Goal: Contribute content: Contribute content

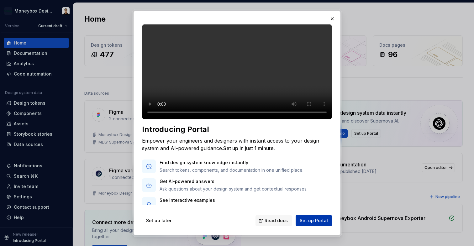
click at [319, 221] on span "Set up Portal" at bounding box center [314, 221] width 28 height 6
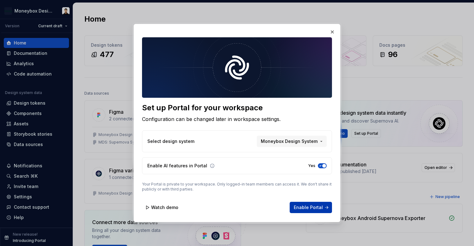
click at [319, 207] on span "Enable Portal" at bounding box center [308, 208] width 29 height 6
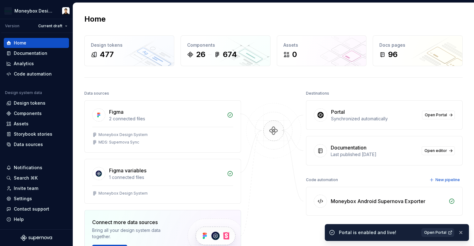
click at [432, 231] on span "Open Portal" at bounding box center [435, 232] width 22 height 5
click at [22, 112] on div "Components" at bounding box center [28, 113] width 28 height 6
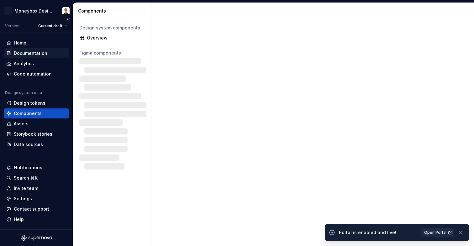
click at [36, 50] on div "Documentation" at bounding box center [31, 53] width 34 height 6
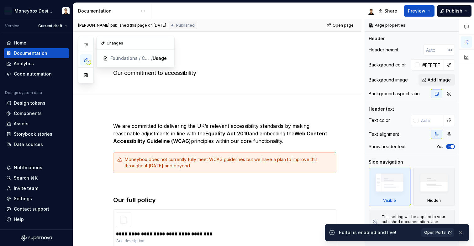
click at [87, 61] on span "1" at bounding box center [88, 62] width 5 height 5
click at [87, 44] on icon "button" at bounding box center [85, 44] width 5 height 5
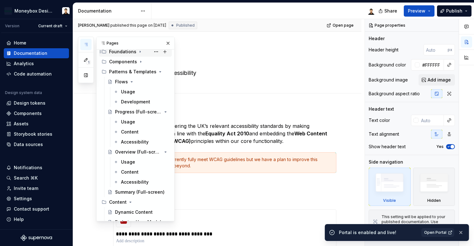
scroll to position [48, 0]
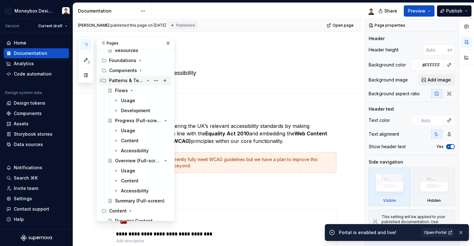
click at [104, 80] on icon "Page tree" at bounding box center [104, 80] width 5 height 5
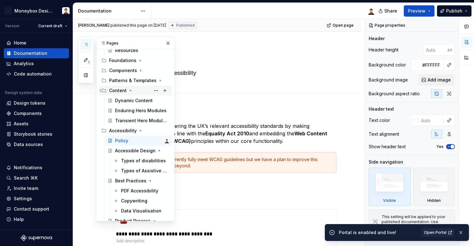
click at [106, 94] on div "Content" at bounding box center [136, 90] width 68 height 9
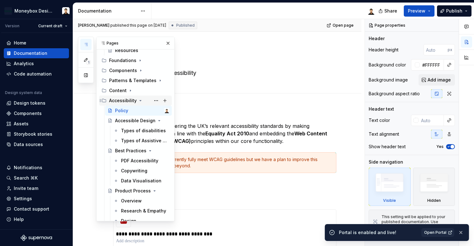
click at [106, 101] on icon "Page tree" at bounding box center [104, 100] width 5 height 5
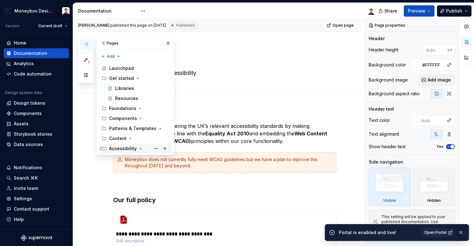
scroll to position [0, 0]
type textarea "*"
click at [112, 57] on div "1 Pages Add Accessibility guide for tree Page tree. Navigate the tree with the …" at bounding box center [126, 96] width 97 height 119
click at [128, 80] on div "New group" at bounding box center [131, 79] width 41 height 6
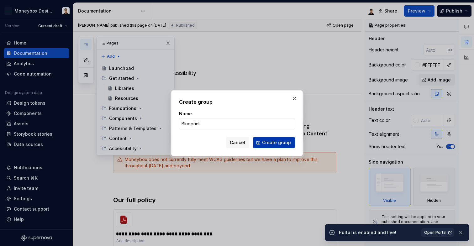
type input "Blueprint"
click at [274, 144] on span "Create group" at bounding box center [276, 143] width 29 height 6
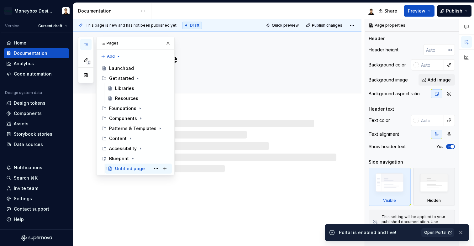
click at [129, 170] on div "Untitled page" at bounding box center [130, 169] width 30 height 6
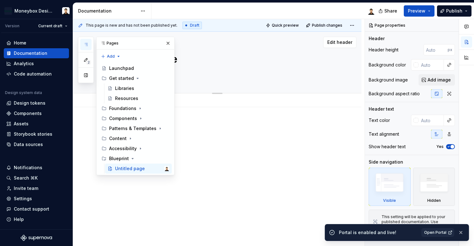
click at [191, 61] on textarea "Untitled page" at bounding box center [223, 59] width 223 height 15
click at [140, 148] on icon "Page tree" at bounding box center [140, 149] width 1 height 2
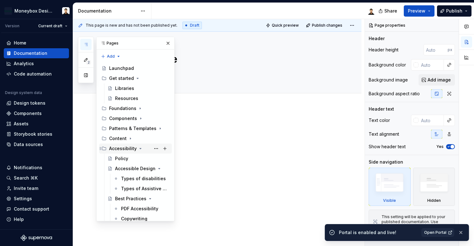
click at [141, 150] on icon "Page tree" at bounding box center [140, 148] width 5 height 5
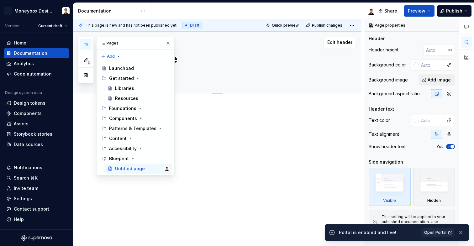
click at [237, 58] on textarea "Untitled page" at bounding box center [223, 59] width 223 height 15
click at [169, 44] on button "button" at bounding box center [168, 43] width 9 height 9
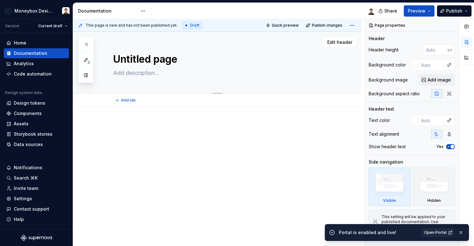
click at [169, 59] on textarea "Untitled page" at bounding box center [223, 59] width 223 height 15
click at [149, 62] on textarea "Untitled page" at bounding box center [223, 59] width 223 height 15
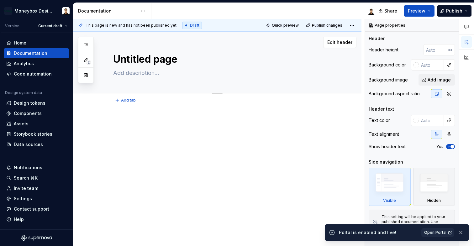
type textarea "*"
type textarea "B"
type textarea "*"
type textarea "Ba"
type textarea "*"
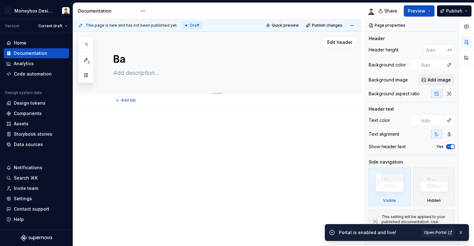
type textarea "Bas"
type textarea "*"
type textarea "Base"
type textarea "*"
type textarea "Base"
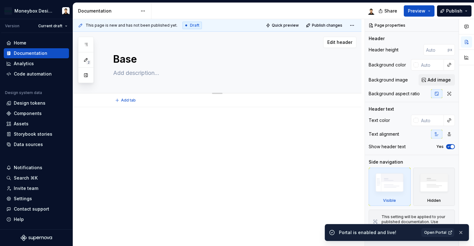
type textarea "*"
type textarea "Base c"
type textarea "*"
type textarea "Base co"
type textarea "*"
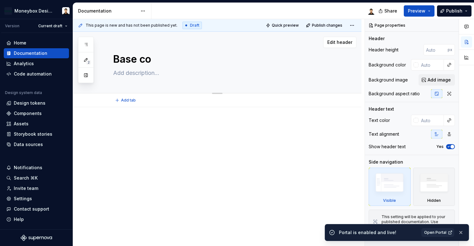
type textarea "Base com"
type textarea "*"
type textarea "Base comp"
type textarea "*"
type textarea "Base compo"
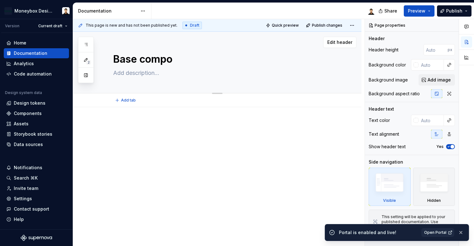
type textarea "*"
type textarea "Base compon"
type textarea "*"
type textarea "Base compone"
type textarea "*"
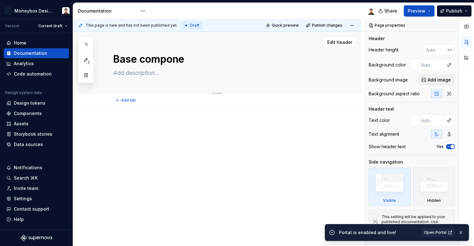
type textarea "Base componen"
type textarea "*"
type textarea "Base component"
type textarea "*"
type textarea "Base components"
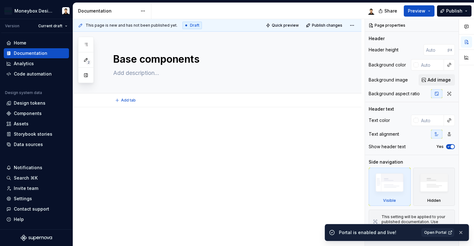
type textarea "*"
type textarea "Base components"
click at [163, 73] on textarea at bounding box center [223, 73] width 223 height 10
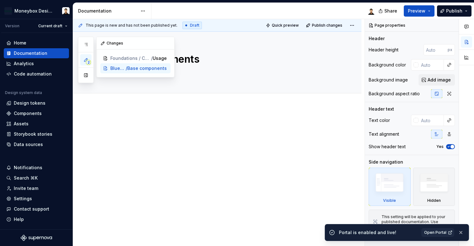
click at [88, 62] on span "2" at bounding box center [88, 62] width 5 height 5
click at [88, 46] on icon "button" at bounding box center [85, 44] width 5 height 5
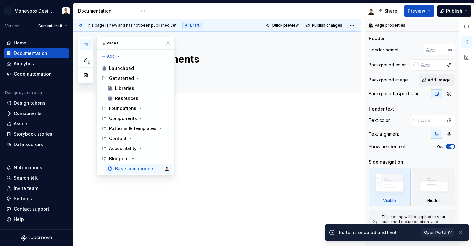
click at [204, 150] on div at bounding box center [224, 137] width 223 height 31
click at [206, 129] on p at bounding box center [224, 126] width 223 height 8
click at [195, 61] on textarea "Base components" at bounding box center [223, 59] width 223 height 15
click at [167, 43] on button "button" at bounding box center [168, 43] width 9 height 9
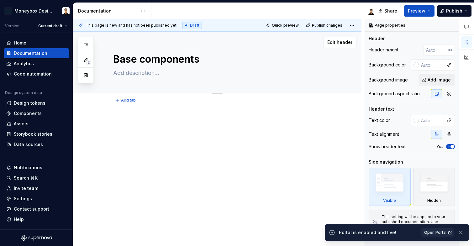
click at [154, 74] on textarea at bounding box center [223, 73] width 223 height 10
click at [157, 129] on p at bounding box center [224, 126] width 223 height 8
type textarea "*"
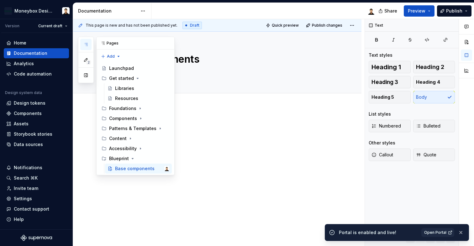
click at [85, 44] on icon "button" at bounding box center [85, 44] width 5 height 5
click at [131, 139] on icon "Page tree" at bounding box center [130, 138] width 5 height 5
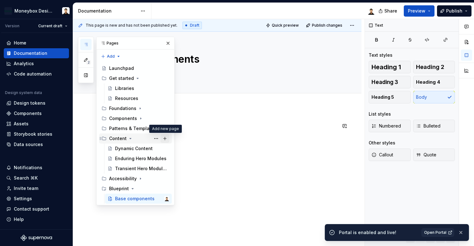
click at [164, 139] on button "Page tree" at bounding box center [165, 138] width 9 height 9
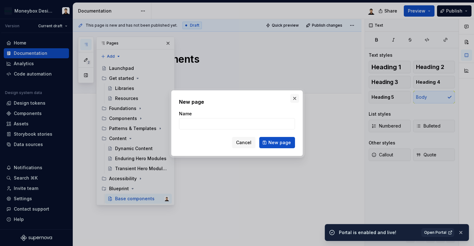
click at [293, 99] on button "button" at bounding box center [295, 98] width 9 height 9
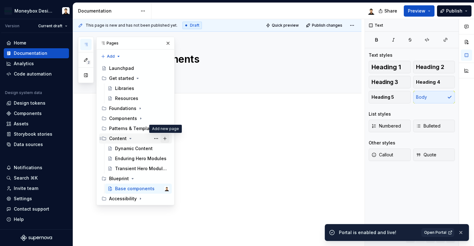
click at [166, 139] on button "Page tree" at bounding box center [165, 138] width 9 height 9
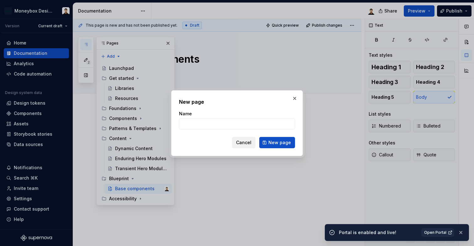
click at [245, 143] on span "Cancel" at bounding box center [243, 143] width 15 height 6
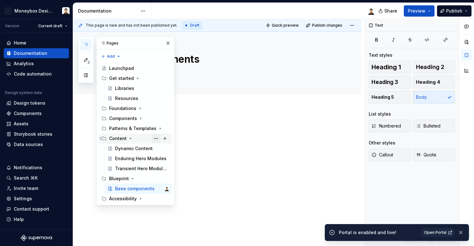
click at [155, 139] on button "Page tree" at bounding box center [156, 138] width 9 height 9
click at [210, 164] on div at bounding box center [217, 167] width 289 height 120
click at [216, 129] on p at bounding box center [224, 126] width 223 height 8
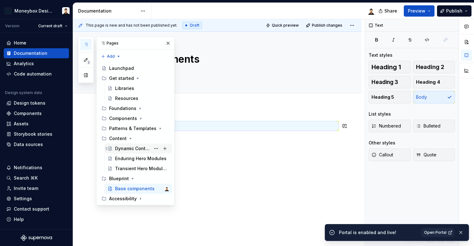
click at [139, 148] on div "Dynamic Content" at bounding box center [132, 149] width 35 height 6
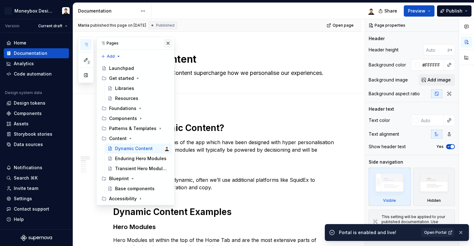
click at [167, 45] on button "button" at bounding box center [168, 43] width 9 height 9
click at [87, 45] on icon "button" at bounding box center [85, 44] width 3 height 3
click at [165, 139] on button "Page tree" at bounding box center [165, 138] width 9 height 9
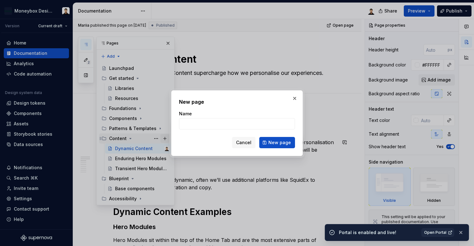
type textarea "*"
type input "Blueprint"
click at [275, 142] on span "New page" at bounding box center [280, 143] width 23 height 6
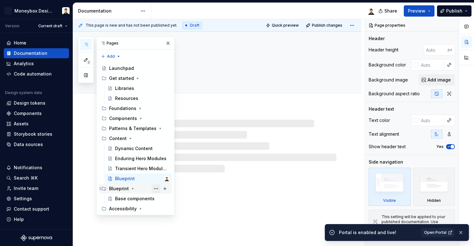
click at [157, 189] on button "Page tree" at bounding box center [156, 188] width 9 height 9
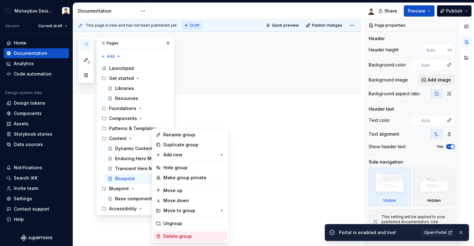
click at [181, 238] on div "Delete group" at bounding box center [193, 236] width 61 height 6
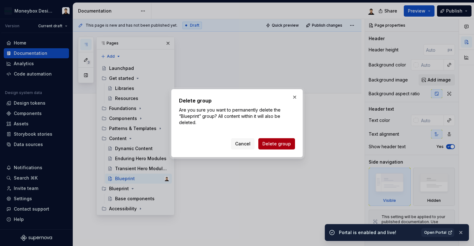
click at [273, 145] on span "Delete group" at bounding box center [277, 144] width 29 height 6
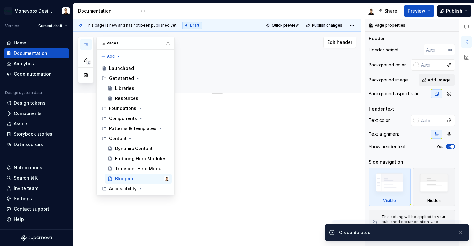
click at [231, 73] on textarea at bounding box center [223, 73] width 223 height 10
click at [213, 62] on textarea "Blueprint" at bounding box center [223, 59] width 223 height 15
click at [169, 44] on button "button" at bounding box center [168, 43] width 9 height 9
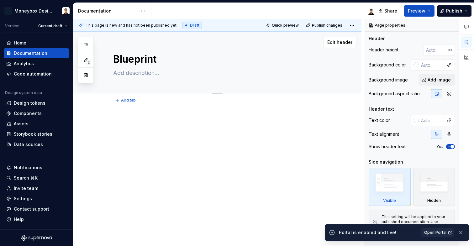
click at [144, 73] on textarea at bounding box center [223, 73] width 223 height 10
type textarea "*"
type textarea "S"
type textarea "*"
type textarea "Se"
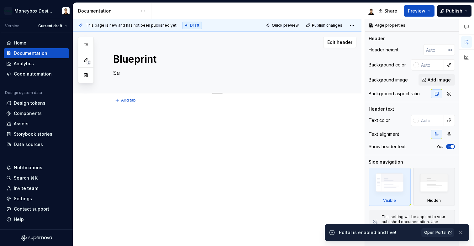
type textarea "*"
type textarea "Ser"
type textarea "*"
type textarea "Serv"
type textarea "*"
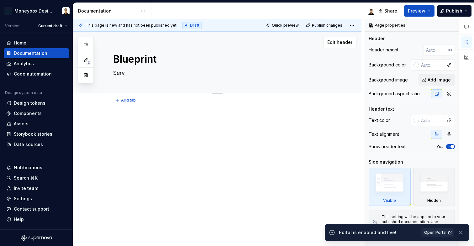
type textarea "Serve"
type textarea "*"
type textarea "Server"
type textarea "*"
type textarea "Server"
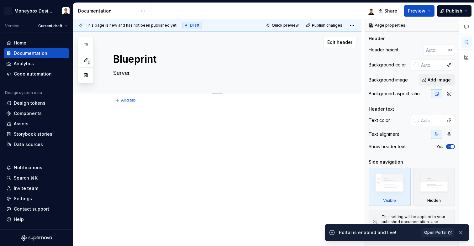
type textarea "*"
type textarea "Server D"
type textarea "*"
type textarea "Server Dr"
type textarea "*"
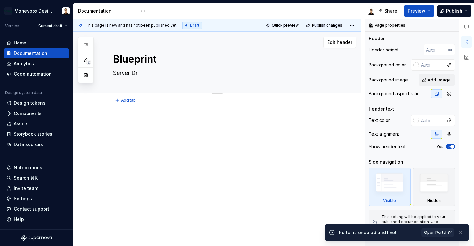
type textarea "Server Dri"
type textarea "*"
type textarea "Server Driv"
type textarea "*"
type textarea "Server Drive"
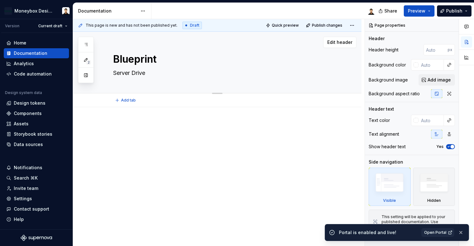
type textarea "*"
type textarea "Server Driven"
type textarea "*"
type textarea "Server Driven"
type textarea "*"
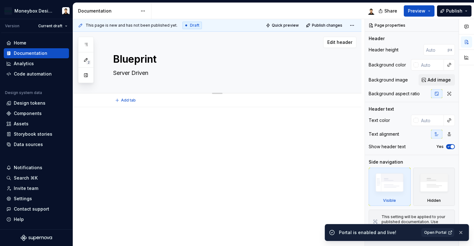
type textarea "Server Driven U"
type textarea "*"
type textarea "Server Driven UI"
type textarea "*"
type textarea "Server Driven UI"
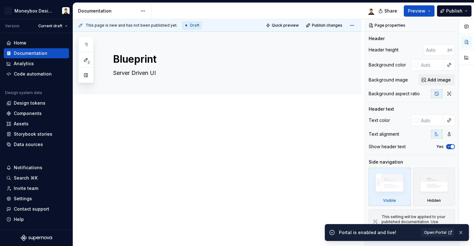
click at [136, 115] on div at bounding box center [217, 167] width 289 height 120
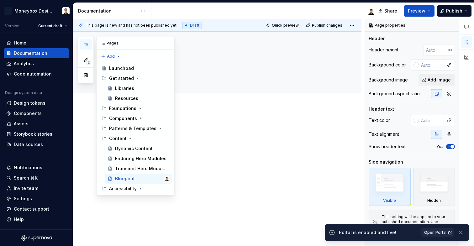
click at [87, 45] on icon "button" at bounding box center [85, 44] width 5 height 5
click at [138, 147] on div "Dynamic Content" at bounding box center [132, 149] width 35 height 6
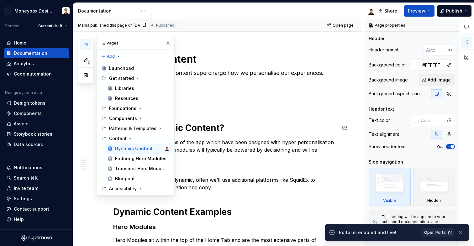
click at [237, 139] on p "Dynamic Content are areas of the app which have been designed with hyper person…" at bounding box center [224, 150] width 223 height 23
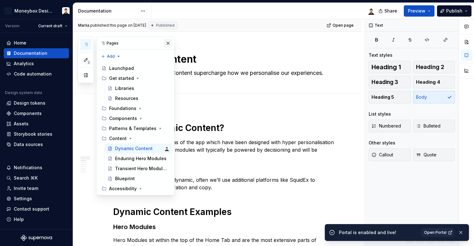
click at [167, 43] on button "button" at bounding box center [168, 43] width 9 height 9
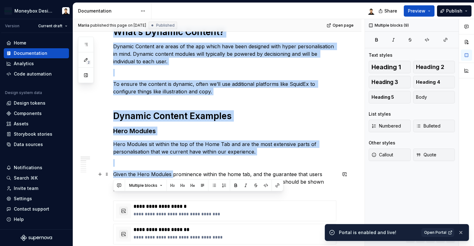
scroll to position [96, 0]
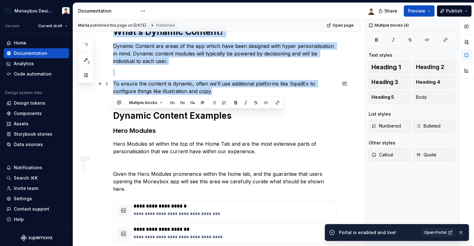
drag, startPoint x: 115, startPoint y: 126, endPoint x: 212, endPoint y: 93, distance: 103.1
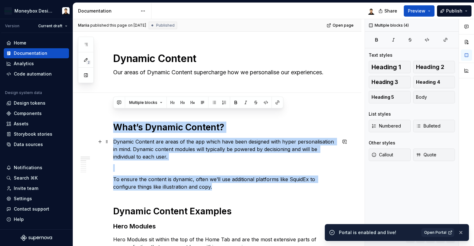
scroll to position [0, 0]
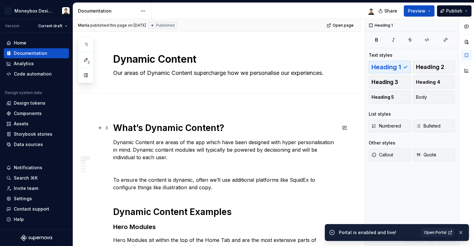
click at [184, 126] on h1 "What’s Dynamic Content?" at bounding box center [224, 127] width 223 height 11
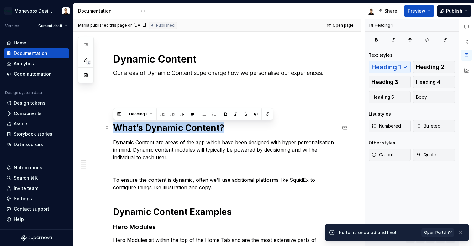
click at [184, 126] on h1 "What’s Dynamic Content?" at bounding box center [224, 127] width 223 height 11
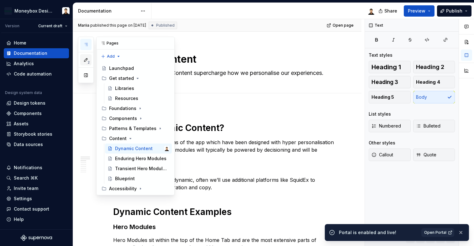
click at [89, 61] on span "2" at bounding box center [88, 62] width 5 height 5
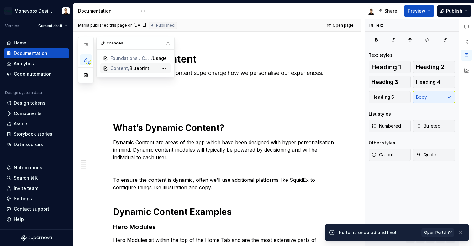
click at [143, 68] on span "Blueprint" at bounding box center [140, 68] width 20 height 6
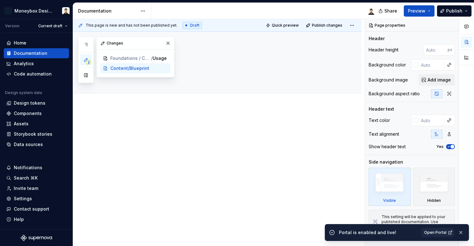
type textarea "*"
click at [161, 143] on div at bounding box center [224, 134] width 223 height 24
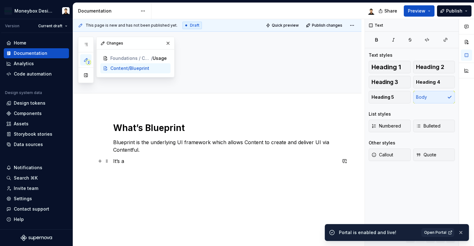
click at [114, 163] on p "It’s a" at bounding box center [224, 161] width 223 height 8
click at [262, 150] on p "Blueprint is the underlying UI framework which allows Content to create and del…" at bounding box center [224, 146] width 223 height 15
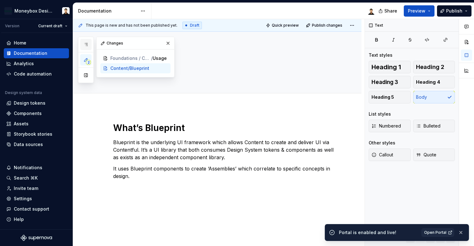
click at [86, 50] on button "button" at bounding box center [85, 44] width 11 height 11
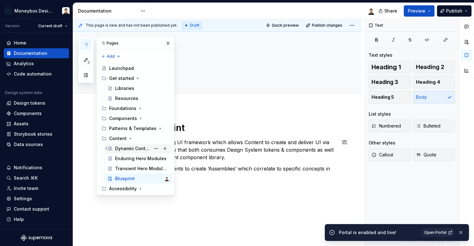
click at [131, 151] on div "Dynamic Content" at bounding box center [132, 149] width 35 height 6
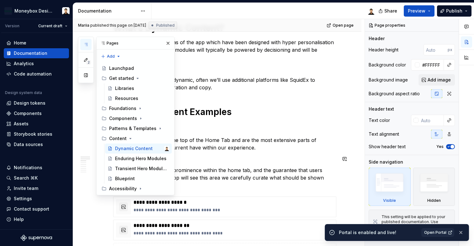
scroll to position [82, 0]
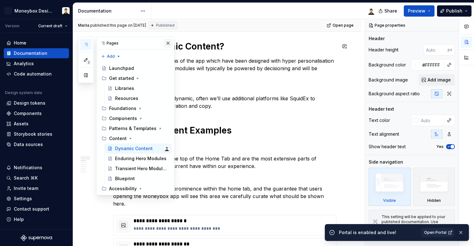
click at [171, 42] on button "button" at bounding box center [168, 43] width 9 height 9
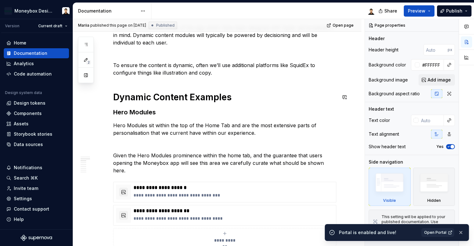
scroll to position [119, 0]
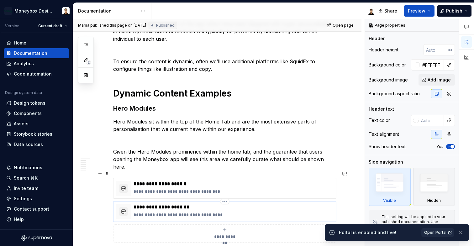
click at [175, 212] on p "**********" at bounding box center [234, 215] width 200 height 6
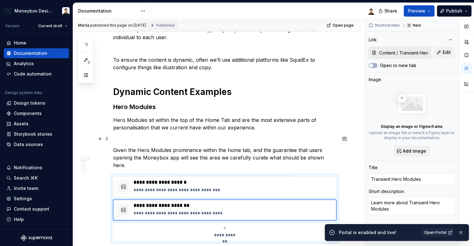
scroll to position [125, 0]
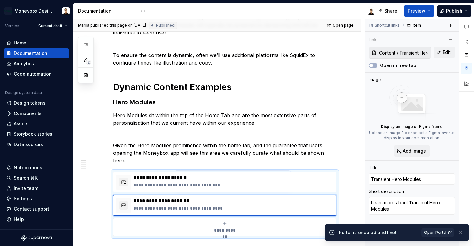
click at [404, 52] on input "Content / Transient Hero Modules" at bounding box center [404, 52] width 54 height 11
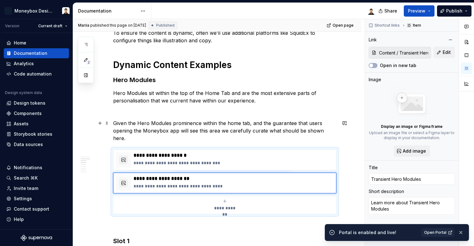
scroll to position [155, 0]
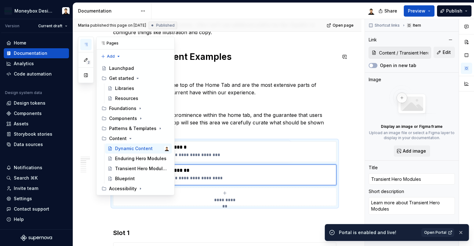
click at [89, 45] on button "button" at bounding box center [85, 44] width 11 height 11
click at [125, 170] on div "Transient Hero Modules" at bounding box center [132, 169] width 35 height 6
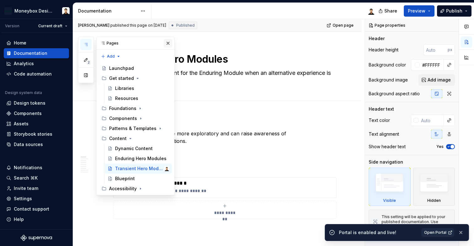
click at [169, 45] on button "button" at bounding box center [168, 43] width 9 height 9
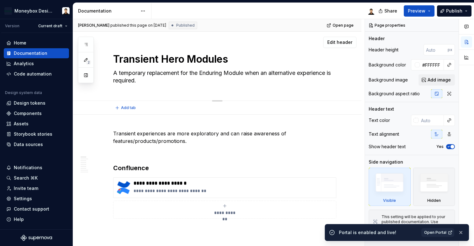
click at [174, 82] on textarea "A temporary replacement for the Enduring Module when an alternative experience …" at bounding box center [223, 77] width 223 height 18
click at [152, 79] on textarea "A temporary replacement for the Enduring Module when an alternative experience …" at bounding box center [223, 77] width 223 height 18
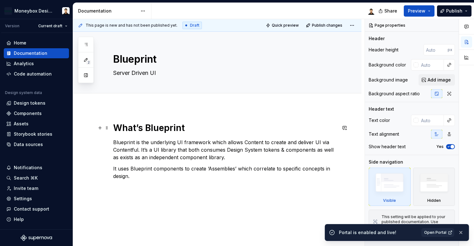
scroll to position [15, 0]
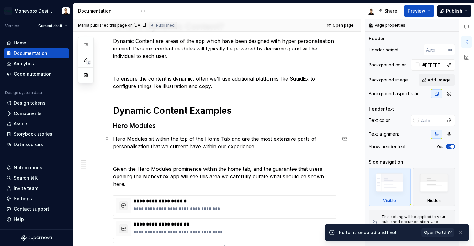
scroll to position [129, 0]
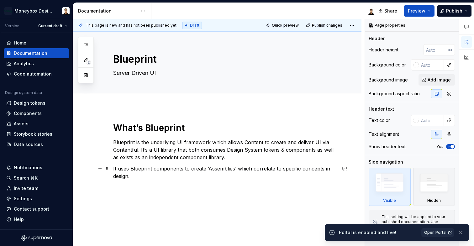
click at [142, 177] on p "It uses Blueprint components to create ‘Assemblies’ which correlate to specific…" at bounding box center [224, 172] width 223 height 15
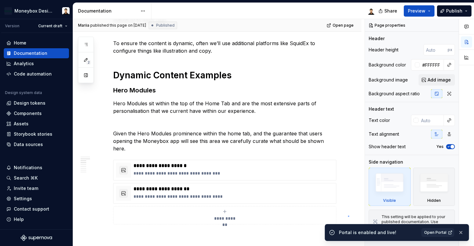
scroll to position [138, 0]
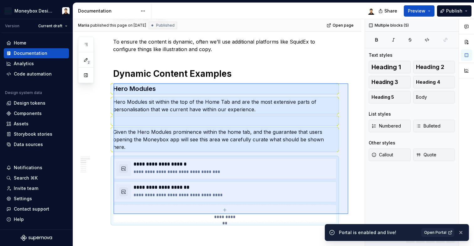
drag, startPoint x: 348, startPoint y: 216, endPoint x: 114, endPoint y: 83, distance: 268.9
click at [114, 83] on div "Mariia published this page on August 8, 2025 Published Open page Dynamic Conten…" at bounding box center [219, 132] width 292 height 227
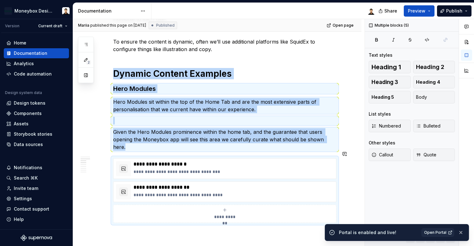
copy div "Dynamic Content Examples Hero Modules Hero Modules sit within the top of the Ho…"
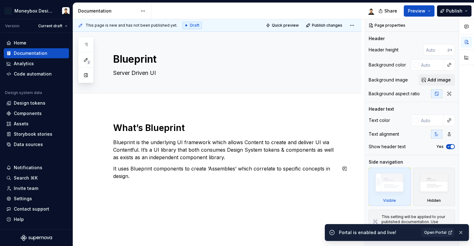
click at [147, 194] on div "What’s Blueprint Blueprint is the underlying UI framework which allows Content …" at bounding box center [217, 184] width 289 height 154
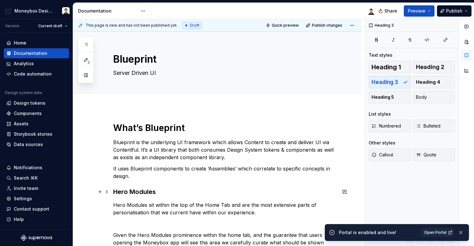
click at [147, 191] on h3 "Hero Modules" at bounding box center [224, 192] width 223 height 9
click at [120, 195] on h3 "Hero Modules" at bounding box center [224, 192] width 223 height 9
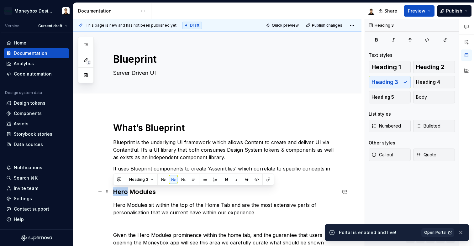
click at [120, 195] on h3 "Hero Modules" at bounding box center [224, 192] width 223 height 9
click at [159, 194] on h3 "Hero Modules" at bounding box center [224, 192] width 223 height 9
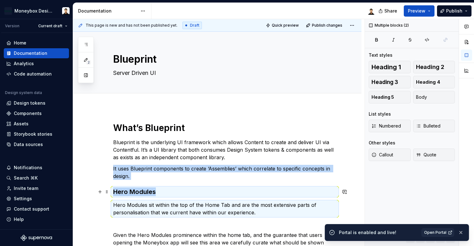
click at [151, 193] on h3 "Hero Modules" at bounding box center [224, 192] width 223 height 9
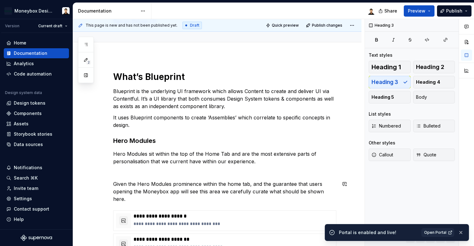
scroll to position [50, 0]
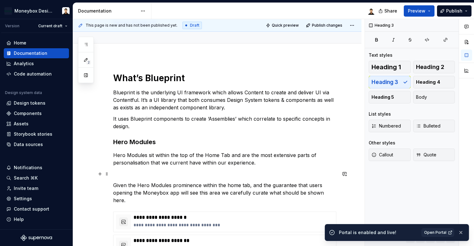
click at [211, 174] on p at bounding box center [224, 174] width 223 height 8
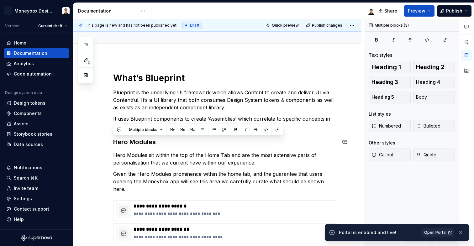
drag, startPoint x: 335, startPoint y: 182, endPoint x: 114, endPoint y: 138, distance: 225.9
click at [114, 138] on div "**********" at bounding box center [224, 168] width 223 height 193
click at [127, 143] on h3 "Hero Modules" at bounding box center [224, 142] width 223 height 9
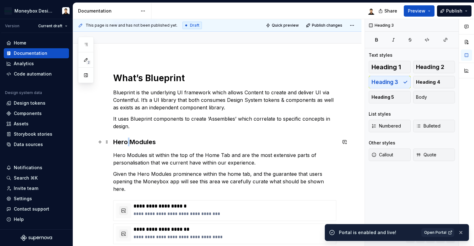
click at [127, 143] on h3 "Hero Modules" at bounding box center [224, 142] width 223 height 9
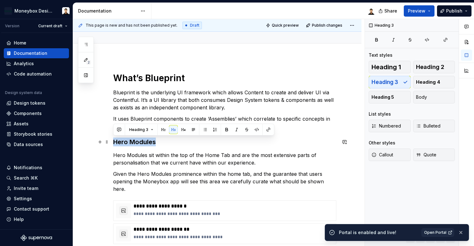
drag, startPoint x: 156, startPoint y: 143, endPoint x: 111, endPoint y: 141, distance: 45.2
click at [111, 141] on div "**********" at bounding box center [217, 201] width 289 height 289
type textarea "*"
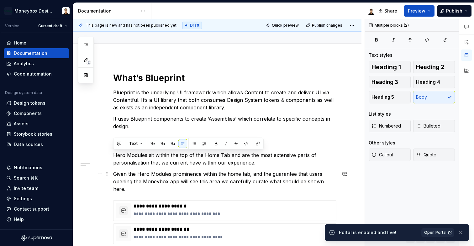
drag, startPoint x: 113, startPoint y: 156, endPoint x: 336, endPoint y: 183, distance: 224.1
click at [336, 183] on div "**********" at bounding box center [224, 168] width 223 height 193
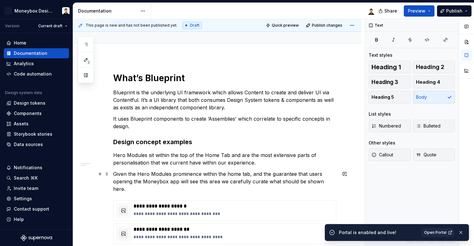
click at [335, 183] on p "Given the Hero Modules prominence within the home tab, and the guarantee that u…" at bounding box center [224, 181] width 223 height 23
click at [321, 178] on p "Given the Hero Modules prominence within the home tab, and the guarantee that u…" at bounding box center [224, 181] width 223 height 23
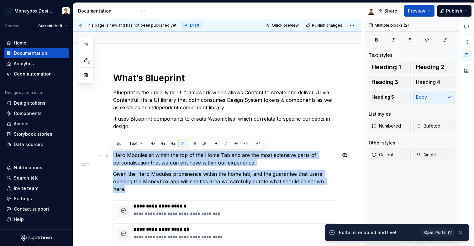
drag, startPoint x: 334, startPoint y: 183, endPoint x: 113, endPoint y: 157, distance: 222.7
click at [113, 157] on div "**********" at bounding box center [217, 201] width 289 height 289
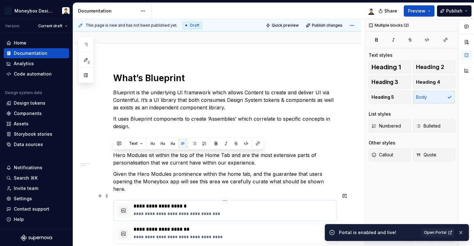
click at [327, 211] on p "**********" at bounding box center [234, 214] width 200 height 6
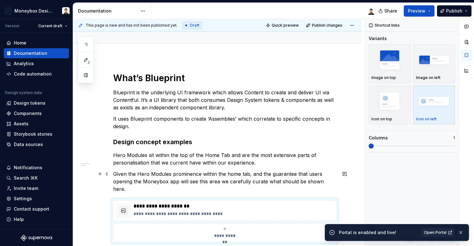
click at [274, 181] on p "Given the Hero Modules prominence within the home tab, and the guarantee that u…" at bounding box center [224, 181] width 223 height 23
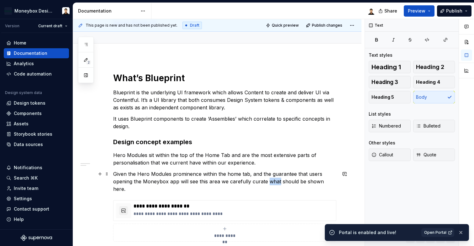
click at [274, 181] on p "Given the Hero Modules prominence within the home tab, and the guarantee that u…" at bounding box center [224, 181] width 223 height 23
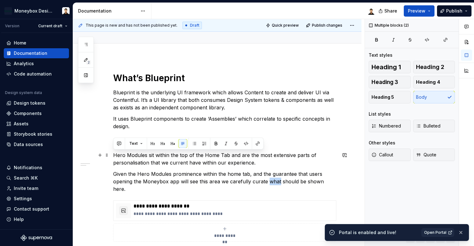
click at [114, 153] on p "Hero Modules sit within the top of the Home Tab and are the most extensive part…" at bounding box center [224, 159] width 223 height 15
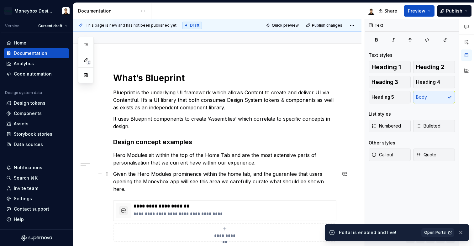
click at [274, 176] on p "Given the Hero Modules prominence within the home tab, and the guarantee that u…" at bounding box center [224, 181] width 223 height 23
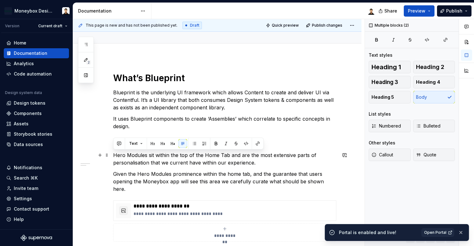
drag, startPoint x: 336, startPoint y: 183, endPoint x: 114, endPoint y: 158, distance: 222.9
click at [114, 158] on div "**********" at bounding box center [224, 156] width 223 height 169
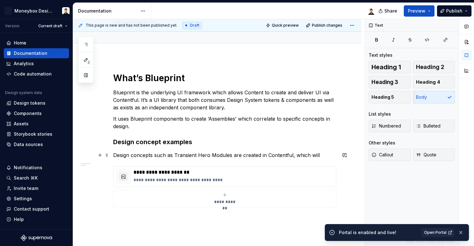
click at [240, 155] on p "Design concepts such as Transient Hero Modules are created in Contentful, which…" at bounding box center [224, 156] width 223 height 8
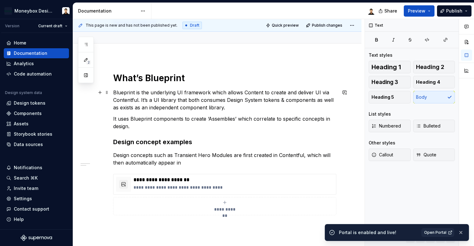
click at [238, 108] on p "Blueprint is the underlying UI framework which allows Content to create and del…" at bounding box center [224, 100] width 223 height 23
click at [137, 102] on p "Blueprint is the underlying UI framework which allows Content to create and del…" at bounding box center [224, 100] width 223 height 23
click at [197, 162] on p "Design concepts such as Transient Hero Modules are first created in Contentful,…" at bounding box center [224, 159] width 223 height 15
click at [226, 203] on icon "submit" at bounding box center [224, 202] width 5 height 5
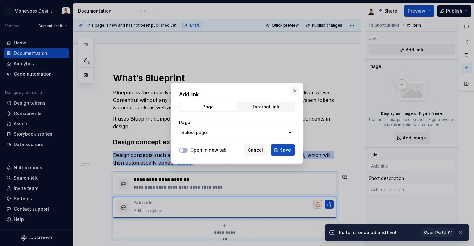
click at [293, 93] on button "button" at bounding box center [295, 91] width 9 height 9
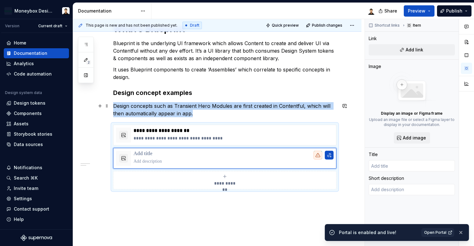
scroll to position [122, 0]
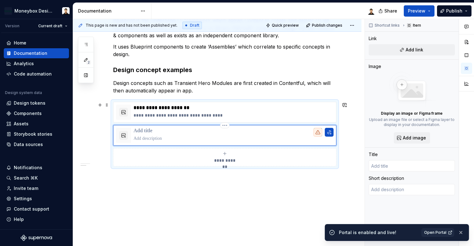
click at [147, 132] on p at bounding box center [234, 131] width 200 height 6
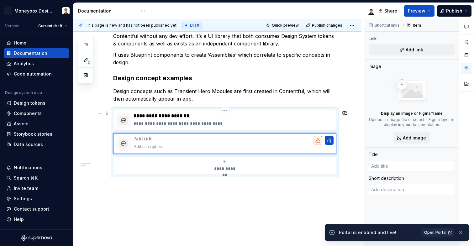
scroll to position [123, 0]
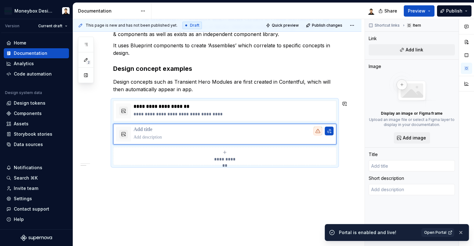
click at [172, 182] on div "**********" at bounding box center [217, 115] width 289 height 263
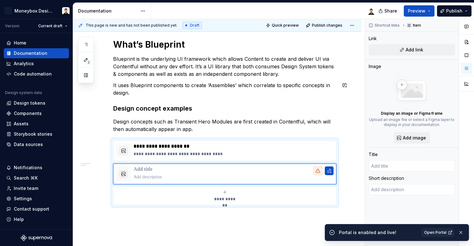
scroll to position [83, 0]
click at [153, 87] on p "It uses Blueprint components to create ‘Assemblies’ which correlate to specific…" at bounding box center [224, 89] width 223 height 15
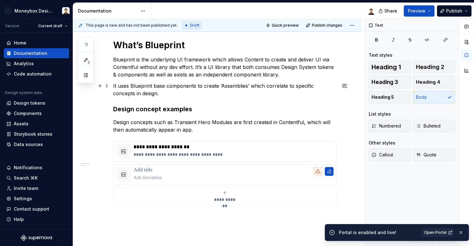
click at [192, 96] on p "It uses Blueprint base components to create ‘Assemblies’ which correlate to spe…" at bounding box center [224, 89] width 223 height 15
click at [165, 212] on div "**********" at bounding box center [224, 127] width 223 height 174
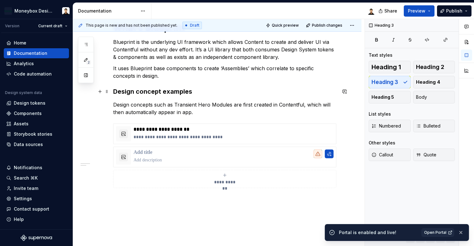
click at [167, 92] on h3 "Design concept examples" at bounding box center [224, 91] width 223 height 9
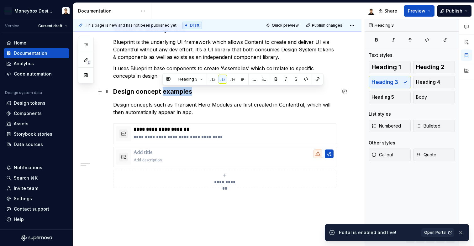
click at [167, 92] on h3 "Design concept examples" at bounding box center [224, 91] width 223 height 9
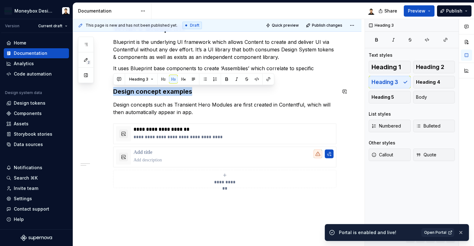
copy h3 "Design concept examples"
click at [151, 200] on div "**********" at bounding box center [217, 138] width 289 height 263
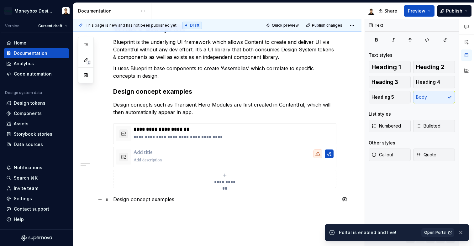
click at [169, 200] on p "Design concept examples" at bounding box center [224, 200] width 223 height 8
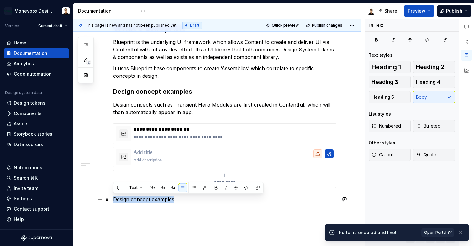
click at [169, 200] on p "Design concept examples" at bounding box center [224, 200] width 223 height 8
click at [387, 66] on span "Heading 1" at bounding box center [386, 67] width 29 height 6
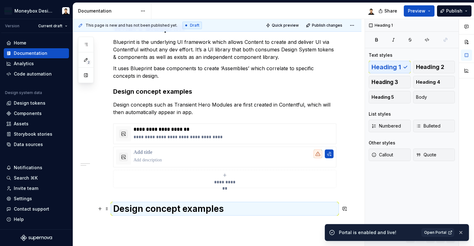
click at [183, 205] on h1 "Design concept examples" at bounding box center [224, 208] width 223 height 11
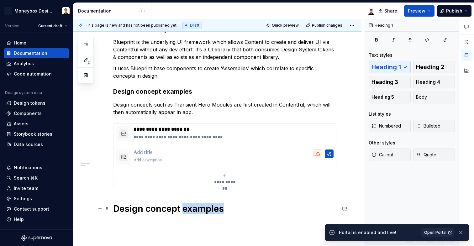
click at [183, 205] on h1 "Design concept examples" at bounding box center [224, 208] width 223 height 11
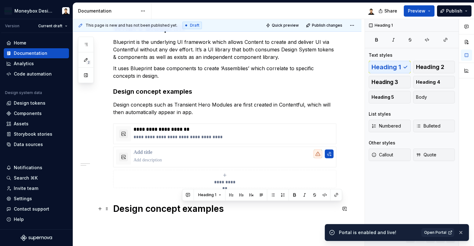
click at [168, 210] on h1 "Design concept examples" at bounding box center [224, 208] width 223 height 11
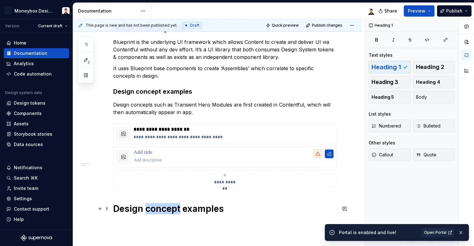
click at [168, 210] on h1 "Design concept examples" at bounding box center [224, 208] width 223 height 11
click at [221, 210] on h1 "Design concept examples" at bounding box center [224, 208] width 223 height 11
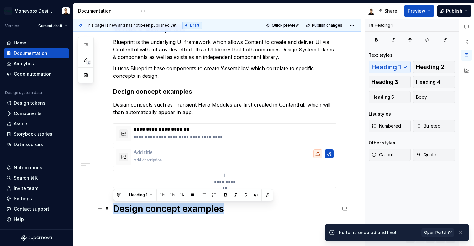
click at [115, 208] on h1 "Design concept examples" at bounding box center [224, 208] width 223 height 11
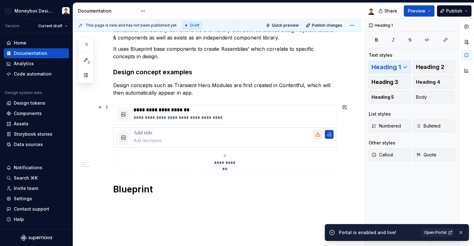
scroll to position [121, 0]
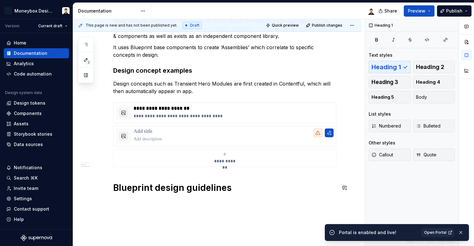
click at [154, 211] on div "**********" at bounding box center [217, 130] width 289 height 289
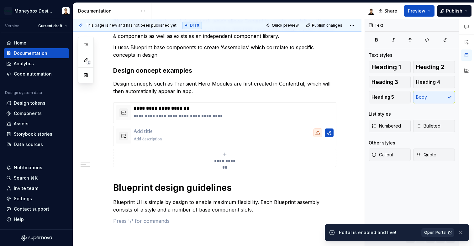
click at [441, 234] on span "Open Portal" at bounding box center [435, 232] width 22 height 5
click at [34, 200] on div "Settings" at bounding box center [36, 199] width 60 height 6
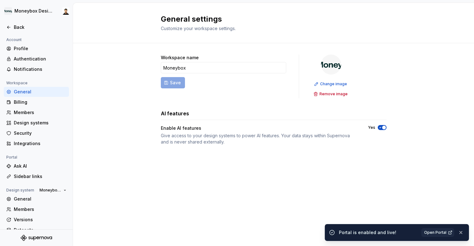
click at [376, 127] on div "Yes" at bounding box center [377, 127] width 19 height 5
click at [382, 127] on span "button" at bounding box center [384, 128] width 4 height 4
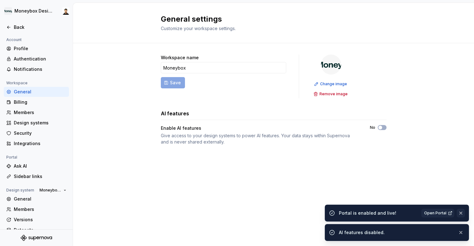
click at [462, 214] on button "button" at bounding box center [461, 213] width 8 height 9
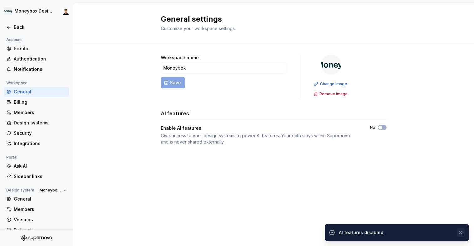
click at [462, 234] on button "button" at bounding box center [461, 232] width 8 height 9
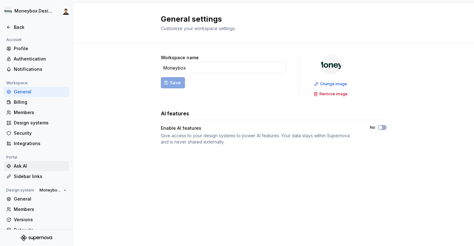
click at [36, 169] on div "Ask AI" at bounding box center [40, 166] width 53 height 6
type textarea "*"
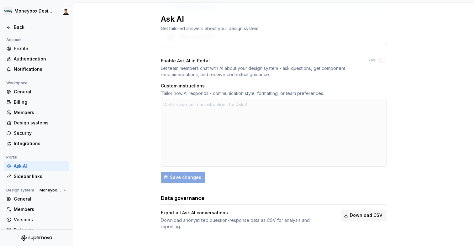
scroll to position [80, 0]
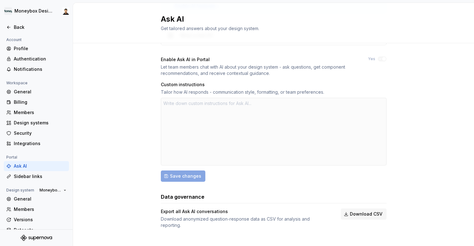
click at [418, 102] on div "Ask AI requires AI features to be enabled in general workspace settings Give ac…" at bounding box center [273, 108] width 401 height 289
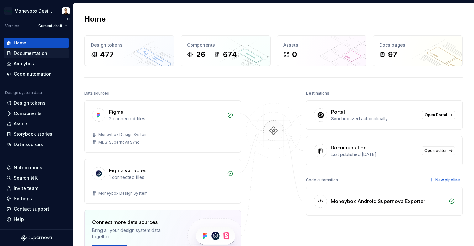
click at [44, 54] on div "Documentation" at bounding box center [31, 53] width 34 height 6
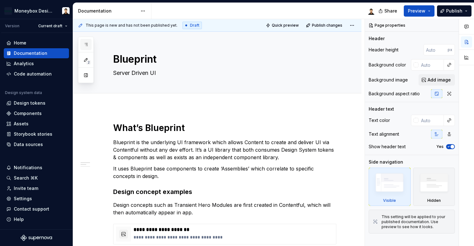
click at [88, 44] on icon "button" at bounding box center [85, 44] width 5 height 5
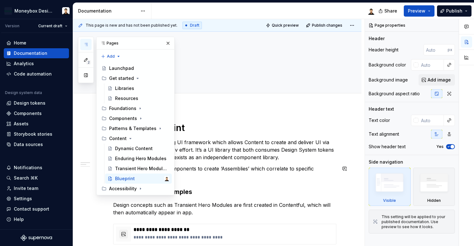
click at [239, 168] on p "It uses Blueprint base components to create ‘Assemblies’ which correlate to spe…" at bounding box center [224, 172] width 223 height 15
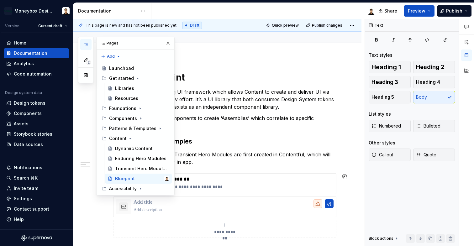
scroll to position [58, 0]
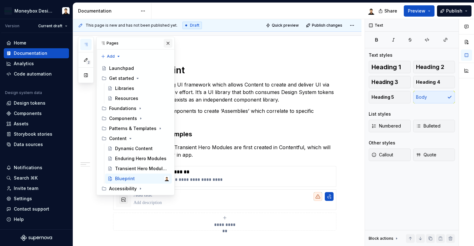
click at [169, 44] on button "button" at bounding box center [168, 43] width 9 height 9
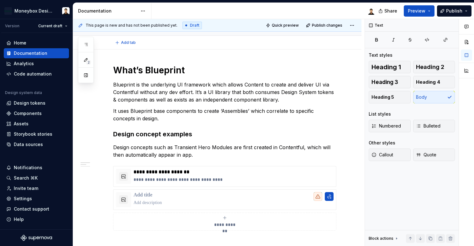
type textarea "*"
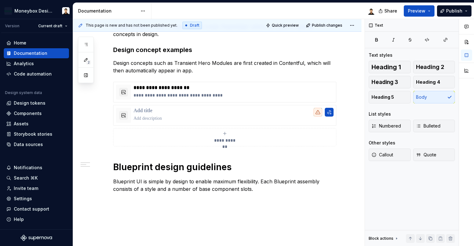
scroll to position [181, 0]
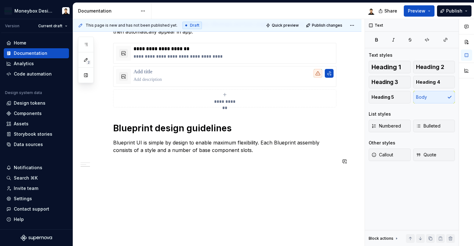
click at [271, 154] on div "**********" at bounding box center [224, 53] width 223 height 224
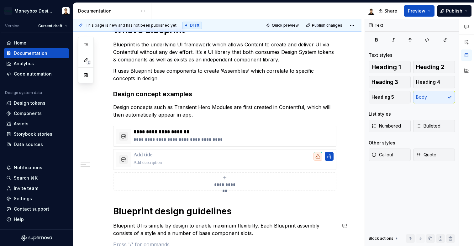
scroll to position [47, 0]
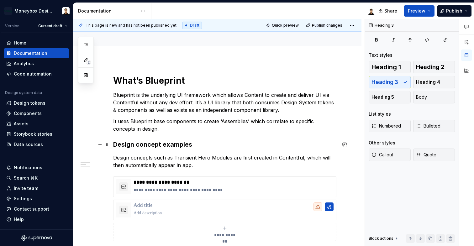
click at [160, 143] on h3 "Design concept examples" at bounding box center [224, 144] width 223 height 9
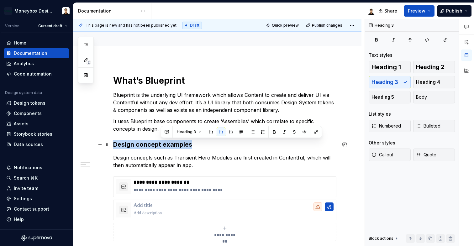
click at [160, 143] on h3 "Design concept examples" at bounding box center [224, 144] width 223 height 9
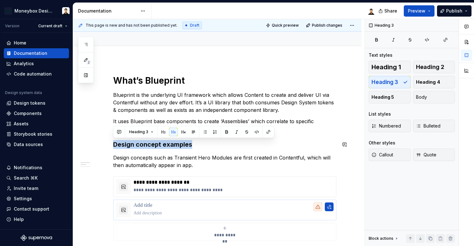
copy h3 "Design concept examples"
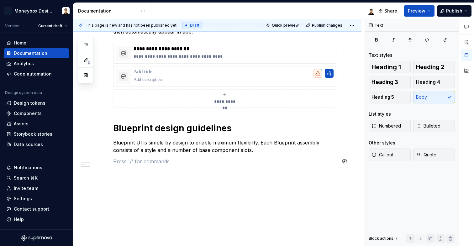
click at [151, 171] on div "**********" at bounding box center [224, 57] width 223 height 232
click at [144, 163] on p "Design concept examples" at bounding box center [224, 162] width 223 height 8
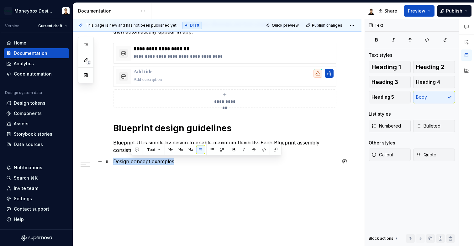
click at [144, 163] on p "Design concept examples" at bounding box center [224, 162] width 223 height 8
click at [153, 151] on button "button" at bounding box center [152, 150] width 9 height 9
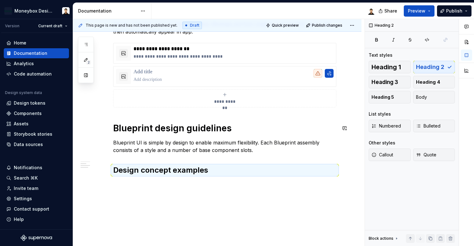
scroll to position [0, 0]
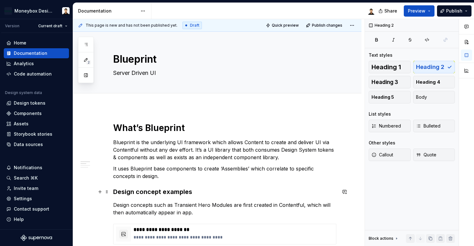
click at [169, 194] on h3 "Design concept examples" at bounding box center [224, 192] width 223 height 9
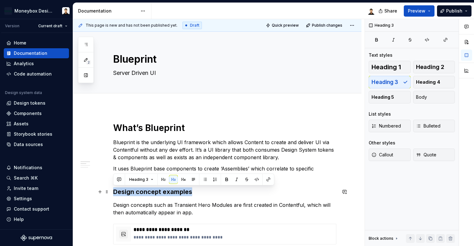
click at [169, 194] on h3 "Design concept examples" at bounding box center [224, 192] width 223 height 9
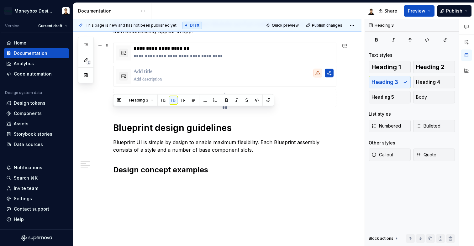
scroll to position [191, 0]
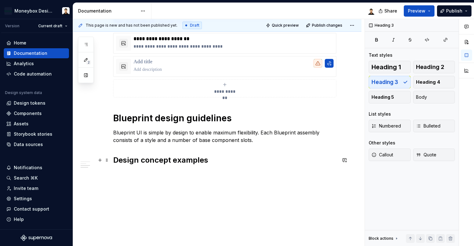
click at [185, 161] on h2 "Design concept examples" at bounding box center [224, 160] width 223 height 10
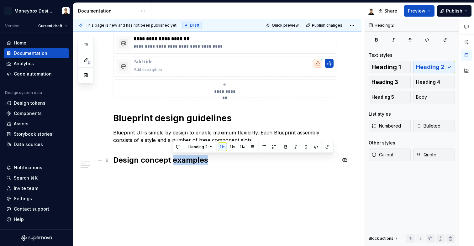
click at [185, 161] on h2 "Design concept examples" at bounding box center [224, 160] width 223 height 10
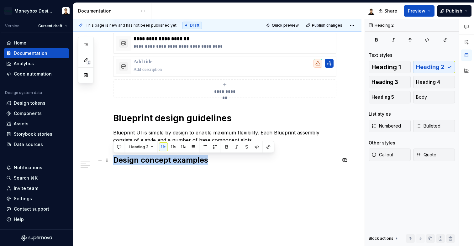
click at [185, 161] on h2 "Design concept examples" at bounding box center [224, 160] width 223 height 10
click at [176, 148] on button "button" at bounding box center [173, 147] width 9 height 9
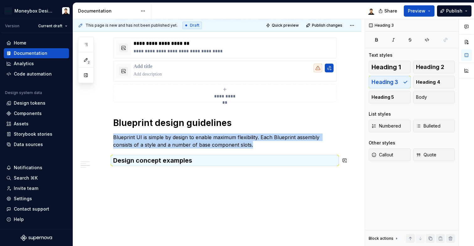
scroll to position [186, 0]
click at [145, 160] on h3 "Design concept examples" at bounding box center [224, 161] width 223 height 9
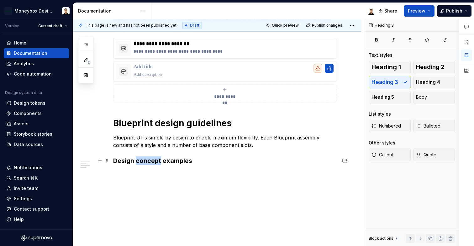
click at [145, 160] on h3 "Design concept examples" at bounding box center [224, 161] width 223 height 9
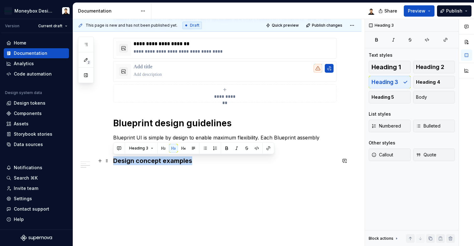
click at [145, 160] on h3 "Design concept examples" at bounding box center [224, 161] width 223 height 9
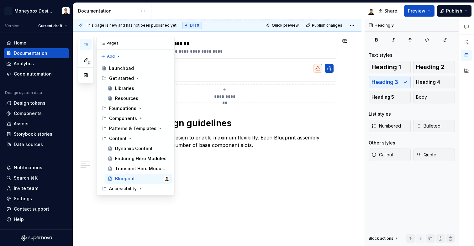
click at [84, 46] on icon "button" at bounding box center [85, 44] width 5 height 5
click at [133, 152] on div "Dynamic Content" at bounding box center [132, 149] width 35 height 6
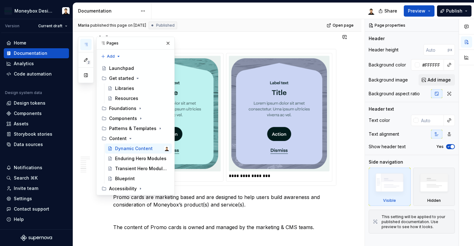
scroll to position [1222, 0]
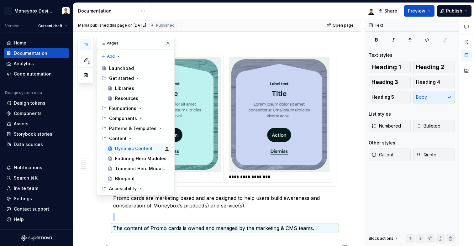
scroll to position [1225, 0]
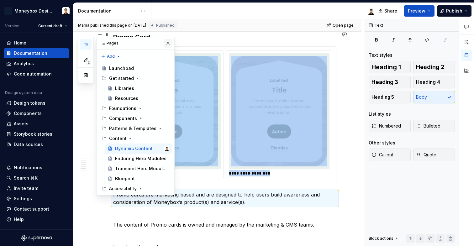
click at [169, 42] on button "button" at bounding box center [168, 43] width 9 height 9
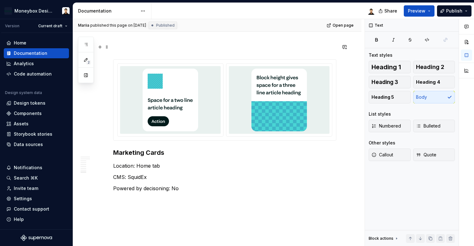
scroll to position [1938, 0]
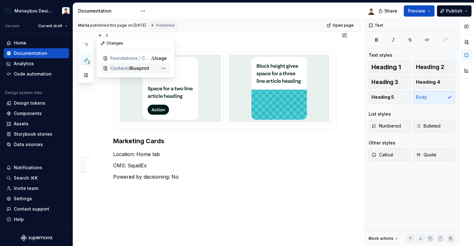
click at [123, 68] on span "Content" at bounding box center [119, 68] width 18 height 6
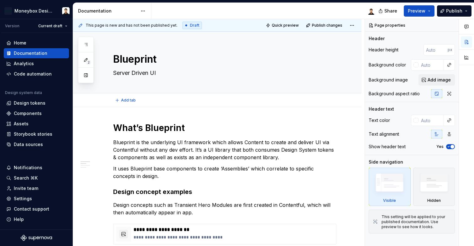
type textarea "*"
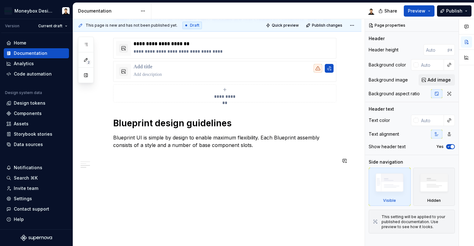
click at [191, 174] on div "**********" at bounding box center [217, 84] width 289 height 326
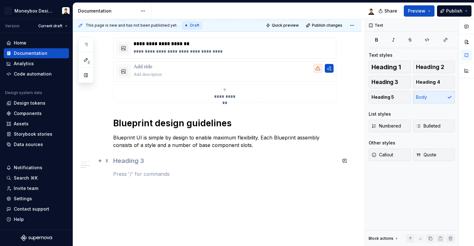
click at [158, 161] on h3 at bounding box center [224, 161] width 223 height 9
click at [165, 177] on p at bounding box center [224, 174] width 223 height 8
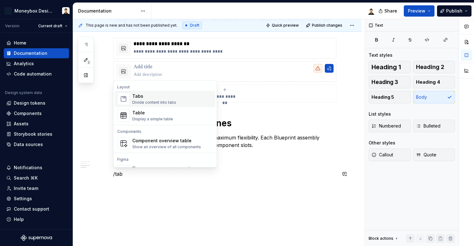
click at [155, 98] on div "Tabs" at bounding box center [154, 96] width 44 height 6
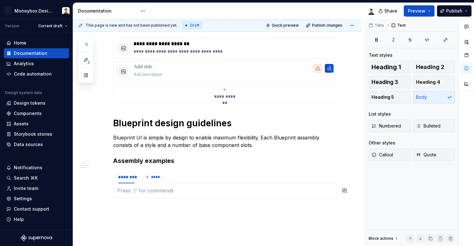
scroll to position [206, 0]
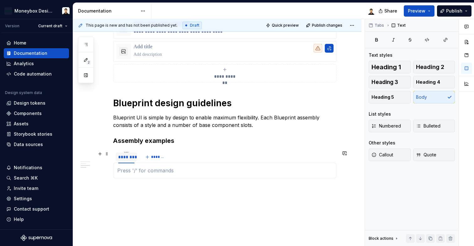
click at [129, 156] on div "********" at bounding box center [126, 157] width 16 height 6
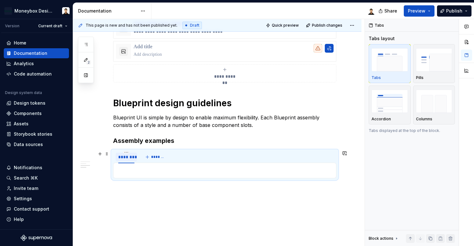
click at [131, 157] on div "********" at bounding box center [126, 157] width 16 height 6
click at [125, 156] on div "********" at bounding box center [126, 157] width 16 height 6
type input "**********"
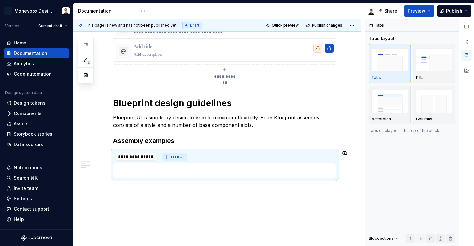
scroll to position [0, 0]
click at [178, 155] on span "*******" at bounding box center [178, 157] width 14 height 5
click at [171, 157] on div "********" at bounding box center [168, 157] width 16 height 6
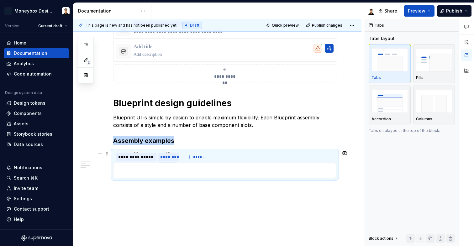
click at [171, 157] on div "********" at bounding box center [168, 157] width 16 height 6
type input "*"
type input "*********"
click at [208, 154] on button "*******" at bounding box center [203, 157] width 25 height 9
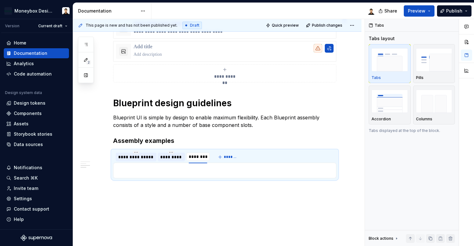
type input "**********"
type textarea "*"
click at [232, 157] on span "*******" at bounding box center [235, 157] width 14 height 5
type input "**********"
click at [274, 157] on span "*******" at bounding box center [272, 157] width 14 height 5
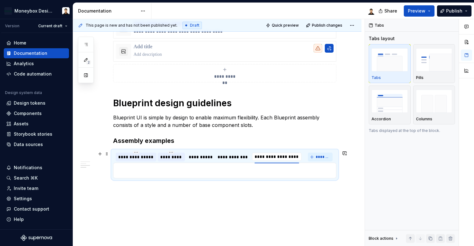
type input "**********"
click at [439, 102] on img "button" at bounding box center [434, 101] width 36 height 23
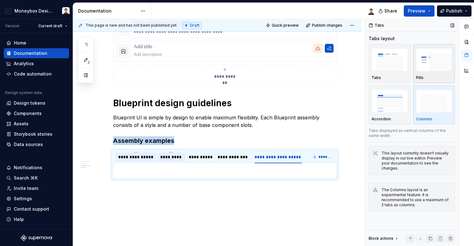
click at [436, 69] on img "button" at bounding box center [434, 59] width 36 height 23
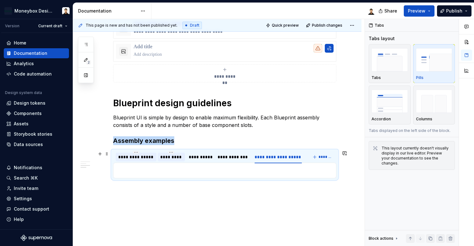
click at [135, 161] on div "**********" at bounding box center [136, 157] width 41 height 9
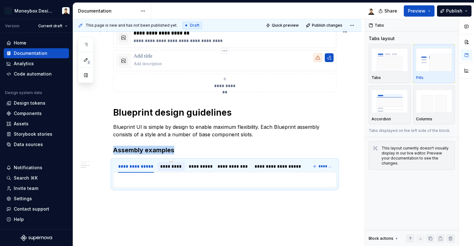
scroll to position [213, 0]
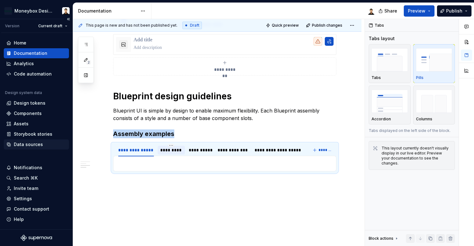
click at [39, 143] on div "Data sources" at bounding box center [28, 144] width 29 height 6
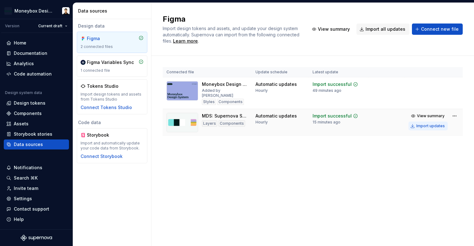
click at [431, 124] on div "Import updates" at bounding box center [431, 126] width 29 height 5
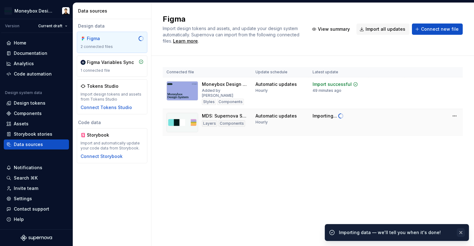
click at [462, 234] on button "button" at bounding box center [461, 232] width 8 height 9
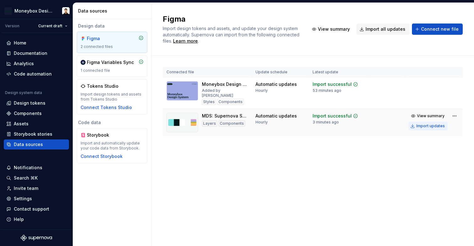
click at [419, 124] on div "Import updates" at bounding box center [431, 126] width 29 height 5
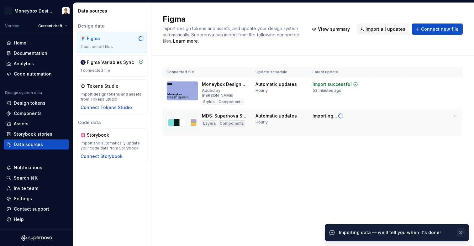
click at [461, 235] on button "button" at bounding box center [461, 232] width 8 height 9
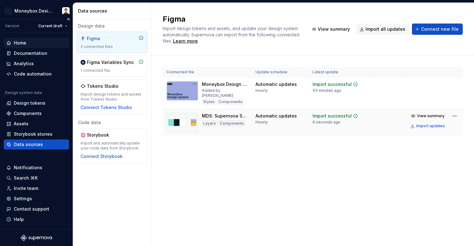
click at [34, 46] on div "Home" at bounding box center [36, 43] width 65 height 10
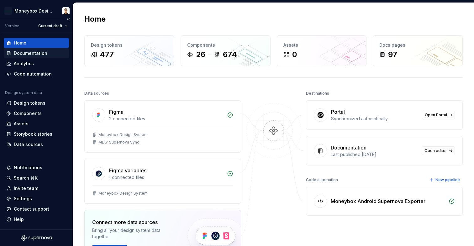
click at [40, 51] on div "Documentation" at bounding box center [31, 53] width 34 height 6
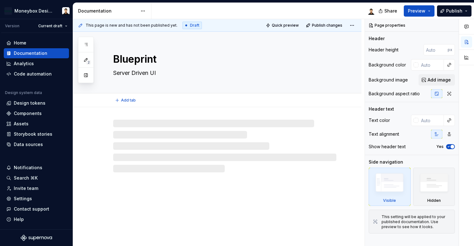
type textarea "*"
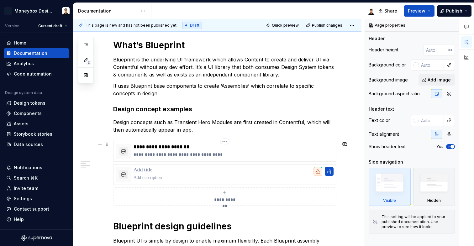
scroll to position [224, 0]
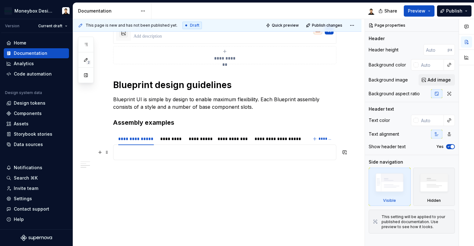
click at [157, 152] on p at bounding box center [224, 153] width 215 height 8
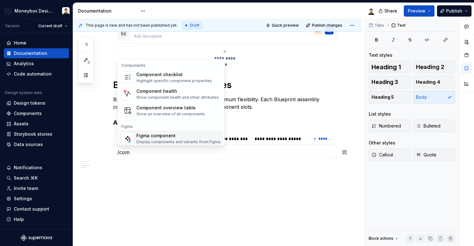
click at [168, 143] on div "Display components and variants from Figma" at bounding box center [178, 142] width 84 height 5
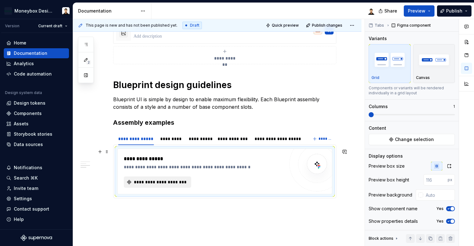
click at [175, 181] on span "**********" at bounding box center [160, 182] width 54 height 6
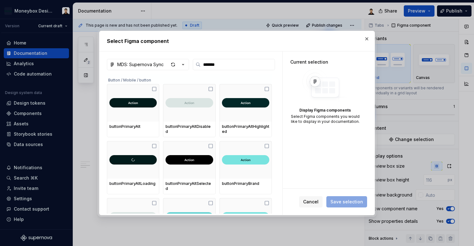
type input "*"
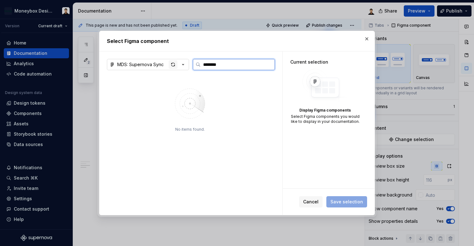
type input "********"
click at [172, 66] on div "button" at bounding box center [173, 64] width 9 height 9
click at [223, 67] on input "********" at bounding box center [238, 64] width 74 height 6
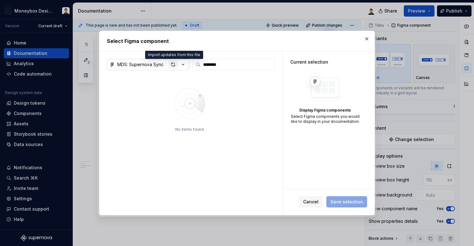
click at [173, 65] on div "button" at bounding box center [173, 64] width 9 height 9
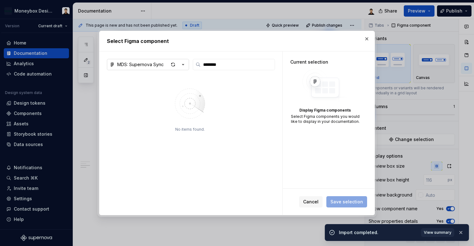
click at [186, 67] on icon "button" at bounding box center [183, 64] width 6 height 6
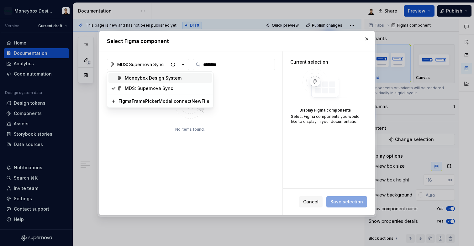
click at [184, 78] on div "Moneybox Design System" at bounding box center [167, 78] width 85 height 6
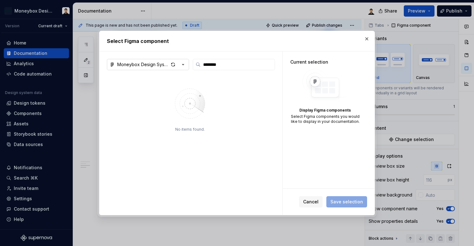
click at [181, 63] on icon "button" at bounding box center [183, 64] width 6 height 6
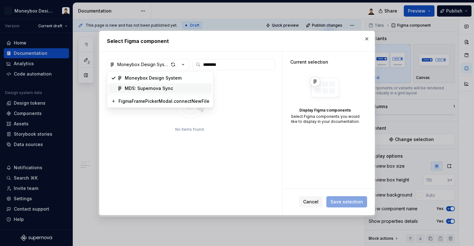
click at [165, 91] on div "MDS: Supernova Sync" at bounding box center [149, 88] width 48 height 6
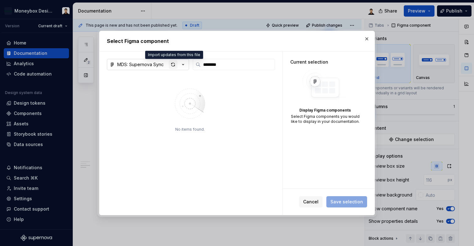
click at [173, 64] on div "button" at bounding box center [173, 64] width 9 height 9
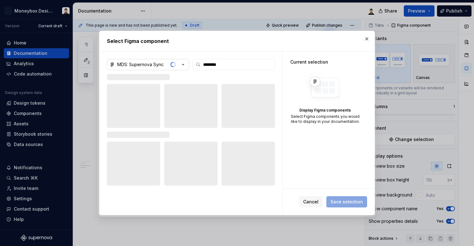
type textarea "*"
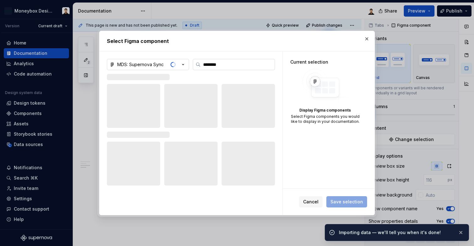
click at [249, 61] on label "********" at bounding box center [234, 64] width 82 height 11
click at [249, 61] on input "********" at bounding box center [238, 64] width 74 height 6
click at [269, 69] on label "********" at bounding box center [234, 64] width 82 height 11
click at [269, 68] on input "********" at bounding box center [238, 64] width 74 height 6
click at [270, 66] on input "********" at bounding box center [238, 64] width 74 height 6
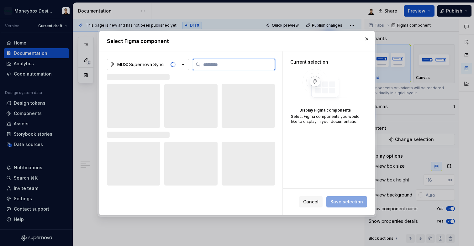
type textarea "*"
click at [187, 64] on button "MDS: Supernova Sync" at bounding box center [148, 64] width 82 height 11
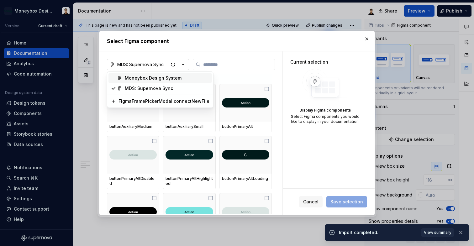
click at [187, 64] on div "Select Figma component MDS: Supernova Sync Button / Mobile / button buttonAuxil…" at bounding box center [237, 123] width 474 height 246
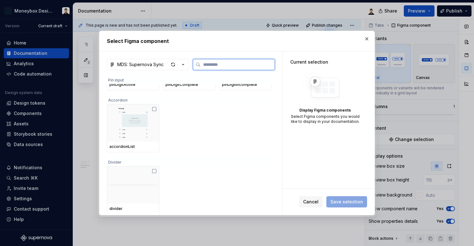
scroll to position [5019, 0]
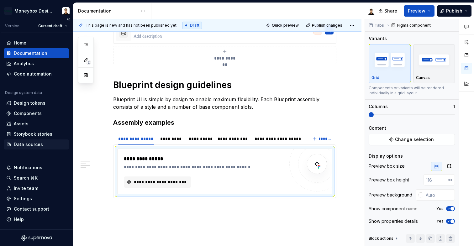
click at [32, 143] on div "Data sources" at bounding box center [28, 144] width 29 height 6
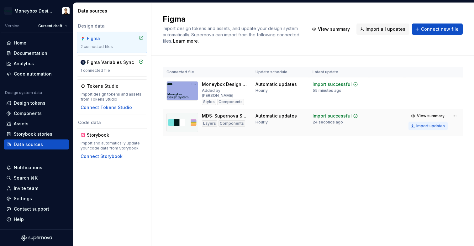
click at [417, 122] on button "Import updates" at bounding box center [428, 126] width 39 height 9
click at [430, 124] on div "Import updates" at bounding box center [431, 126] width 29 height 5
click at [40, 53] on div "Documentation" at bounding box center [31, 53] width 34 height 6
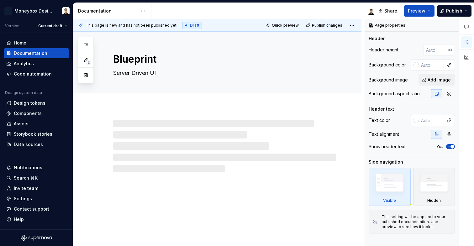
type textarea "*"
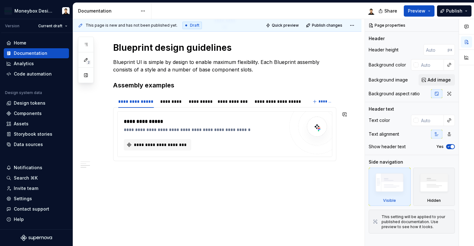
scroll to position [263, 0]
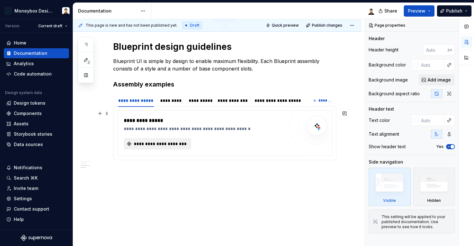
click at [170, 144] on span "**********" at bounding box center [160, 144] width 54 height 6
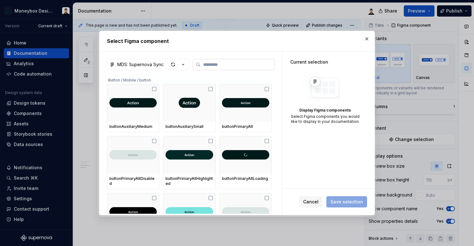
click at [214, 61] on label at bounding box center [234, 64] width 82 height 11
click at [214, 61] on input "search" at bounding box center [238, 64] width 74 height 6
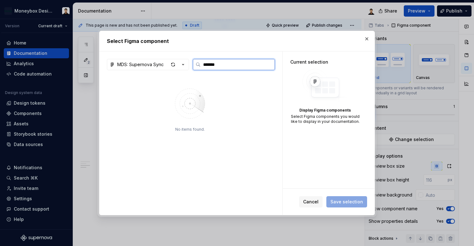
type input "********"
click at [269, 65] on input "********" at bounding box center [238, 64] width 74 height 6
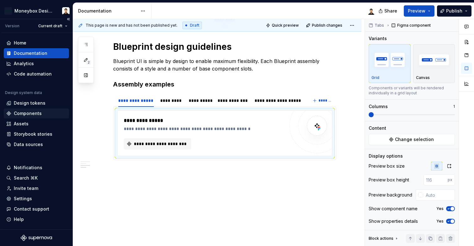
click at [33, 115] on div "Components" at bounding box center [28, 113] width 28 height 6
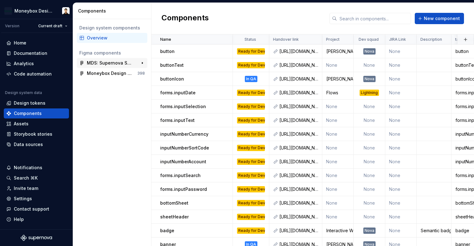
click at [115, 65] on div "MDS: Supernova Sync" at bounding box center [110, 63] width 47 height 6
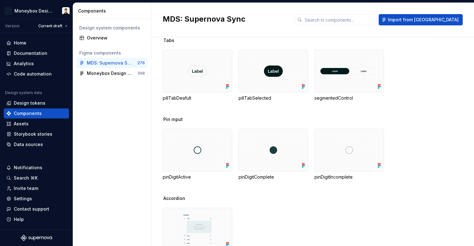
scroll to position [4849, 0]
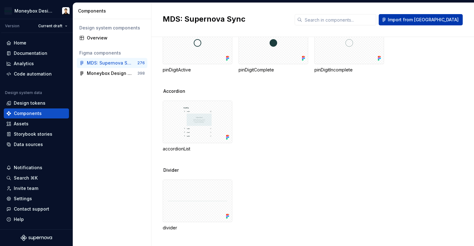
click at [425, 21] on span "Import from [GEOGRAPHIC_DATA]" at bounding box center [423, 20] width 71 height 6
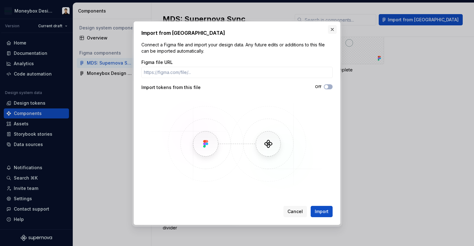
click at [328, 29] on button "button" at bounding box center [332, 29] width 9 height 9
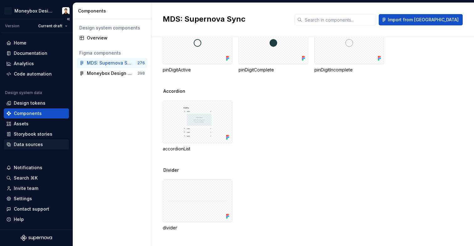
click at [28, 147] on div "Data sources" at bounding box center [28, 144] width 29 height 6
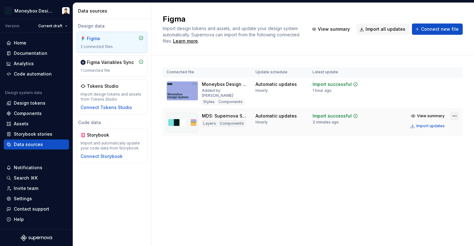
click at [458, 111] on html "Moneybox Design System Version Current draft Home Documentation Analytics Code …" at bounding box center [237, 123] width 474 height 246
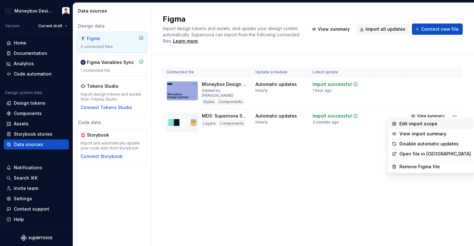
click at [425, 125] on div "Edit import scope" at bounding box center [436, 124] width 72 height 6
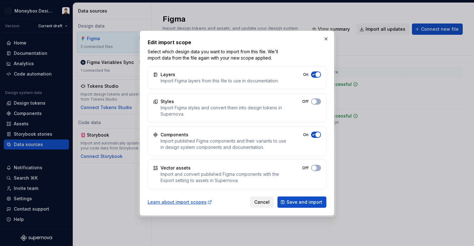
click at [267, 206] on button "Cancel" at bounding box center [262, 202] width 24 height 11
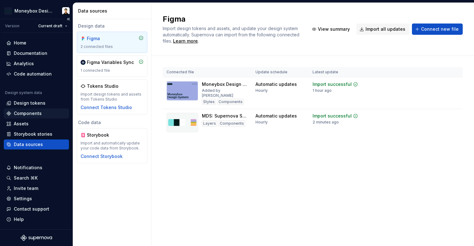
click at [38, 109] on div "Components" at bounding box center [36, 114] width 65 height 10
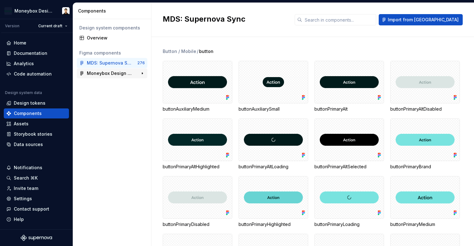
click at [114, 74] on div "Moneybox Design System" at bounding box center [110, 73] width 47 height 6
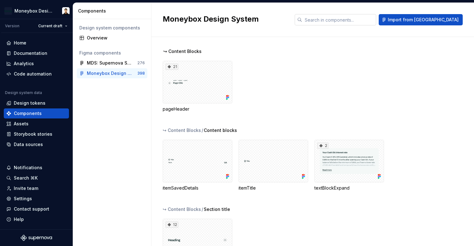
click at [359, 24] on input "text" at bounding box center [339, 19] width 74 height 11
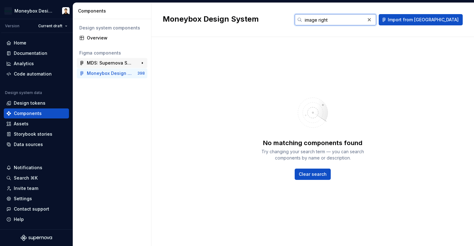
type input "image right"
click at [119, 58] on div "MDS: Supernova Sync 276" at bounding box center [112, 63] width 71 height 10
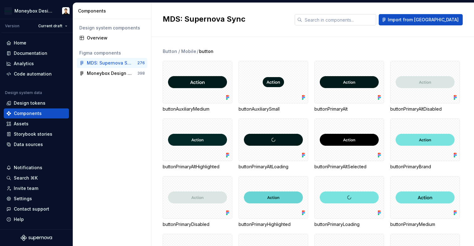
click at [359, 21] on input "text" at bounding box center [339, 19] width 74 height 11
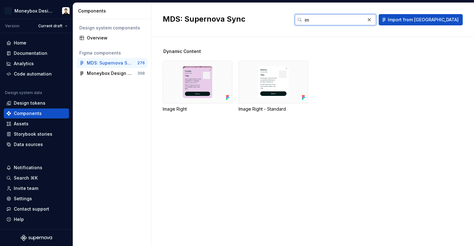
type input "i"
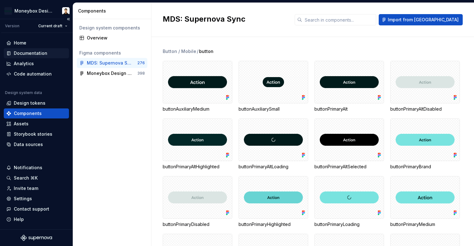
click at [37, 54] on div "Documentation" at bounding box center [31, 53] width 34 height 6
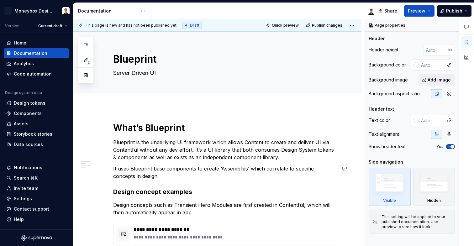
scroll to position [263, 0]
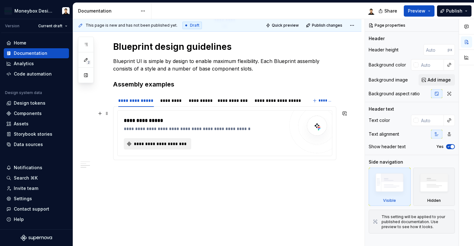
click at [175, 147] on button "**********" at bounding box center [157, 143] width 67 height 11
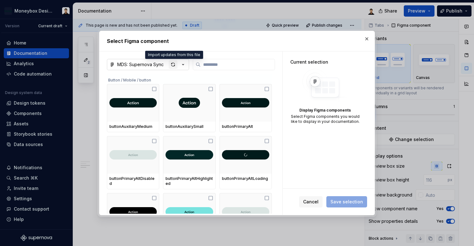
click at [172, 65] on div "button" at bounding box center [173, 64] width 9 height 9
type textarea "*"
click at [213, 70] on div at bounding box center [234, 64] width 82 height 11
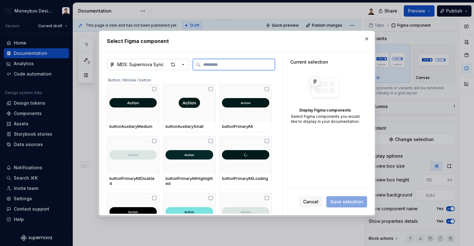
click at [216, 65] on input "search" at bounding box center [238, 64] width 74 height 6
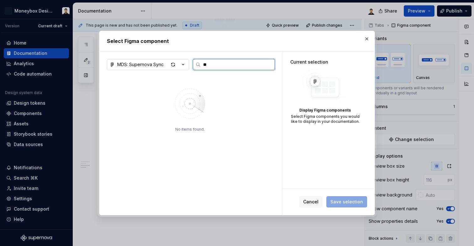
type input "**"
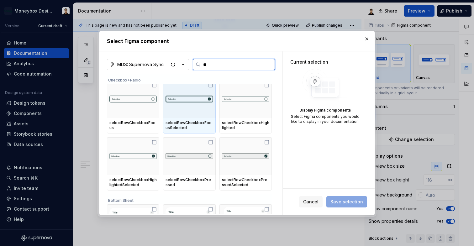
scroll to position [368, 0]
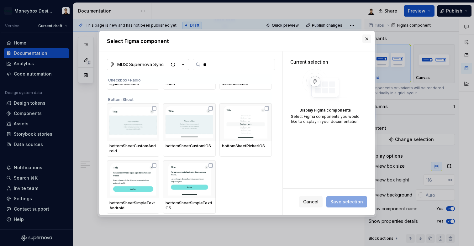
click at [371, 35] on button "button" at bounding box center [367, 39] width 9 height 9
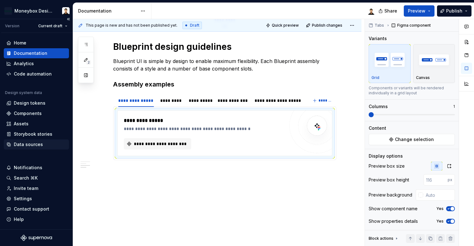
click at [33, 146] on div "Data sources" at bounding box center [28, 144] width 29 height 6
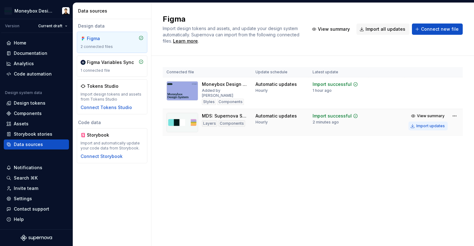
click at [436, 122] on button "Import updates" at bounding box center [428, 126] width 39 height 9
click at [390, 27] on span "Import all updates" at bounding box center [386, 29] width 40 height 6
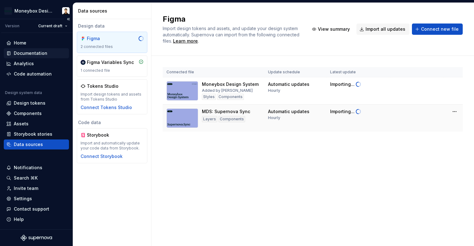
click at [31, 53] on div "Documentation" at bounding box center [31, 53] width 34 height 6
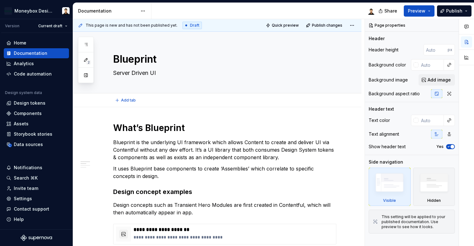
type textarea "*"
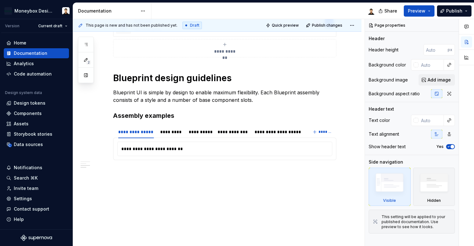
scroll to position [263, 0]
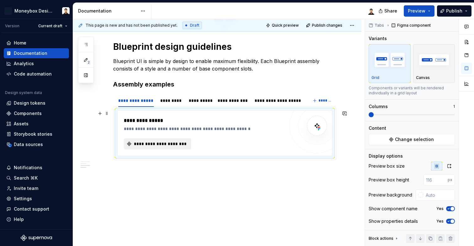
click at [163, 142] on span "**********" at bounding box center [160, 144] width 54 height 6
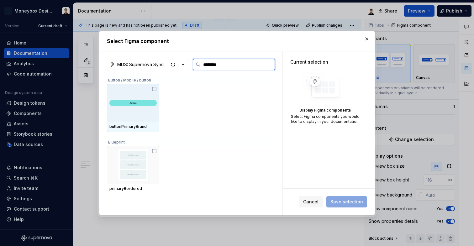
type input "*********"
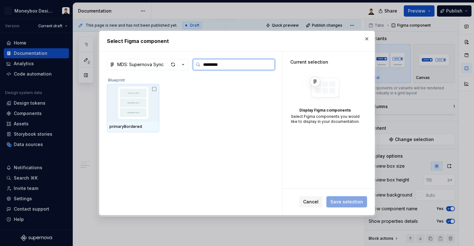
click at [154, 90] on icon at bounding box center [154, 89] width 5 height 5
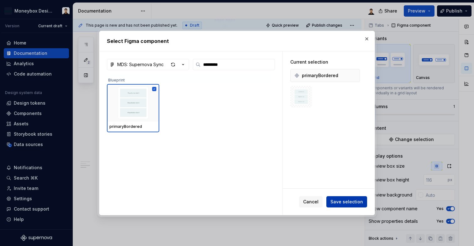
click at [355, 203] on span "Save selection" at bounding box center [347, 202] width 33 height 6
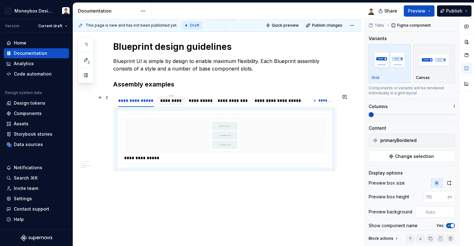
click at [178, 102] on div "*********" at bounding box center [171, 101] width 22 height 6
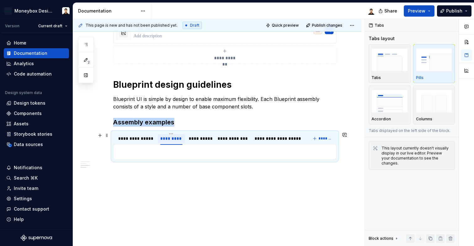
scroll to position [224, 0]
click at [135, 140] on div "**********" at bounding box center [136, 139] width 36 height 6
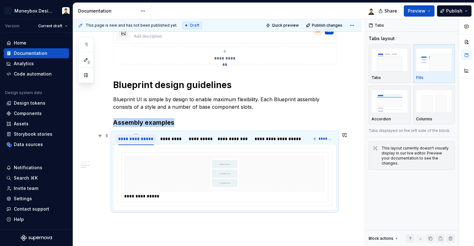
scroll to position [263, 0]
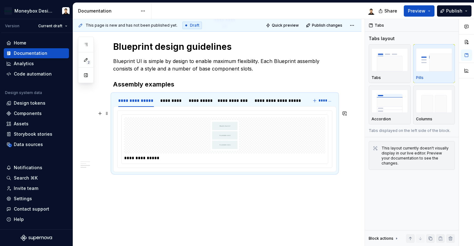
click at [257, 135] on img at bounding box center [225, 135] width 108 height 31
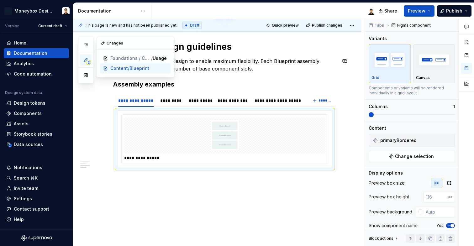
click at [89, 61] on span "2" at bounding box center [88, 62] width 5 height 5
click at [83, 61] on button "2" at bounding box center [85, 59] width 11 height 11
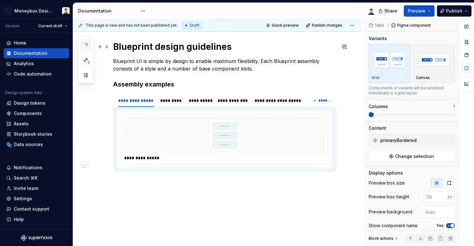
click at [88, 45] on button "button" at bounding box center [85, 44] width 11 height 11
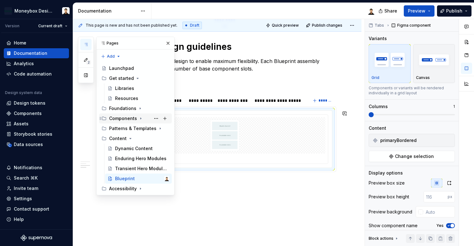
click at [135, 117] on div "Components" at bounding box center [123, 118] width 28 height 6
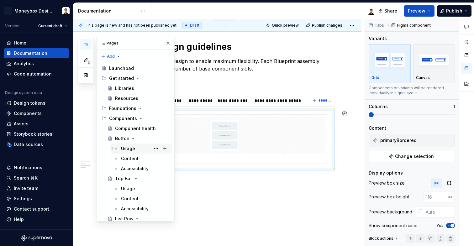
click at [126, 149] on div "Usage" at bounding box center [128, 149] width 14 height 6
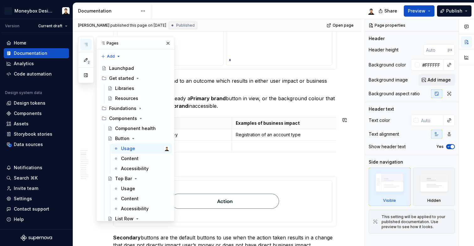
scroll to position [300, 0]
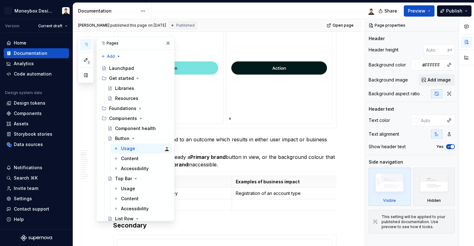
click at [276, 85] on img at bounding box center [280, 68] width 96 height 89
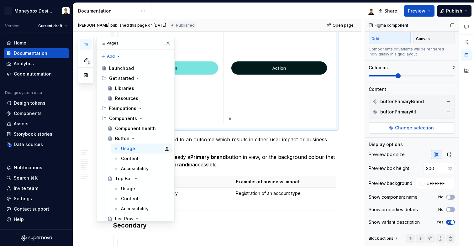
scroll to position [42, 0]
click at [130, 190] on div "Usage" at bounding box center [128, 189] width 14 height 6
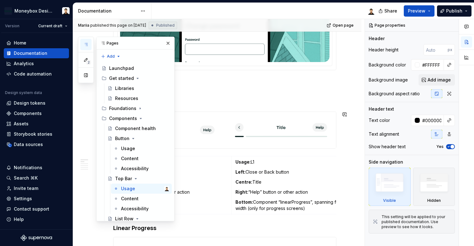
scroll to position [191, 0]
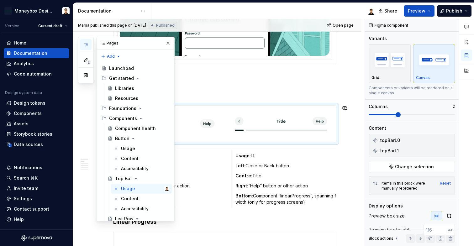
click at [313, 124] on img at bounding box center [281, 123] width 105 height 31
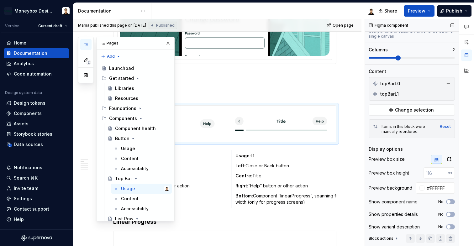
scroll to position [63, 0]
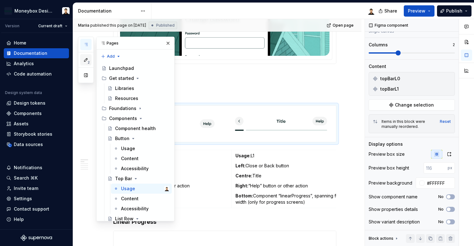
click at [88, 63] on span "2" at bounding box center [88, 62] width 5 height 5
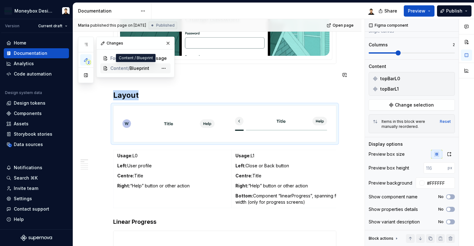
click at [146, 70] on span "Blueprint" at bounding box center [140, 68] width 20 height 6
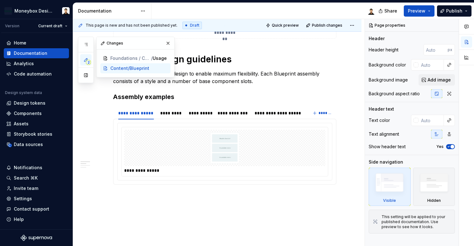
scroll to position [275, 0]
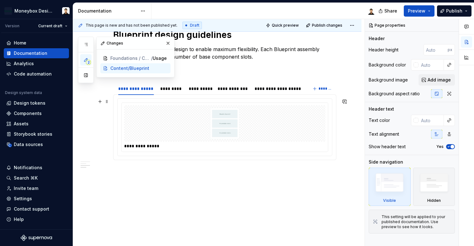
click at [257, 130] on img at bounding box center [225, 123] width 108 height 31
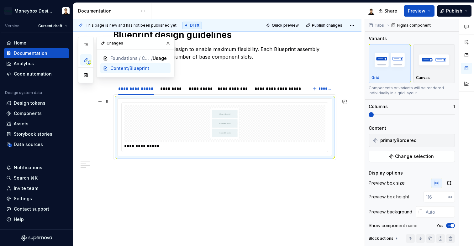
click at [229, 125] on img at bounding box center [225, 123] width 108 height 31
type textarea "*"
click at [430, 63] on img "button" at bounding box center [434, 59] width 36 height 23
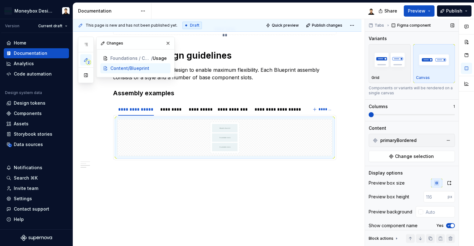
scroll to position [30, 0]
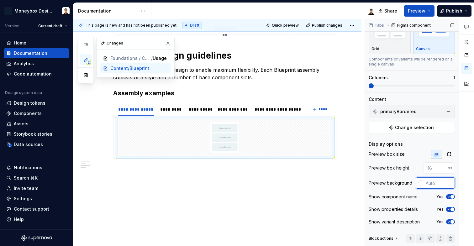
click at [429, 184] on input "text" at bounding box center [440, 183] width 32 height 11
type input "#FFFFFF"
click at [448, 197] on icon "button" at bounding box center [449, 197] width 2 height 1
click at [451, 210] on button "Yes" at bounding box center [450, 209] width 9 height 5
click at [451, 224] on div "Yes" at bounding box center [446, 222] width 19 height 5
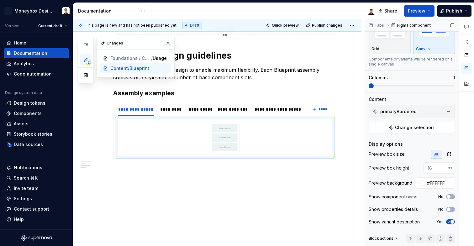
click at [451, 221] on span "button" at bounding box center [453, 222] width 4 height 4
click at [447, 152] on icon "button" at bounding box center [449, 154] width 5 height 5
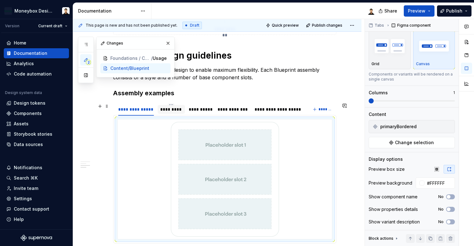
click at [175, 109] on div "*********" at bounding box center [171, 109] width 22 height 6
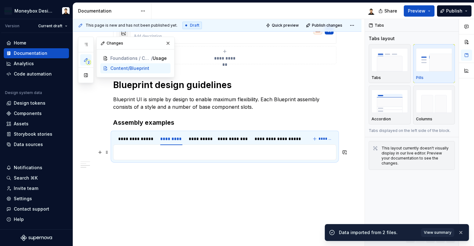
click at [224, 163] on div "**********" at bounding box center [224, 31] width 223 height 267
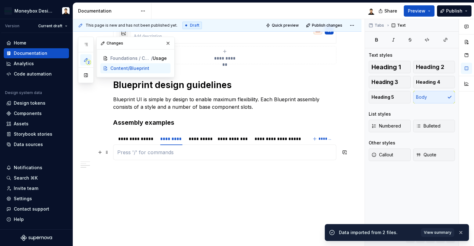
click at [227, 153] on p at bounding box center [224, 153] width 215 height 8
click at [147, 139] on div "**********" at bounding box center [136, 139] width 36 height 6
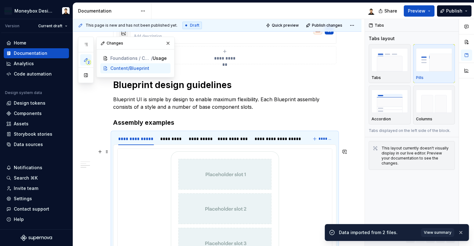
click at [198, 170] on img at bounding box center [225, 209] width 108 height 115
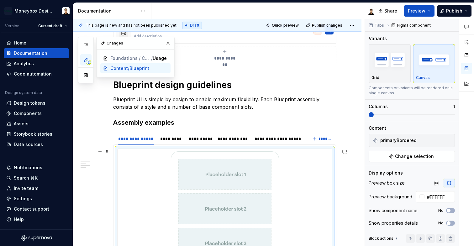
type textarea "*"
click at [172, 139] on div "*********" at bounding box center [171, 139] width 22 height 6
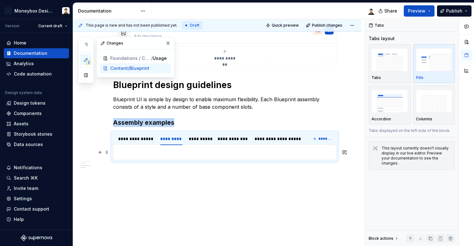
click at [170, 153] on p at bounding box center [224, 153] width 215 height 8
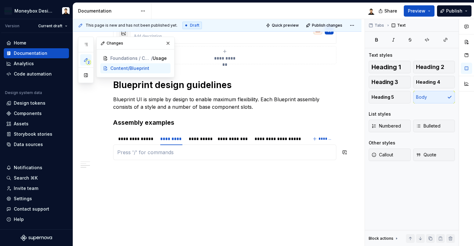
paste div
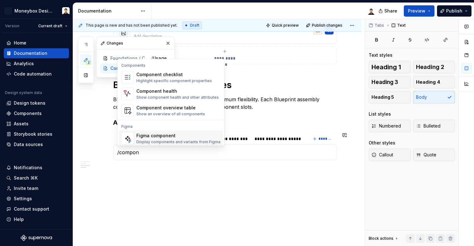
click at [161, 137] on div "Figma component" at bounding box center [178, 136] width 84 height 6
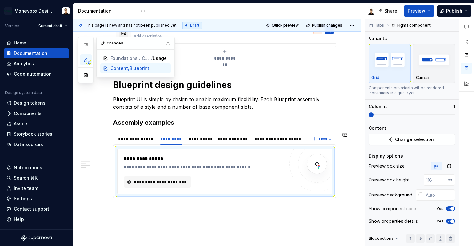
type textarea "*"
click at [427, 67] on img "button" at bounding box center [434, 59] width 36 height 23
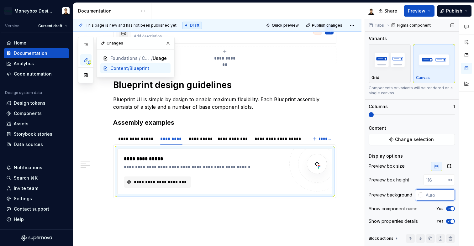
click at [426, 193] on input "text" at bounding box center [440, 194] width 32 height 11
type input "#FFFFFF"
click at [447, 168] on icon "button" at bounding box center [449, 166] width 5 height 5
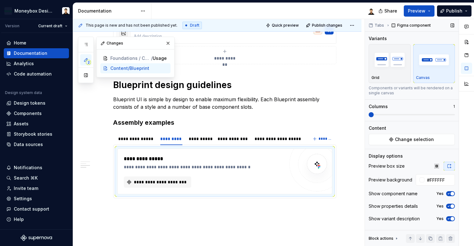
click at [452, 193] on span "button" at bounding box center [453, 194] width 4 height 4
click at [452, 206] on span "button" at bounding box center [453, 207] width 4 height 4
click at [453, 217] on button "Yes" at bounding box center [450, 218] width 9 height 5
click at [419, 141] on span "Change selection" at bounding box center [414, 139] width 39 height 6
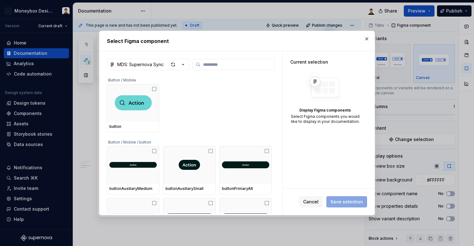
type textarea "*"
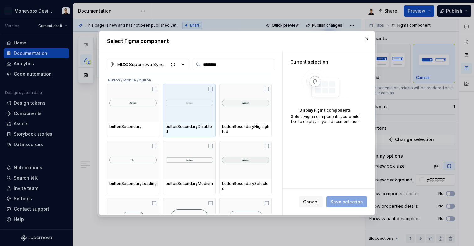
type input "*********"
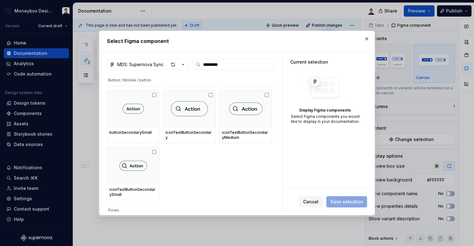
scroll to position [261, 0]
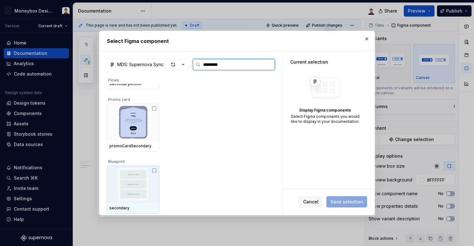
click at [132, 184] on img at bounding box center [132, 184] width 47 height 33
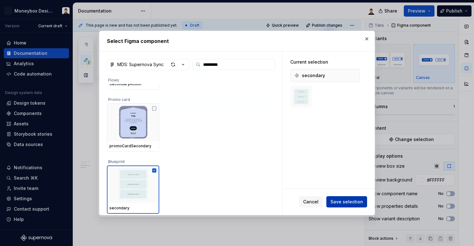
click at [345, 203] on span "Save selection" at bounding box center [347, 202] width 33 height 6
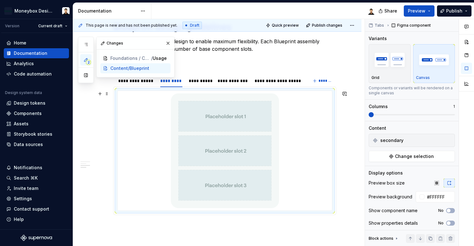
scroll to position [280, 0]
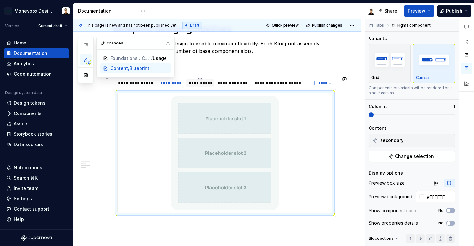
click at [201, 83] on div "**********" at bounding box center [200, 83] width 23 height 6
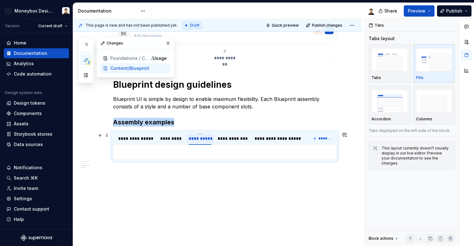
scroll to position [224, 0]
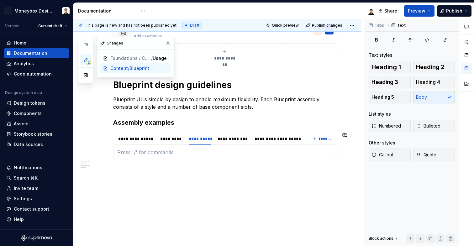
click at [259, 157] on div at bounding box center [224, 153] width 223 height 16
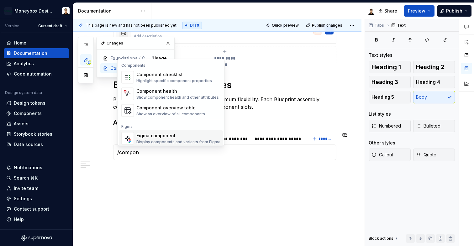
click at [186, 145] on span "Figma component Display components and variants from Figma" at bounding box center [171, 139] width 104 height 16
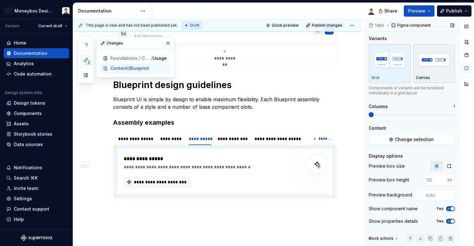
click at [431, 62] on img "button" at bounding box center [434, 59] width 36 height 23
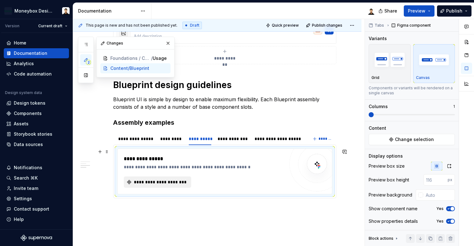
click at [182, 180] on span "**********" at bounding box center [160, 182] width 54 height 6
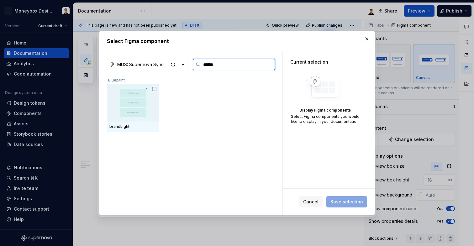
type input "*******"
click at [141, 104] on img at bounding box center [132, 103] width 47 height 33
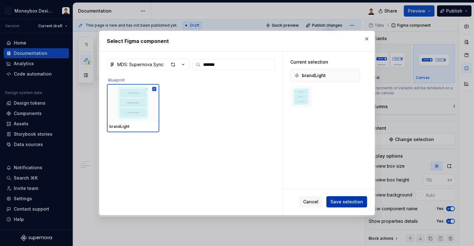
click at [342, 204] on span "Save selection" at bounding box center [347, 202] width 33 height 6
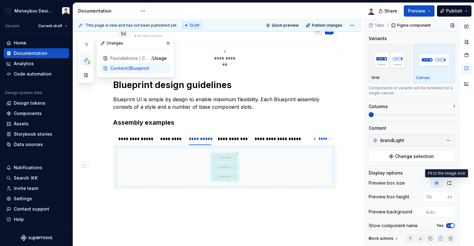
click at [447, 185] on icon "button" at bounding box center [449, 183] width 5 height 5
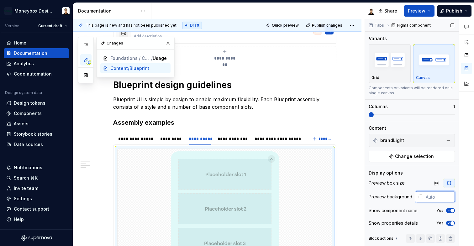
click at [439, 199] on input "text" at bounding box center [440, 196] width 32 height 11
type input "#FFFFFF"
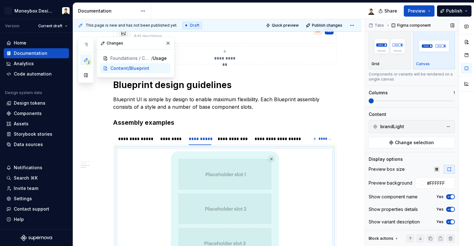
click at [448, 199] on button "Yes" at bounding box center [450, 197] width 9 height 5
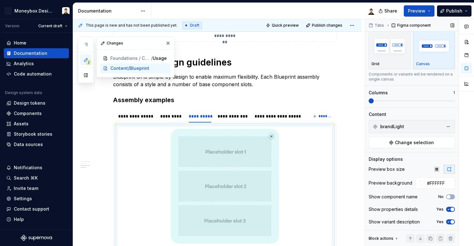
click at [449, 212] on button "Yes" at bounding box center [450, 209] width 9 height 5
click at [451, 223] on span "button" at bounding box center [453, 222] width 4 height 4
click at [233, 118] on div "**********" at bounding box center [233, 116] width 31 height 6
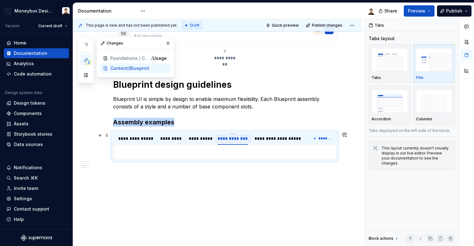
scroll to position [224, 0]
click at [219, 156] on div at bounding box center [224, 153] width 223 height 16
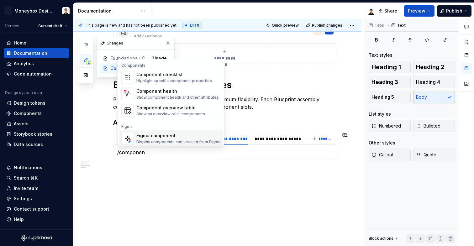
click at [156, 142] on div "Display components and variants from Figma" at bounding box center [178, 142] width 84 height 5
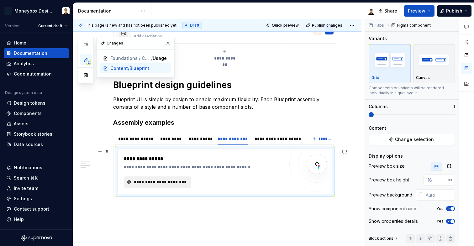
click at [168, 183] on span "**********" at bounding box center [160, 182] width 54 height 6
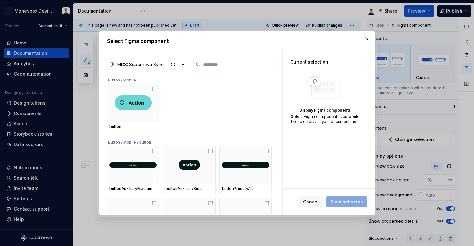
click at [239, 63] on input "search" at bounding box center [238, 64] width 74 height 6
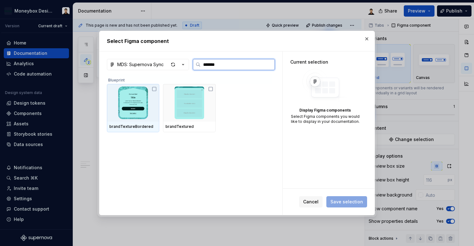
type input "********"
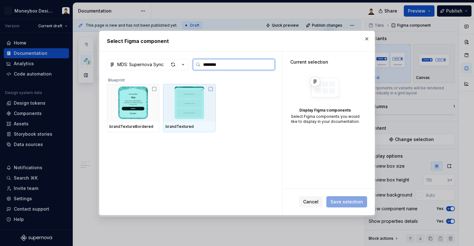
click at [203, 104] on img at bounding box center [189, 103] width 47 height 33
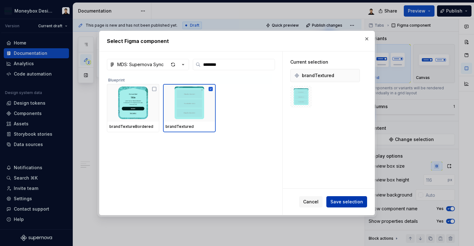
click at [348, 199] on button "Save selection" at bounding box center [347, 201] width 41 height 11
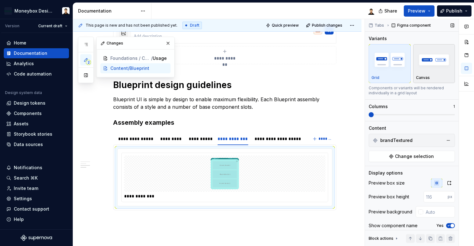
click at [431, 71] on img "button" at bounding box center [434, 59] width 36 height 23
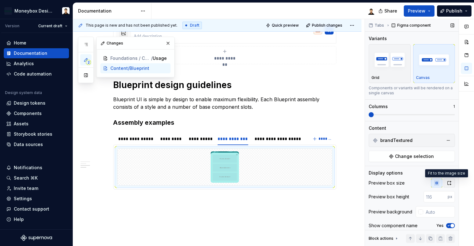
click at [446, 186] on button "button" at bounding box center [449, 183] width 11 height 9
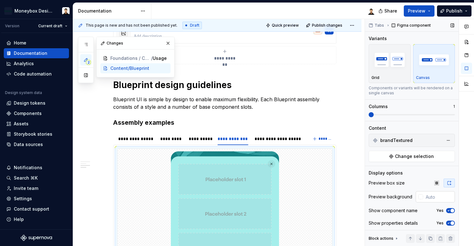
click at [430, 200] on input "text" at bounding box center [440, 196] width 32 height 11
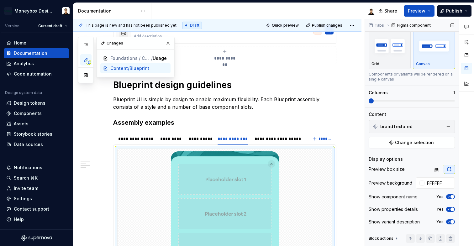
type input "#FFFFFF"
click at [447, 196] on icon "button" at bounding box center [448, 197] width 5 height 4
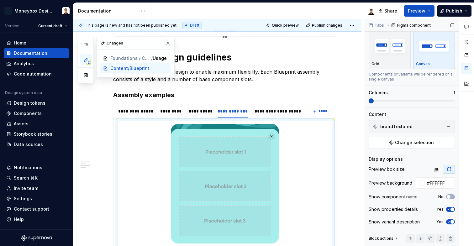
click at [451, 211] on span "button" at bounding box center [453, 210] width 4 height 4
click at [451, 223] on span "button" at bounding box center [453, 222] width 4 height 4
click at [280, 109] on div "**********" at bounding box center [278, 111] width 47 height 6
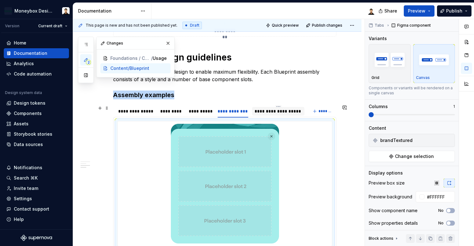
scroll to position [224, 0]
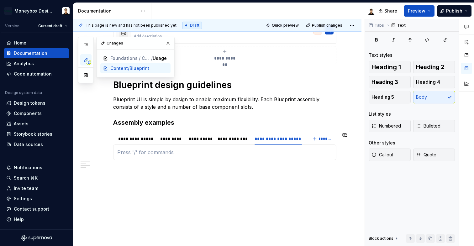
click at [255, 157] on div at bounding box center [224, 153] width 223 height 16
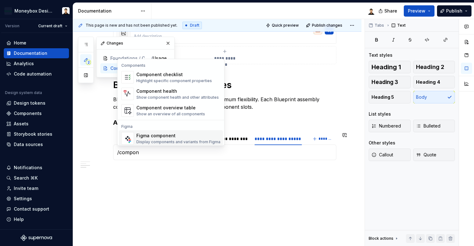
click at [159, 140] on div "Display components and variants from Figma" at bounding box center [178, 142] width 84 height 5
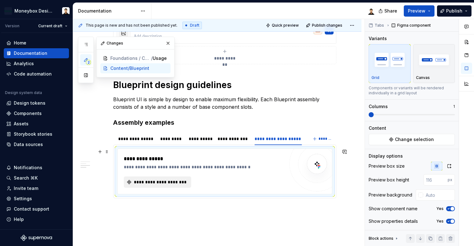
click at [172, 182] on span "**********" at bounding box center [160, 182] width 54 height 6
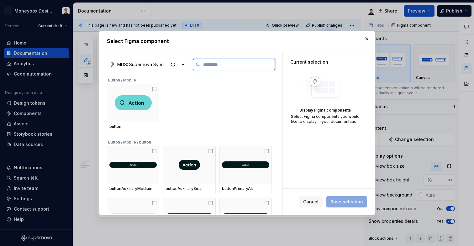
type textarea "*"
click at [235, 68] on label at bounding box center [234, 64] width 82 height 11
click at [235, 68] on input "search" at bounding box center [238, 64] width 74 height 6
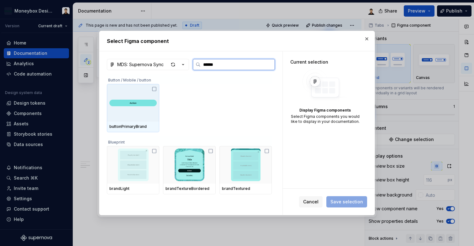
type input "*******"
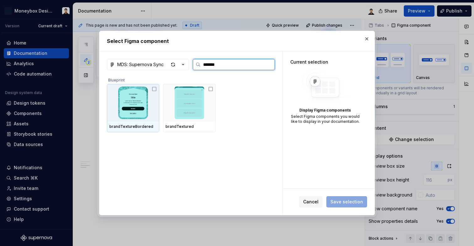
click at [120, 108] on img at bounding box center [132, 103] width 47 height 33
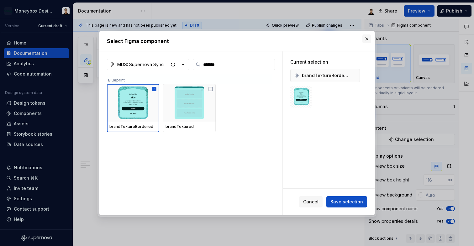
click at [366, 39] on button "button" at bounding box center [367, 39] width 9 height 9
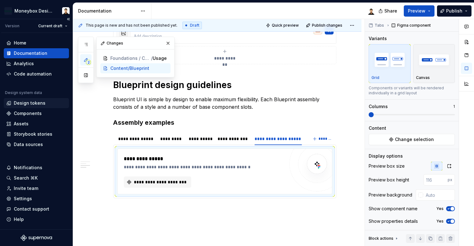
click at [44, 105] on div "Design tokens" at bounding box center [36, 103] width 60 height 6
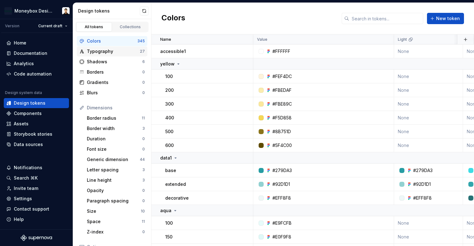
click at [108, 52] on div "Typography" at bounding box center [113, 51] width 53 height 6
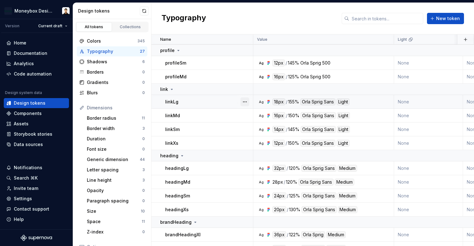
scroll to position [253, 0]
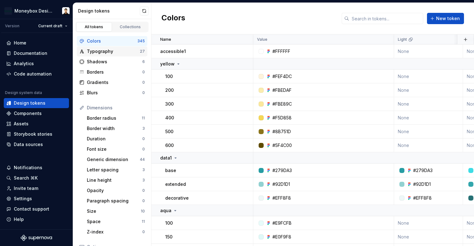
click at [110, 53] on div "Typography" at bounding box center [113, 51] width 53 height 6
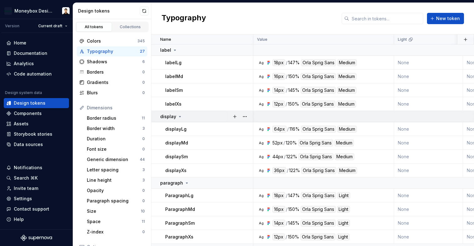
scroll to position [253, 0]
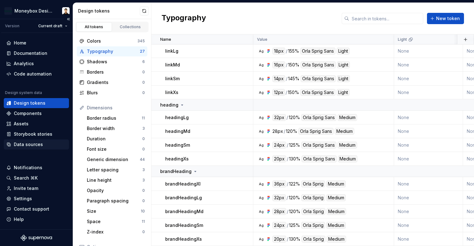
click at [38, 144] on div "Data sources" at bounding box center [28, 144] width 29 height 6
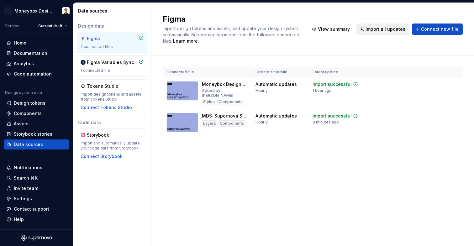
click at [394, 30] on span "Import all updates" at bounding box center [386, 29] width 40 height 6
click at [395, 28] on span "Import all updates" at bounding box center [386, 29] width 40 height 6
click at [388, 36] on div "Figma Import design tokens and assets, and update your design system automatica…" at bounding box center [313, 29] width 300 height 30
click at [379, 32] on button "Import all updates" at bounding box center [383, 29] width 53 height 11
click at [353, 141] on div "Connected file Update schedule Latest update Moneybox Design System Added by [P…" at bounding box center [313, 108] width 300 height 104
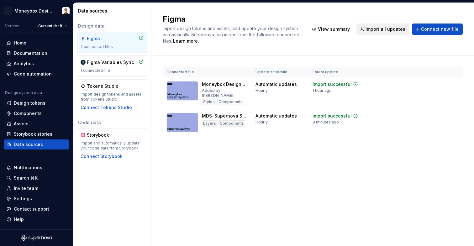
click at [375, 31] on span "Import all updates" at bounding box center [386, 29] width 40 height 6
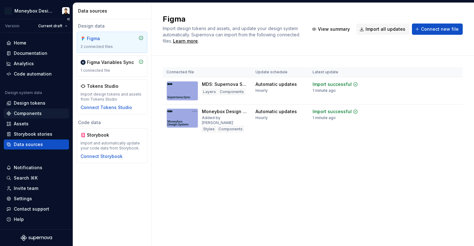
click at [41, 113] on div "Components" at bounding box center [36, 113] width 60 height 6
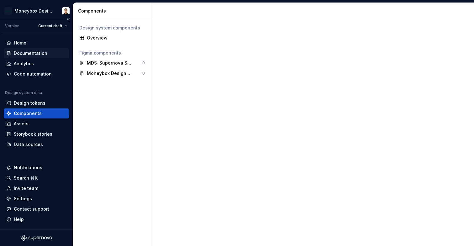
click at [43, 57] on div "Documentation" at bounding box center [36, 53] width 65 height 10
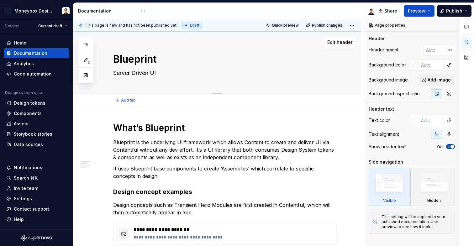
type textarea "*"
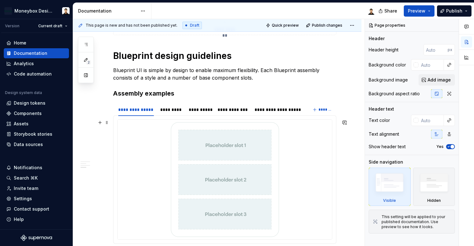
scroll to position [202, 0]
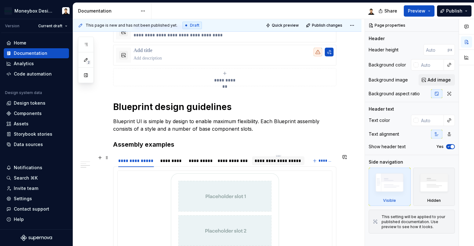
click at [280, 161] on div "**********" at bounding box center [278, 161] width 47 height 6
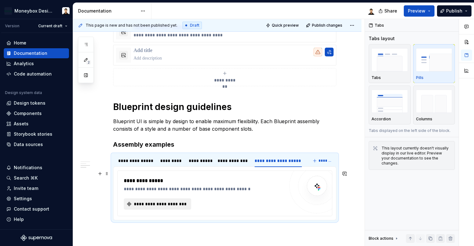
click at [181, 204] on span "**********" at bounding box center [160, 204] width 54 height 6
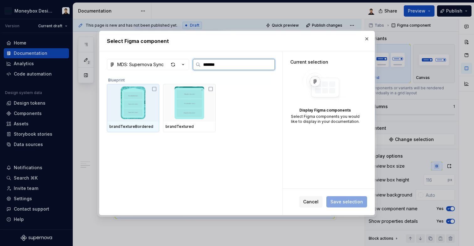
type input "********"
click at [130, 99] on img at bounding box center [132, 103] width 47 height 33
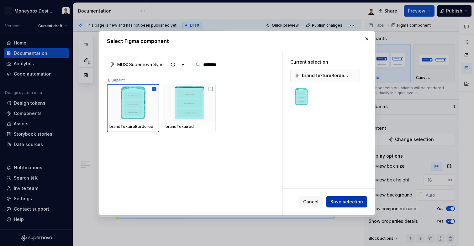
click at [342, 200] on span "Save selection" at bounding box center [347, 202] width 33 height 6
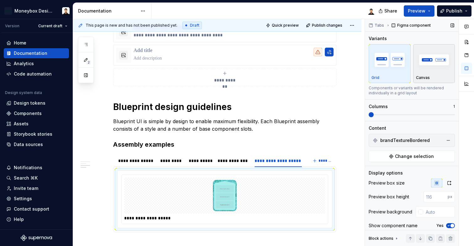
click at [433, 65] on img "button" at bounding box center [434, 59] width 36 height 23
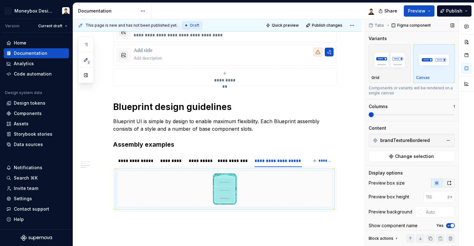
click at [445, 180] on button "button" at bounding box center [449, 183] width 11 height 9
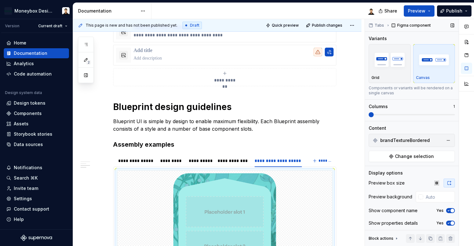
click at [432, 191] on div "Preview background" at bounding box center [412, 196] width 86 height 11
click at [431, 198] on input "text" at bounding box center [440, 196] width 32 height 11
type input "#FFFFFF"
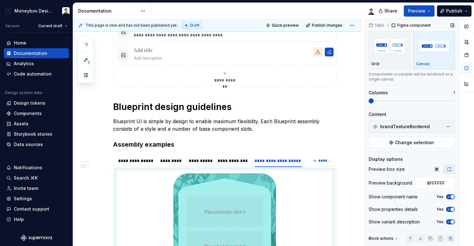
click at [449, 201] on div "Show component name Yes" at bounding box center [412, 197] width 86 height 9
click at [449, 199] on button "Yes" at bounding box center [450, 197] width 9 height 5
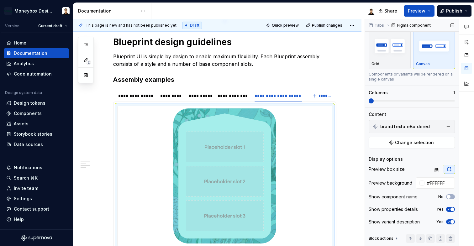
click at [451, 210] on span "button" at bounding box center [453, 210] width 4 height 4
click at [451, 221] on span "button" at bounding box center [453, 222] width 4 height 4
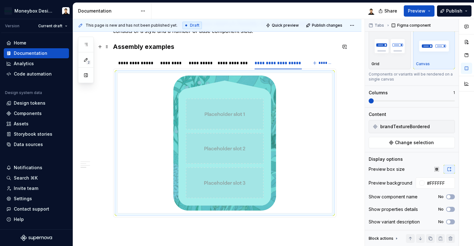
scroll to position [0, 0]
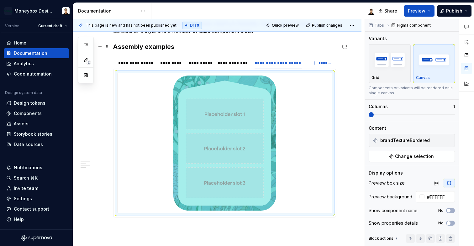
click at [175, 49] on h3 "Assembly examples" at bounding box center [224, 46] width 223 height 9
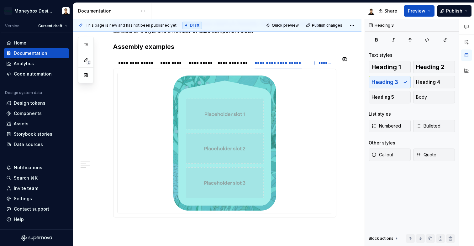
click at [125, 232] on div "**********" at bounding box center [217, 55] width 289 height 497
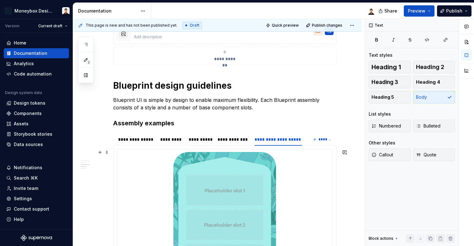
scroll to position [216, 0]
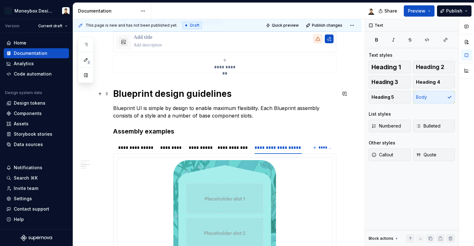
click at [210, 93] on h1 "Blueprint design guidelines" at bounding box center [224, 93] width 223 height 11
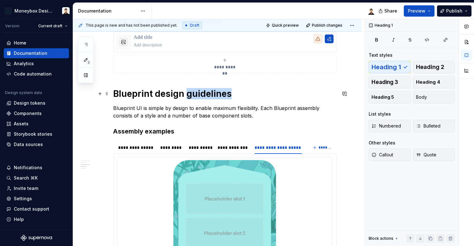
click at [210, 93] on h1 "Blueprint design guidelines" at bounding box center [224, 93] width 223 height 11
click at [174, 95] on h1 "Blueprint design anatomy" at bounding box center [224, 93] width 223 height 11
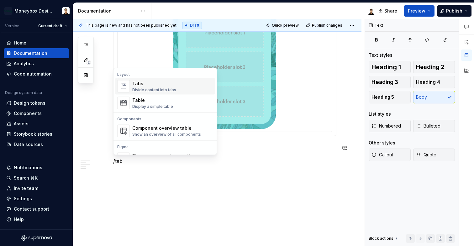
click at [162, 83] on div "Tabs" at bounding box center [154, 84] width 44 height 6
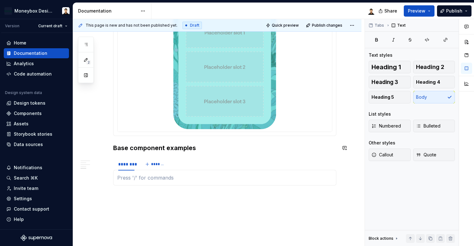
type textarea "*"
click at [152, 174] on p at bounding box center [224, 178] width 215 height 8
click at [131, 164] on div "********" at bounding box center [126, 164] width 16 height 6
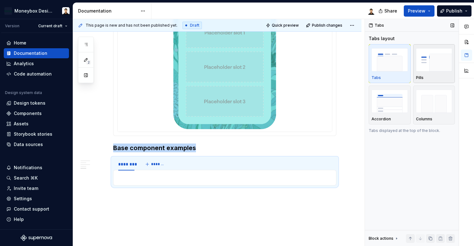
click at [435, 60] on img "button" at bounding box center [434, 59] width 36 height 23
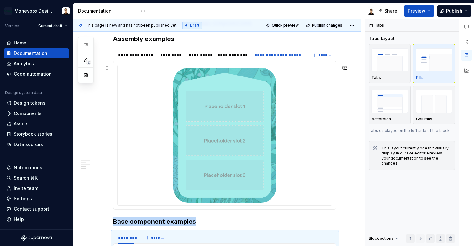
scroll to position [408, 0]
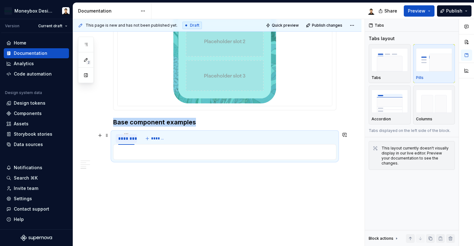
click at [128, 138] on div "********" at bounding box center [126, 139] width 16 height 6
type input "********"
click at [157, 136] on span "*******" at bounding box center [160, 138] width 14 height 5
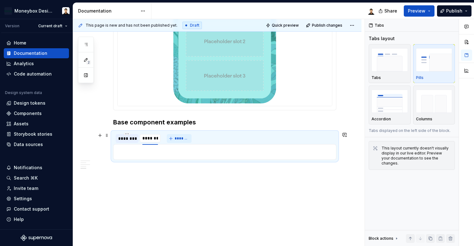
type input "*********"
click at [191, 140] on span "*******" at bounding box center [188, 138] width 14 height 5
type input "**********"
click at [197, 153] on p at bounding box center [224, 152] width 215 height 8
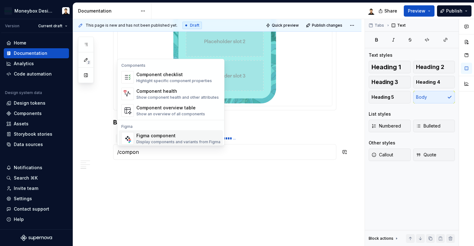
click at [184, 139] on div "Figma component" at bounding box center [178, 136] width 84 height 6
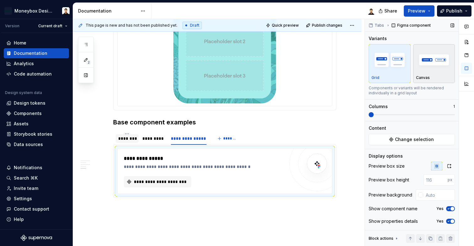
click at [422, 71] on img "button" at bounding box center [434, 59] width 36 height 23
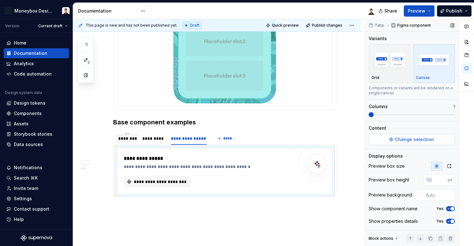
click at [404, 137] on span "Change selection" at bounding box center [414, 139] width 39 height 6
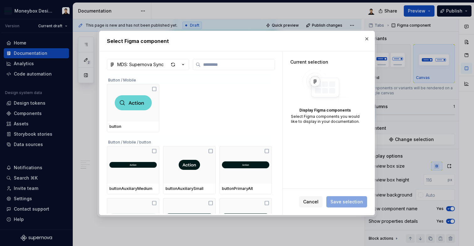
type textarea "*"
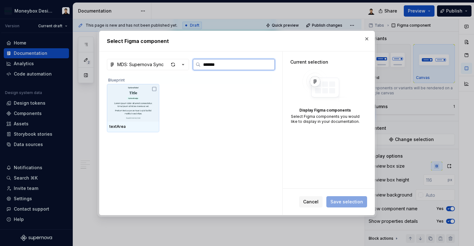
type input "********"
click at [141, 110] on img at bounding box center [132, 103] width 47 height 33
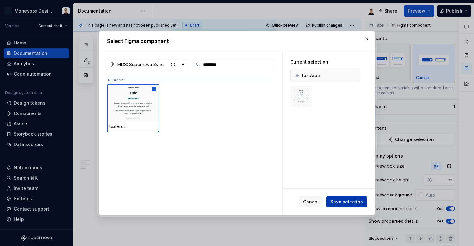
click at [348, 197] on button "Save selection" at bounding box center [347, 201] width 41 height 11
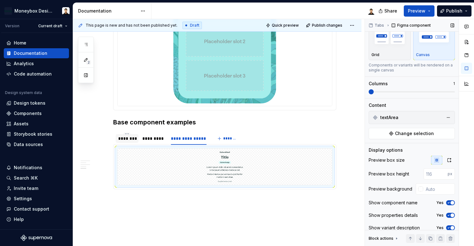
scroll to position [30, 0]
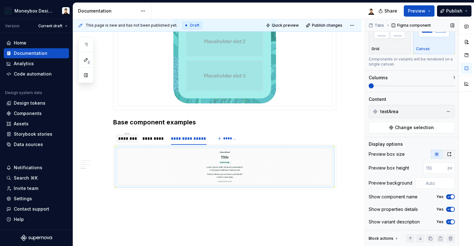
click at [447, 154] on icon "button" at bounding box center [449, 154] width 5 height 5
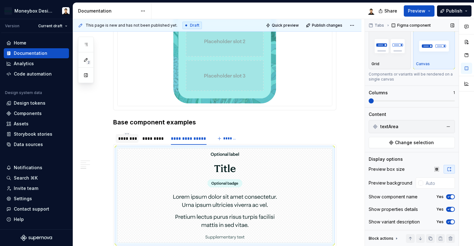
click at [451, 198] on span "button" at bounding box center [453, 197] width 4 height 4
click at [447, 208] on icon "button" at bounding box center [448, 210] width 5 height 4
click at [447, 220] on icon "button" at bounding box center [448, 222] width 5 height 4
click at [441, 183] on input "text" at bounding box center [440, 183] width 32 height 11
type input "#FFFFFF"
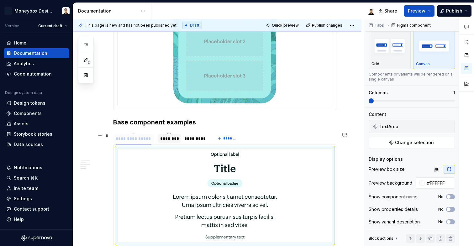
drag, startPoint x: 188, startPoint y: 141, endPoint x: 128, endPoint y: 140, distance: 59.9
click at [128, 140] on div "**********" at bounding box center [134, 139] width 36 height 6
click at [142, 138] on div "**********" at bounding box center [136, 139] width 36 height 6
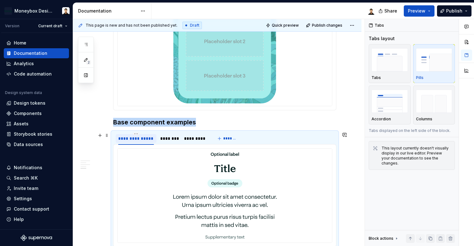
scroll to position [0, 0]
click at [142, 138] on div "**********" at bounding box center [136, 139] width 36 height 6
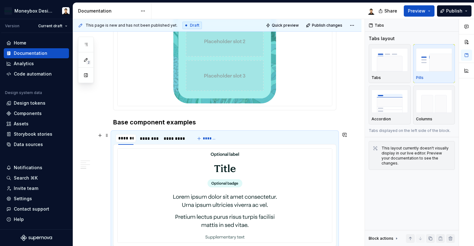
type input "********"
drag, startPoint x: 147, startPoint y: 141, endPoint x: 176, endPoint y: 140, distance: 28.9
click at [181, 141] on div "********" at bounding box center [180, 139] width 18 height 6
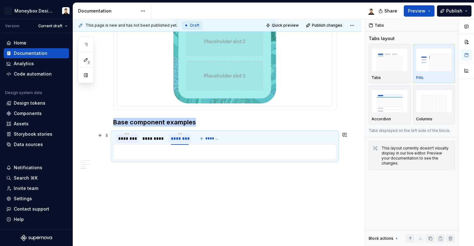
click at [181, 141] on div "********" at bounding box center [180, 139] width 18 height 6
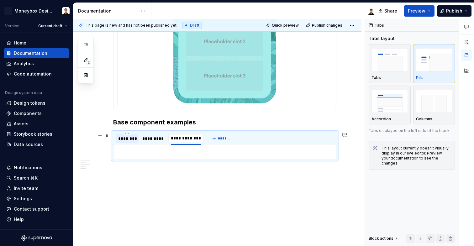
type input "**********"
click at [155, 138] on div "*********" at bounding box center [153, 139] width 23 height 6
click at [228, 150] on p at bounding box center [224, 152] width 215 height 8
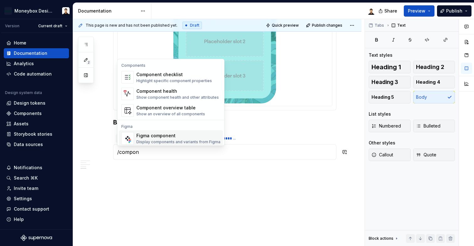
click at [187, 140] on div "Display components and variants from Figma" at bounding box center [178, 142] width 84 height 5
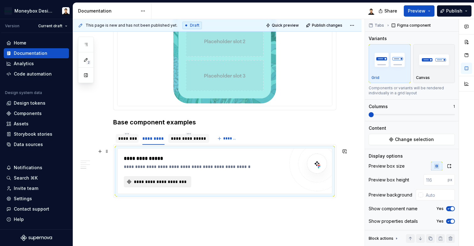
type textarea "*"
click at [175, 182] on span "**********" at bounding box center [160, 182] width 54 height 6
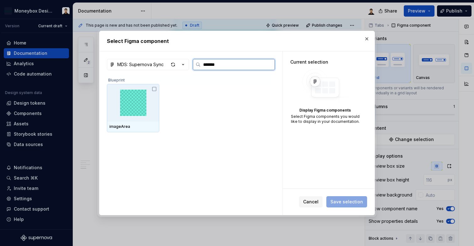
type input "********"
click at [150, 100] on div at bounding box center [133, 103] width 52 height 38
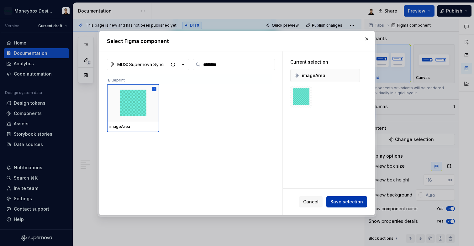
click at [342, 202] on span "Save selection" at bounding box center [347, 202] width 33 height 6
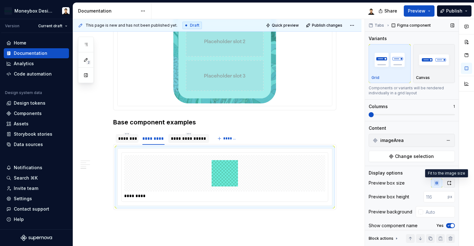
click at [448, 182] on icon "button" at bounding box center [449, 183] width 3 height 4
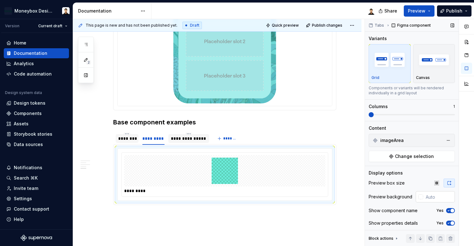
click at [430, 196] on input "text" at bounding box center [440, 196] width 32 height 11
type input "#FFFFFF"
click at [438, 66] on img "button" at bounding box center [434, 59] width 36 height 23
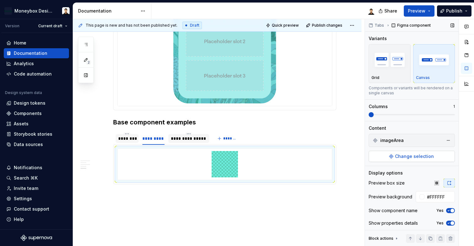
scroll to position [15, 0]
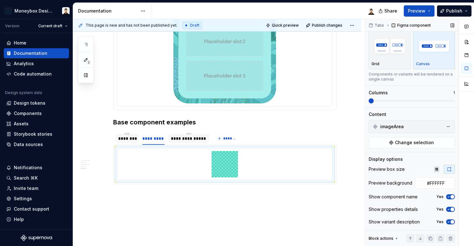
click at [446, 198] on icon "button" at bounding box center [448, 197] width 5 height 4
click at [446, 210] on icon "button" at bounding box center [448, 210] width 5 height 4
click at [447, 223] on icon "button" at bounding box center [448, 222] width 5 height 4
click at [185, 138] on div "**********" at bounding box center [189, 139] width 36 height 6
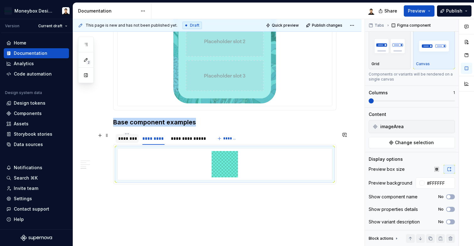
scroll to position [0, 0]
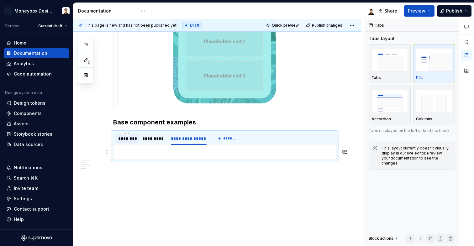
click at [191, 150] on p at bounding box center [224, 152] width 215 height 8
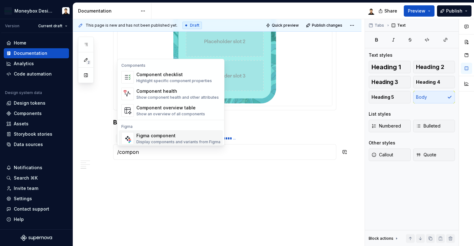
click at [144, 144] on div "Display components and variants from Figma" at bounding box center [178, 142] width 84 height 5
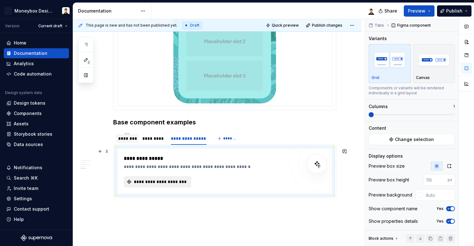
click at [180, 179] on span "**********" at bounding box center [160, 182] width 54 height 6
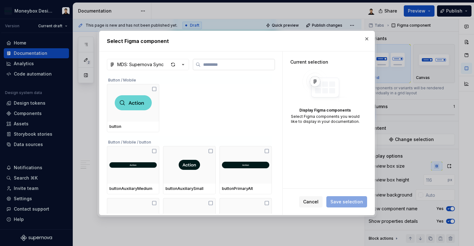
click at [246, 67] on input "search" at bounding box center [238, 64] width 74 height 6
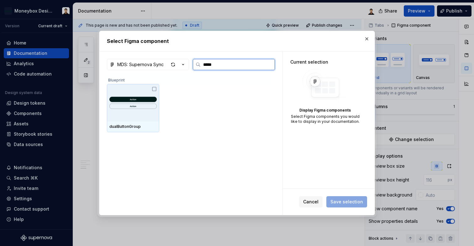
type input "******"
click at [144, 99] on img at bounding box center [132, 102] width 47 height 31
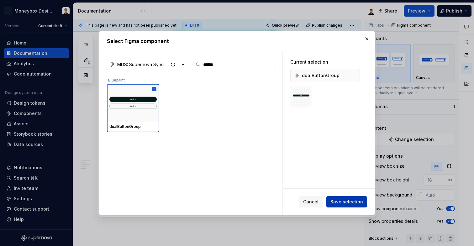
click at [342, 203] on span "Save selection" at bounding box center [347, 202] width 33 height 6
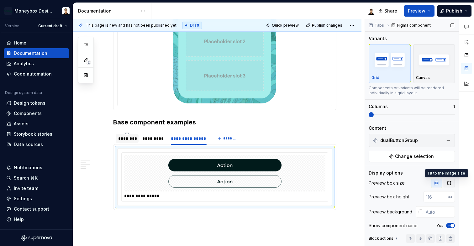
click at [446, 180] on button "button" at bounding box center [449, 183] width 11 height 9
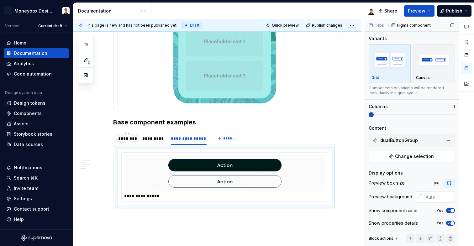
click at [428, 197] on input "text" at bounding box center [440, 196] width 32 height 11
type input "#FFFFFF"
click at [436, 77] on div "Canvas" at bounding box center [434, 77] width 36 height 5
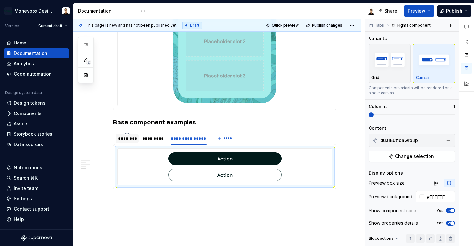
click at [450, 210] on button "Yes" at bounding box center [450, 210] width 9 height 5
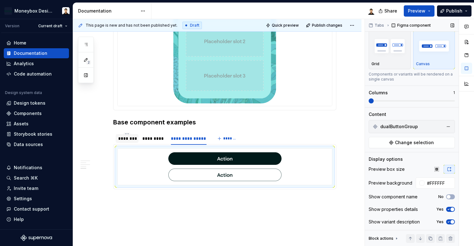
click at [448, 211] on icon "button" at bounding box center [448, 210] width 5 height 4
click at [451, 221] on span "button" at bounding box center [453, 222] width 4 height 4
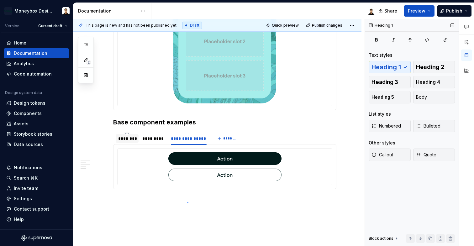
click at [187, 202] on div "**********" at bounding box center [219, 132] width 292 height 227
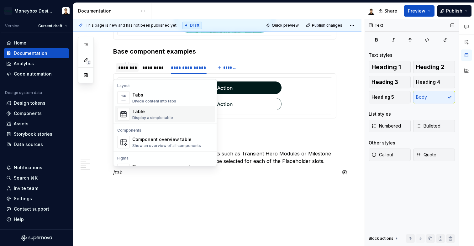
scroll to position [13, 0]
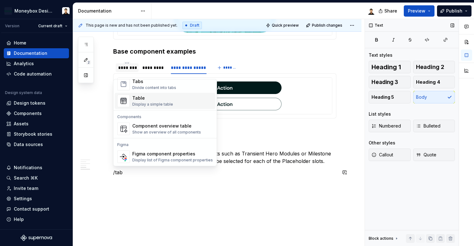
click at [156, 102] on div "Display a simple table" at bounding box center [152, 104] width 41 height 5
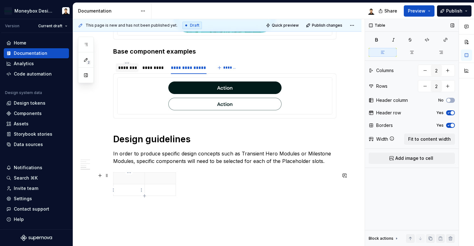
click at [125, 193] on td at bounding box center [129, 190] width 31 height 12
click at [187, 178] on div at bounding box center [224, 186] width 223 height 26
click at [183, 187] on div at bounding box center [224, 186] width 223 height 26
click at [108, 179] on span at bounding box center [106, 175] width 5 height 9
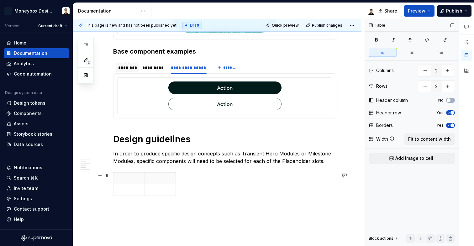
click at [204, 183] on div at bounding box center [224, 186] width 223 height 26
drag, startPoint x: 193, startPoint y: 195, endPoint x: 96, endPoint y: 186, distance: 97.9
click at [106, 177] on span at bounding box center [106, 175] width 5 height 9
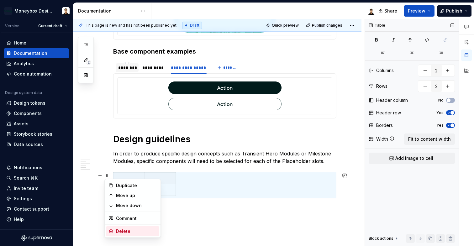
click at [123, 231] on div "Delete" at bounding box center [136, 231] width 41 height 6
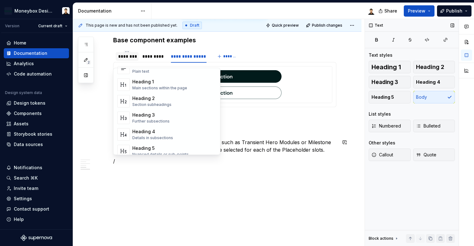
scroll to position [0, 0]
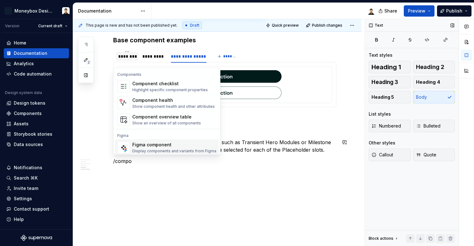
click at [167, 145] on div "Figma component" at bounding box center [174, 145] width 84 height 6
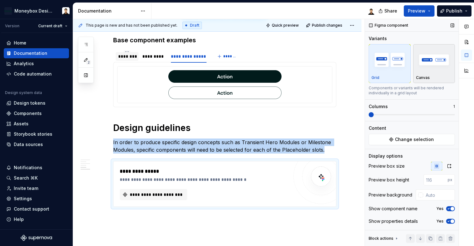
click at [427, 66] on img "button" at bounding box center [434, 59] width 36 height 23
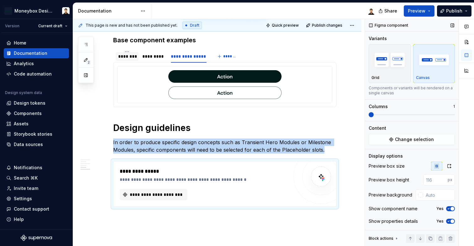
scroll to position [13, 0]
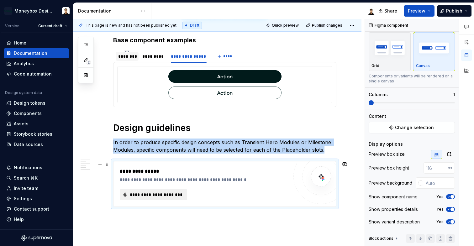
click at [179, 191] on button "**********" at bounding box center [153, 194] width 67 height 11
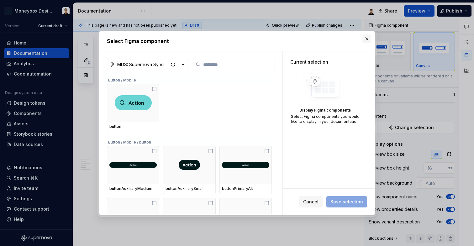
click at [368, 40] on button "button" at bounding box center [367, 39] width 9 height 9
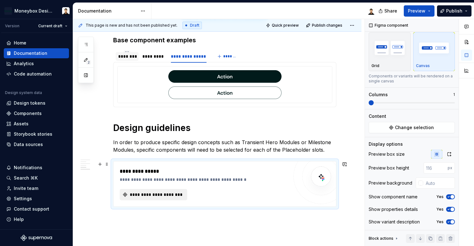
click at [159, 190] on button "**********" at bounding box center [153, 194] width 67 height 11
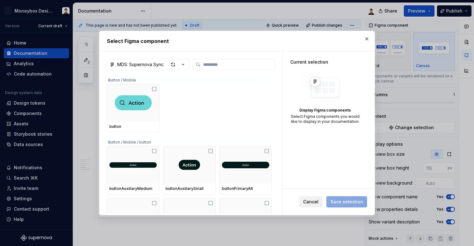
click at [312, 203] on span "Cancel" at bounding box center [310, 202] width 15 height 6
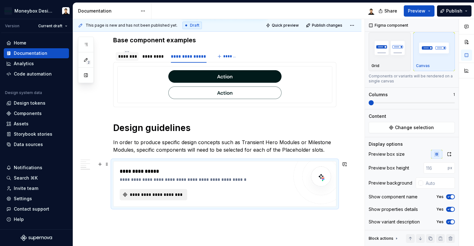
click at [151, 197] on span "**********" at bounding box center [156, 195] width 54 height 6
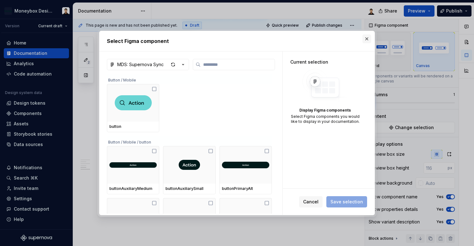
click at [371, 36] on button "button" at bounding box center [367, 39] width 9 height 9
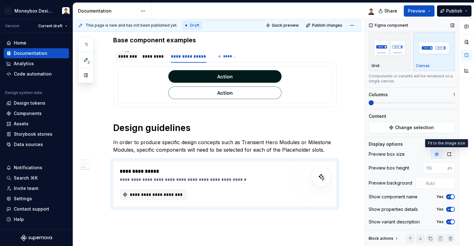
click at [448, 153] on icon "button" at bounding box center [449, 154] width 3 height 4
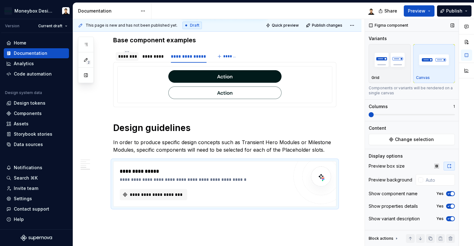
scroll to position [0, 0]
click at [448, 191] on div "Show component name Yes" at bounding box center [412, 193] width 86 height 9
click at [451, 196] on div "Show component name Yes" at bounding box center [412, 193] width 86 height 9
click at [451, 195] on span "button" at bounding box center [453, 194] width 4 height 4
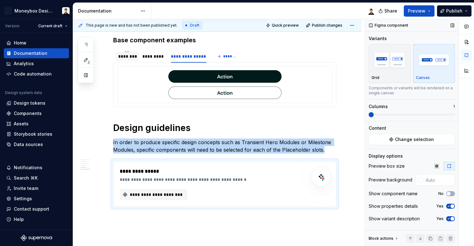
click at [451, 206] on span "button" at bounding box center [453, 207] width 4 height 4
click at [451, 218] on span "button" at bounding box center [453, 219] width 4 height 4
click at [396, 114] on span at bounding box center [398, 114] width 5 height 5
click at [369, 112] on span at bounding box center [371, 114] width 5 height 5
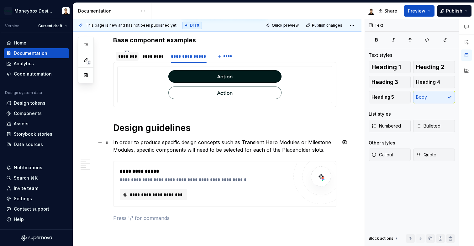
click at [328, 153] on p "In order to produce specific design concepts such as Transient Hero Modules or …" at bounding box center [224, 146] width 223 height 15
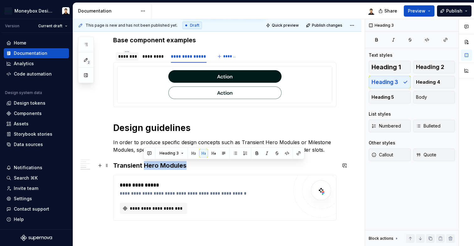
drag, startPoint x: 144, startPoint y: 167, endPoint x: 231, endPoint y: 177, distance: 87.2
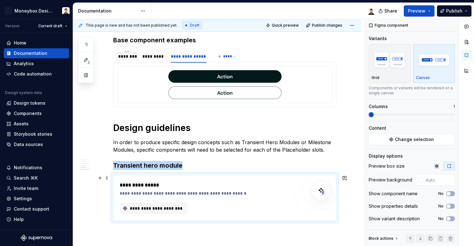
click at [287, 187] on div "**********" at bounding box center [204, 186] width 168 height 8
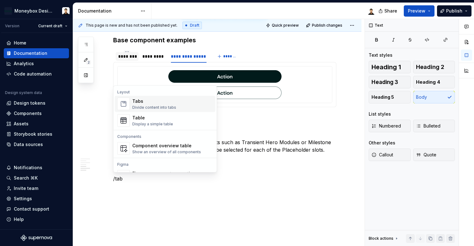
click at [145, 100] on div "Tabs" at bounding box center [154, 101] width 44 height 6
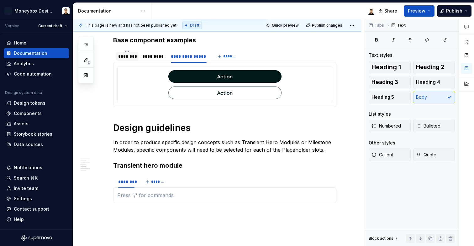
type textarea "*"
click at [126, 185] on div "********" at bounding box center [126, 182] width 21 height 9
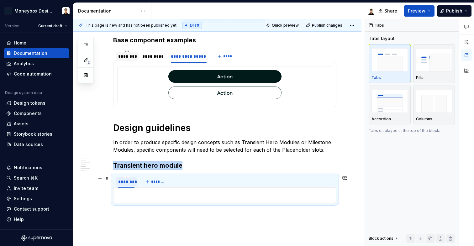
click at [126, 185] on div "********" at bounding box center [126, 182] width 21 height 9
type input "**********"
click at [165, 182] on span "*******" at bounding box center [167, 181] width 14 height 5
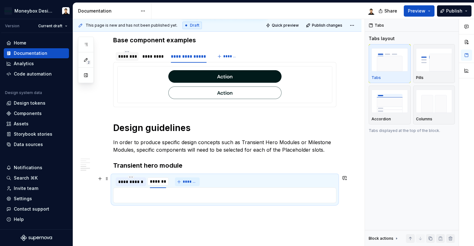
click at [165, 182] on input "********" at bounding box center [157, 181] width 21 height 11
click at [173, 181] on input "**********" at bounding box center [166, 181] width 39 height 11
type input "**********"
click at [204, 179] on button "*******" at bounding box center [205, 182] width 25 height 9
type input "*****"
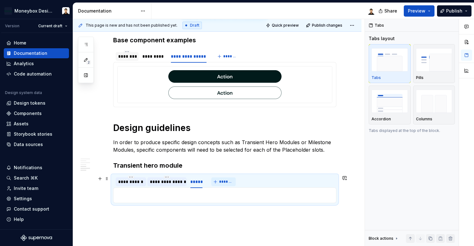
click at [226, 182] on span "*******" at bounding box center [226, 181] width 14 height 5
type input "**********"
click at [260, 183] on span "*******" at bounding box center [265, 181] width 14 height 5
click at [258, 179] on div "********" at bounding box center [255, 182] width 21 height 9
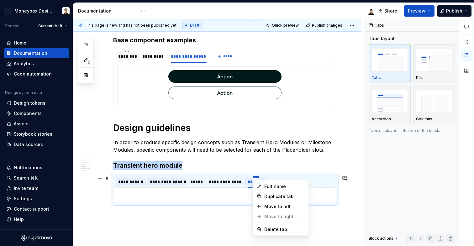
click at [256, 177] on html "Moneybox Design System Version Current draft Home Documentation Analytics Code …" at bounding box center [237, 123] width 474 height 246
click at [270, 228] on div "Delete tab" at bounding box center [284, 230] width 41 height 6
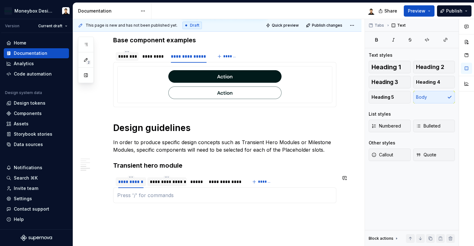
click at [249, 200] on div at bounding box center [224, 196] width 223 height 16
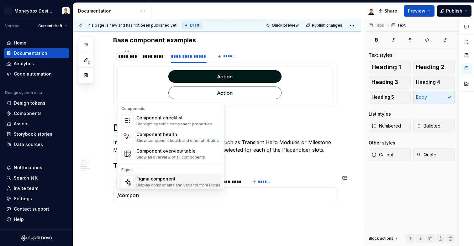
click at [164, 182] on div "Figma component" at bounding box center [178, 179] width 84 height 6
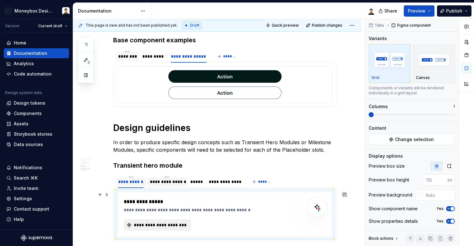
click at [148, 227] on span "**********" at bounding box center [160, 225] width 54 height 6
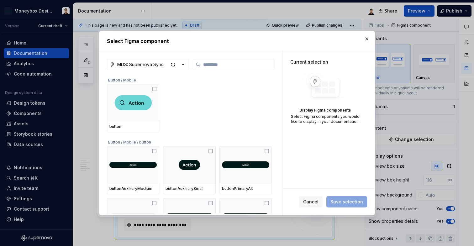
type textarea "*"
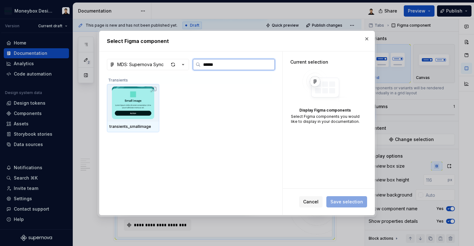
type input "*******"
click at [137, 97] on img at bounding box center [132, 103] width 47 height 33
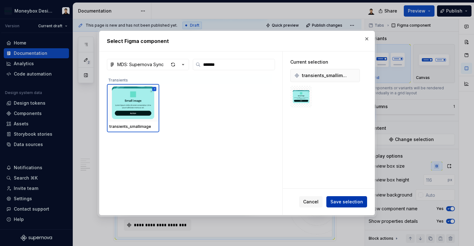
click at [345, 200] on span "Save selection" at bounding box center [347, 202] width 33 height 6
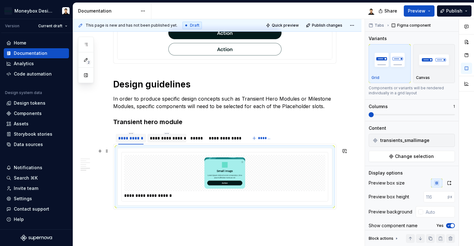
scroll to position [538, 0]
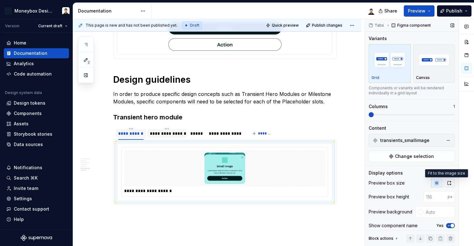
click at [447, 184] on icon "button" at bounding box center [449, 183] width 5 height 5
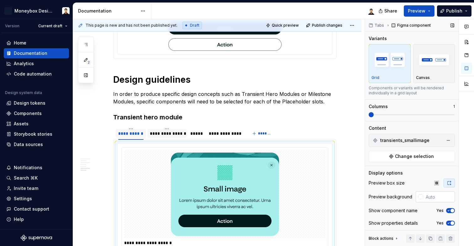
click at [430, 197] on input "text" at bounding box center [440, 196] width 32 height 11
type input "#FFFFFF"
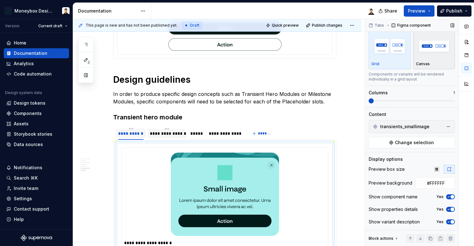
click at [433, 56] on div "button" at bounding box center [434, 46] width 36 height 26
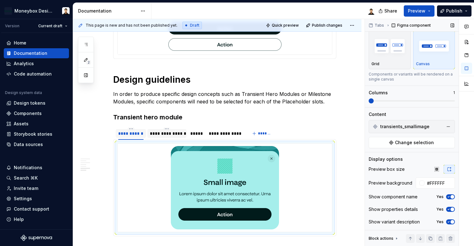
click at [451, 197] on span "button" at bounding box center [453, 197] width 4 height 4
click at [451, 210] on span "button" at bounding box center [453, 210] width 4 height 4
click at [448, 220] on button "Yes" at bounding box center [450, 222] width 9 height 5
click at [294, 211] on div at bounding box center [225, 188] width 215 height 88
click at [257, 203] on img at bounding box center [225, 187] width 108 height 83
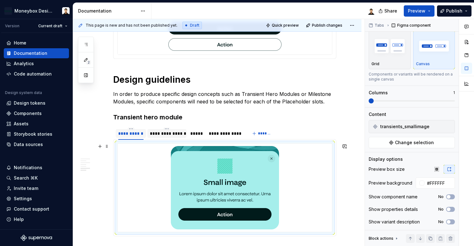
click at [287, 212] on div at bounding box center [225, 188] width 215 height 88
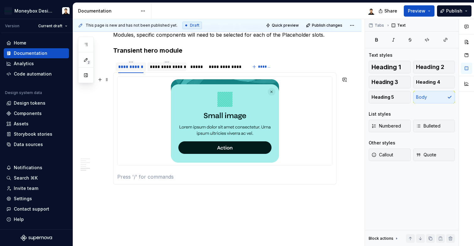
scroll to position [592, 0]
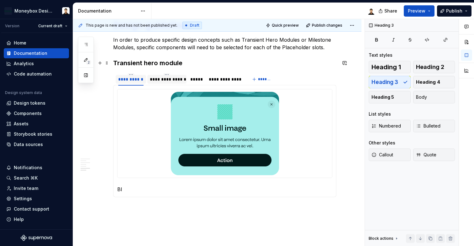
click at [194, 64] on h3 "Transient hero module" at bounding box center [224, 63] width 223 height 9
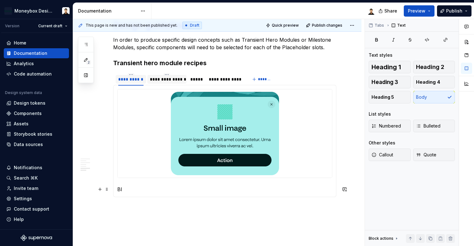
click at [131, 190] on p "Bl" at bounding box center [224, 190] width 215 height 8
click at [136, 189] on p "Slot" at bounding box center [224, 190] width 215 height 8
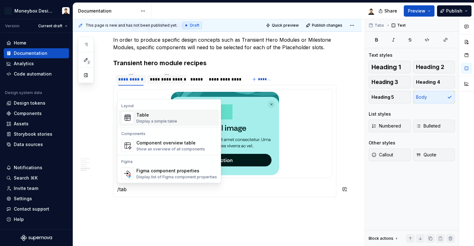
click at [153, 120] on div "Display a simple table" at bounding box center [156, 121] width 41 height 5
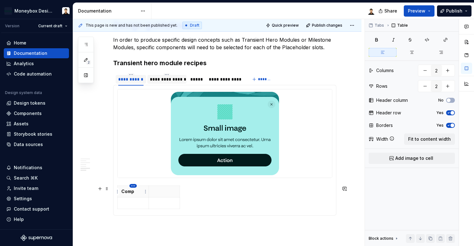
click at [134, 188] on html "Moneybox Design System Version Current draft Home Documentation Analytics Code …" at bounding box center [237, 123] width 474 height 246
click at [126, 202] on html "Moneybox Design System Version Current draft Home Documentation Analytics Code …" at bounding box center [237, 123] width 474 height 246
click at [127, 202] on p at bounding box center [133, 203] width 24 height 6
click at [131, 186] on html "Moneybox Design System Version Current draft Home Documentation Analytics Code …" at bounding box center [237, 123] width 474 height 246
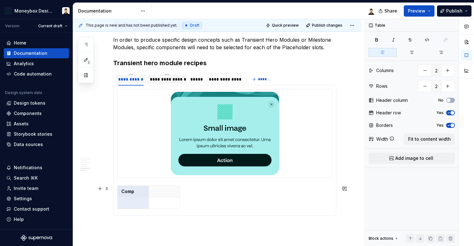
click at [170, 199] on html "Moneybox Design System Version Current draft Home Documentation Analytics Code …" at bounding box center [237, 123] width 474 height 246
click at [179, 191] on th at bounding box center [164, 192] width 31 height 12
click at [451, 100] on span "button" at bounding box center [449, 101] width 4 height 4
click at [451, 112] on span "button" at bounding box center [453, 113] width 4 height 4
click at [453, 127] on button "Yes" at bounding box center [450, 125] width 9 height 5
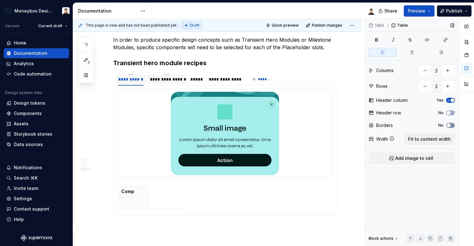
click at [450, 124] on icon "button" at bounding box center [448, 126] width 5 height 4
click at [431, 135] on button "Fit to content width" at bounding box center [429, 139] width 51 height 11
click at [205, 190] on p "Comp" at bounding box center [176, 192] width 111 height 6
click at [194, 187] on th "Comp" at bounding box center [177, 192] width 119 height 12
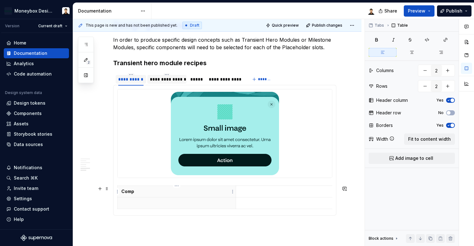
click at [167, 194] on p "Comp" at bounding box center [176, 192] width 111 height 6
click at [254, 199] on td at bounding box center [295, 204] width 119 height 12
click at [392, 139] on icon at bounding box center [392, 138] width 5 height 5
click at [371, 139] on icon at bounding box center [371, 139] width 5 height 5
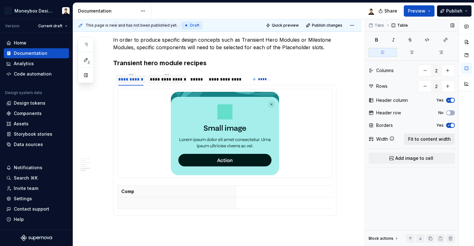
click at [429, 141] on span "Fit to content width" at bounding box center [429, 139] width 43 height 6
type textarea "*"
click at [160, 191] on p "Comp" at bounding box center [176, 192] width 111 height 6
click at [205, 202] on p at bounding box center [176, 203] width 111 height 6
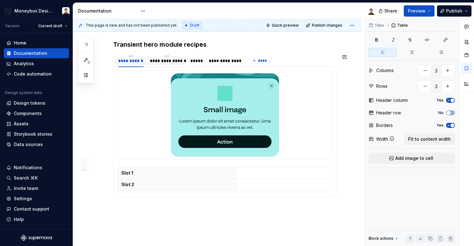
scroll to position [614, 0]
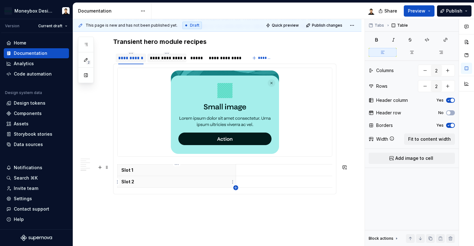
click at [238, 186] on icon "button" at bounding box center [235, 187] width 5 height 5
click at [144, 194] on p at bounding box center [176, 193] width 111 height 6
click at [130, 169] on p "Slot 1" at bounding box center [176, 170] width 111 height 6
click at [235, 198] on icon "button" at bounding box center [235, 199] width 5 height 5
type input "4"
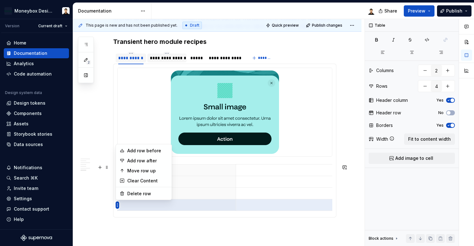
click at [149, 207] on html "Moneybox Design System Version Current draft Home Documentation Analytics Code …" at bounding box center [237, 123] width 474 height 246
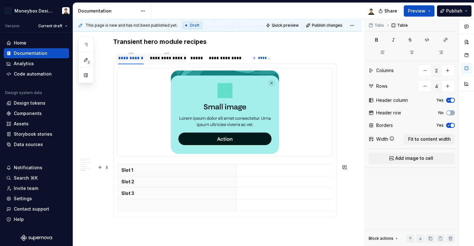
click at [149, 207] on html "Moneybox Design System Version Current draft Home Documentation Analytics Code …" at bounding box center [237, 123] width 474 height 246
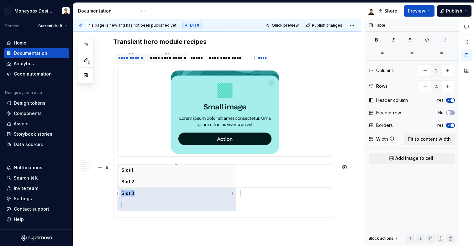
drag, startPoint x: 134, startPoint y: 207, endPoint x: 134, endPoint y: 190, distance: 16.6
click at [134, 190] on tbody "Slot 1 Slot 2 Slot 3" at bounding box center [236, 188] width 237 height 46
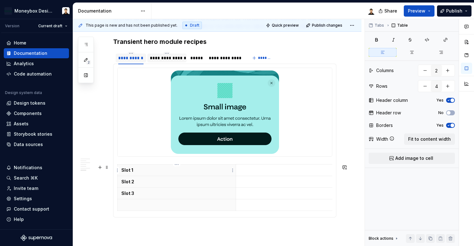
click at [131, 173] on p "Slot 1" at bounding box center [176, 170] width 111 height 6
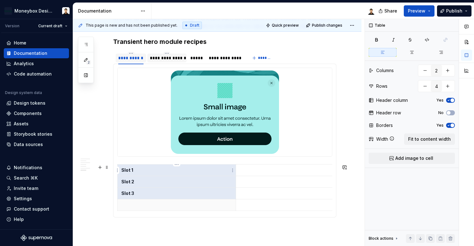
drag, startPoint x: 136, startPoint y: 196, endPoint x: 121, endPoint y: 167, distance: 32.7
click at [121, 167] on tbody "Slot 1 Slot 2 Slot 3" at bounding box center [236, 188] width 237 height 46
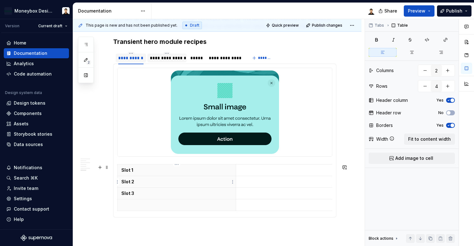
click at [139, 182] on p "Slot 2" at bounding box center [176, 182] width 111 height 6
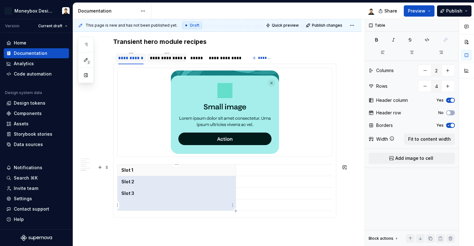
drag, startPoint x: 122, startPoint y: 182, endPoint x: 134, endPoint y: 202, distance: 22.7
click at [134, 202] on tbody "Slot 1 Slot 2 Slot 3" at bounding box center [236, 188] width 237 height 46
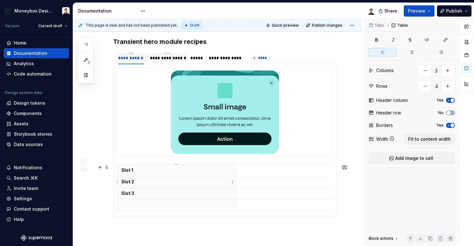
click at [136, 181] on p "Slot 2" at bounding box center [176, 182] width 111 height 6
click at [136, 195] on p "Slot 3" at bounding box center [176, 193] width 111 height 6
click at [135, 205] on p at bounding box center [176, 205] width 111 height 6
click at [138, 173] on p "Slot 1" at bounding box center [176, 170] width 111 height 6
click at [276, 170] on p at bounding box center [295, 170] width 111 height 6
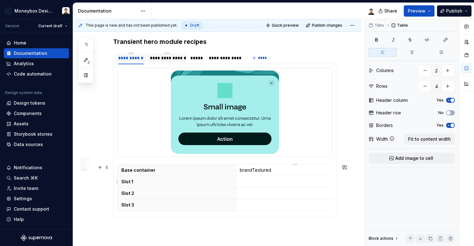
click at [249, 182] on p at bounding box center [295, 182] width 111 height 6
click at [253, 192] on p at bounding box center [295, 193] width 111 height 6
click at [147, 185] on p "Slot 1" at bounding box center [176, 182] width 111 height 6
click at [271, 195] on p "textArea" at bounding box center [295, 193] width 111 height 6
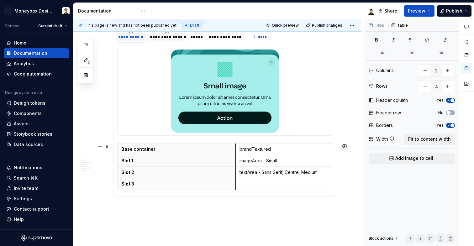
scroll to position [635, 0]
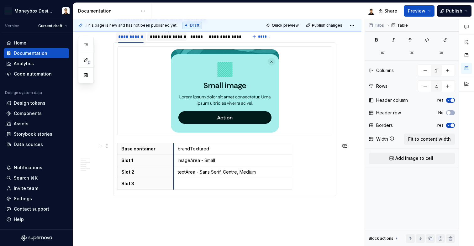
drag, startPoint x: 235, startPoint y: 149, endPoint x: 173, endPoint y: 153, distance: 62.2
click at [184, 172] on p "textArea - Sans Serif, Centre, Medium" at bounding box center [233, 172] width 110 height 6
click at [185, 174] on p "textArea - Sans Serif, Centre, Medium" at bounding box center [233, 172] width 110 height 6
click at [179, 173] on p "textArea - Sans Serif, Centre, Medium" at bounding box center [233, 172] width 110 height 6
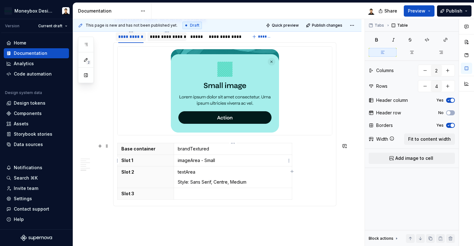
click at [205, 160] on p "imageArea - Small" at bounding box center [233, 160] width 110 height 6
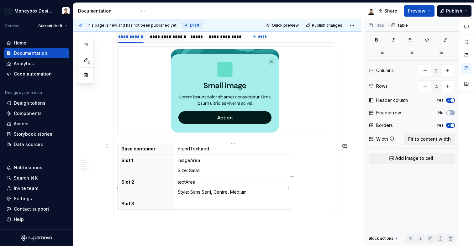
click at [215, 190] on p "Style: Sans Serif, Centre, Medium" at bounding box center [233, 192] width 110 height 6
click at [218, 203] on p "Alignment: Centre, Medium" at bounding box center [233, 202] width 110 height 6
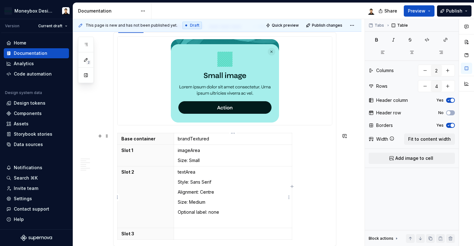
click at [211, 212] on p "Optional label: none" at bounding box center [233, 212] width 110 height 6
click at [229, 214] on p "Optional label: None" at bounding box center [233, 212] width 110 height 6
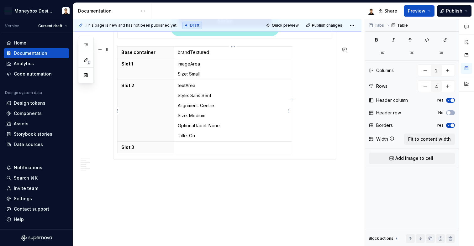
click at [215, 128] on p "Optional label: None" at bounding box center [233, 126] width 110 height 6
click at [204, 136] on p "Title: On" at bounding box center [233, 136] width 110 height 6
click at [206, 126] on p "Style: Sans Serif Alignment: Centre Size: Medium Optional label: Off Title: On …" at bounding box center [233, 112] width 110 height 38
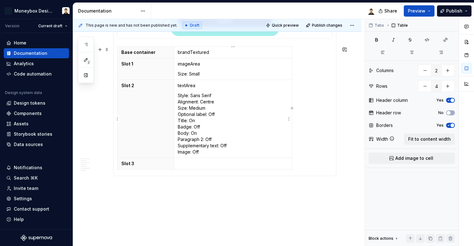
click at [195, 152] on p "Style: Sans Serif Alignment: Centre Size: Medium Optional label: Off Title: On …" at bounding box center [233, 124] width 110 height 63
click at [229, 156] on td "textArea Style: Sans Serif Alignment: Centre Size: Medium Optional label: Off T…" at bounding box center [233, 119] width 118 height 78
click at [225, 147] on p "Style: Sans Serif Alignment: Centre Size: Medium Optional label: Off Title: On …" at bounding box center [233, 124] width 110 height 63
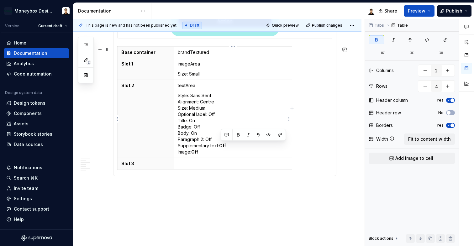
click at [209, 141] on p "Style: Sans Serif Alignment: Centre Size: Medium Optional label: Off Title: On …" at bounding box center [233, 124] width 110 height 63
click at [196, 133] on p "Style: Sans Serif Alignment: Centre Size: Medium Optional label: Off Title: On …" at bounding box center [233, 124] width 110 height 63
click at [195, 136] on p "Style: Sans Serif Alignment: Centre Size: Medium Optional label: Off Title: On …" at bounding box center [233, 124] width 110 height 63
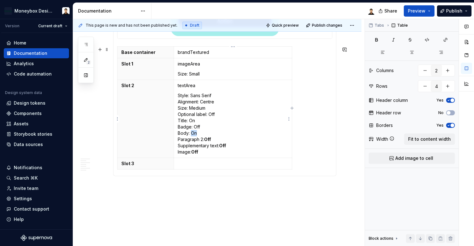
click at [195, 136] on p "Style: Sans Serif Alignment: Centre Size: Medium Optional label: Off Title: On …" at bounding box center [233, 124] width 110 height 63
click at [214, 135] on p "Style: Sans Serif Alignment: Centre Size: Medium Optional label: Off Title: On …" at bounding box center [233, 124] width 110 height 63
click at [195, 127] on p "Style: Sans Serif Alignment: Centre Size: Medium Optional label: Off Title: On …" at bounding box center [233, 124] width 110 height 63
click at [191, 122] on p "Style: Sans Serif Alignment: Centre Size: Medium Optional label: Off Title: On …" at bounding box center [233, 124] width 110 height 63
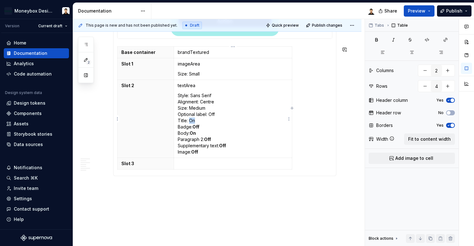
click at [191, 122] on p "Style: Sans Serif Alignment: Centre Size: Medium Optional label: Off Title: On …" at bounding box center [233, 124] width 110 height 63
click at [216, 126] on p "Style: Sans Serif Alignment: Centre Size: Medium Optional label: Off Title: On …" at bounding box center [233, 124] width 110 height 63
click at [211, 114] on p "Style: Sans Serif Alignment: Centre Size: Medium Optional label: Off Title: On …" at bounding box center [233, 124] width 110 height 63
click at [194, 109] on p "Style: Sans Serif Alignment: Centre Size: Medium Optional label: Off Title: On …" at bounding box center [233, 124] width 110 height 63
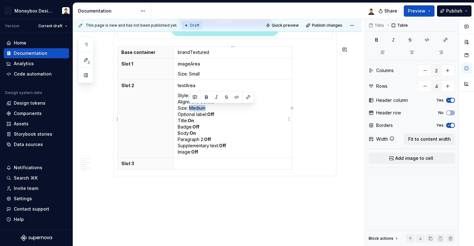
click at [194, 109] on p "Style: Sans Serif Alignment: Centre Size: Medium Optional label: Off Title: On …" at bounding box center [233, 124] width 110 height 63
click at [216, 107] on p "Style: Sans Serif Alignment: Centre Size: Medium Optional label: Off Title: On …" at bounding box center [233, 124] width 110 height 63
click at [212, 103] on p "Style: Sans Serif Alignment: Centre Size: Medium Optional label: Off Title: On …" at bounding box center [233, 124] width 110 height 63
drag, startPoint x: 195, startPoint y: 94, endPoint x: 215, endPoint y: 93, distance: 19.8
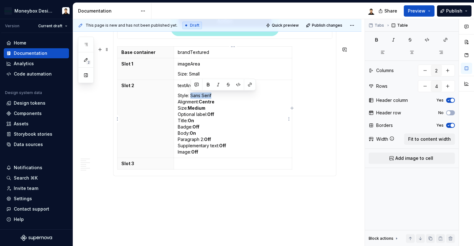
click at [215, 93] on p "Style: Sans Serif Alignment: Centre Size: Medium Optional label: Off Title: On …" at bounding box center [233, 124] width 110 height 63
click at [196, 71] on td "imageArea Size: Small" at bounding box center [233, 69] width 118 height 22
click at [194, 75] on p "Size: Small" at bounding box center [233, 74] width 110 height 6
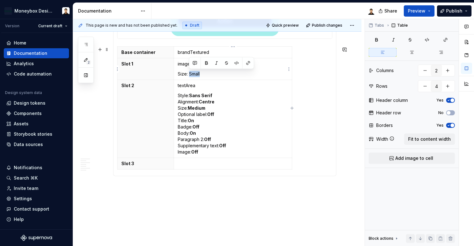
click at [194, 75] on p "Size: Small" at bounding box center [233, 74] width 110 height 6
click at [236, 103] on p "Style: Sans Serif Alignment: Centre Size: Medium Optional label: Off Title: On …" at bounding box center [233, 124] width 110 height 63
click at [195, 164] on p at bounding box center [233, 164] width 110 height 6
click at [192, 169] on td "dualButtonGroup" at bounding box center [233, 169] width 118 height 22
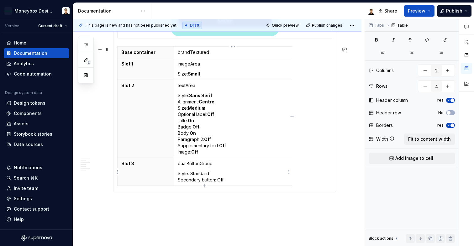
click at [221, 180] on p "Style: Standard Secondary button: Off" at bounding box center [233, 177] width 110 height 13
click at [203, 174] on p "Style: Standard Secondary button: Off" at bounding box center [233, 177] width 110 height 13
click at [246, 179] on p "Style: Standard Secondary button: Off" at bounding box center [233, 177] width 110 height 13
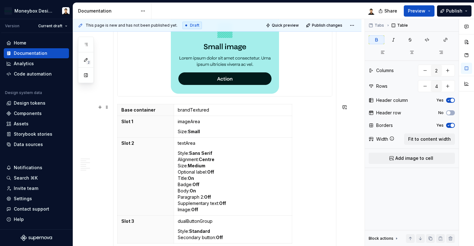
scroll to position [670, 0]
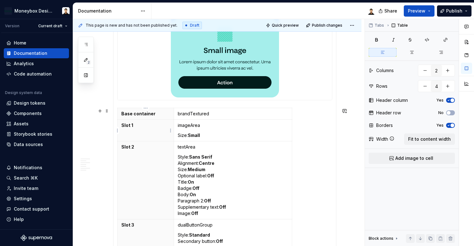
drag, startPoint x: 115, startPoint y: 109, endPoint x: 141, endPoint y: 125, distance: 29.8
click at [141, 125] on div "Base container brandTextured Slot 1 imageArea Size: Small Slot 2 textArea Style…" at bounding box center [224, 130] width 223 height 247
drag, startPoint x: 115, startPoint y: 104, endPoint x: 227, endPoint y: 125, distance: 114.5
click at [225, 121] on div "Base container brandTextured Slot 1 imageArea Size: Small Slot 2 textArea Style…" at bounding box center [224, 130] width 223 height 247
drag, startPoint x: 307, startPoint y: 109, endPoint x: 228, endPoint y: 125, distance: 81.0
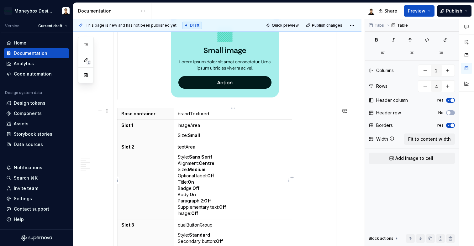
click at [226, 138] on div "Base container brandTextured Slot 1 imageArea Size: Small Slot 2 textArea Style…" at bounding box center [224, 179] width 215 height 142
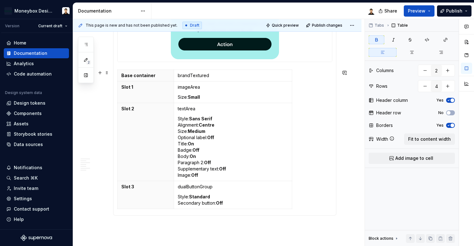
scroll to position [711, 0]
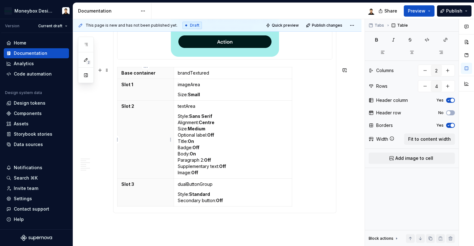
drag, startPoint x: 291, startPoint y: 209, endPoint x: 163, endPoint y: 141, distance: 145.8
click at [163, 141] on div "Base container brandTextured Slot 1 imageArea Size: Small Slot 2 textArea Style…" at bounding box center [224, 89] width 223 height 247
click at [116, 69] on div "Base container brandTextured Slot 1 imageArea Size: Small Slot 2 textArea Style…" at bounding box center [224, 89] width 223 height 247
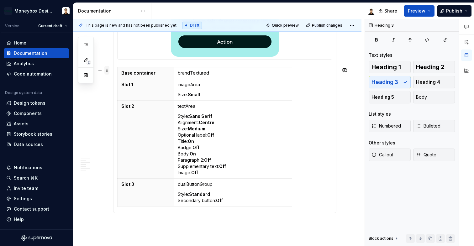
click at [107, 71] on span at bounding box center [106, 70] width 5 height 9
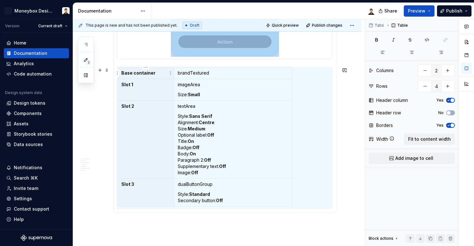
copy div
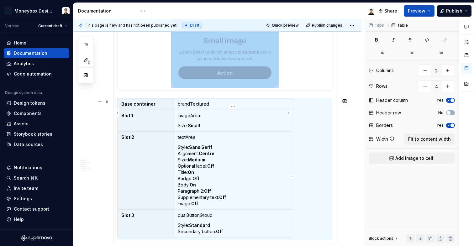
scroll to position [672, 0]
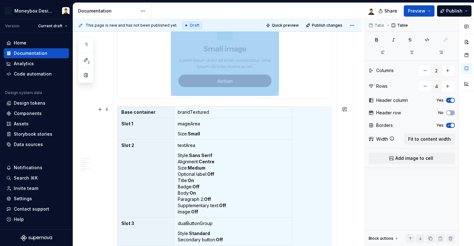
click at [138, 102] on section-item-column "Base container brandTextured Slot 1 imageArea Size: Small Slot 2 textArea Style…" at bounding box center [224, 129] width 215 height 239
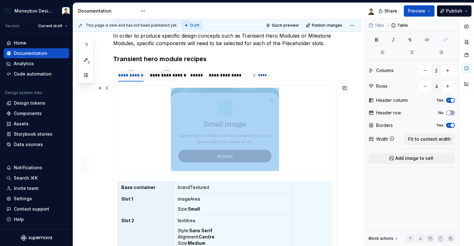
scroll to position [545, 0]
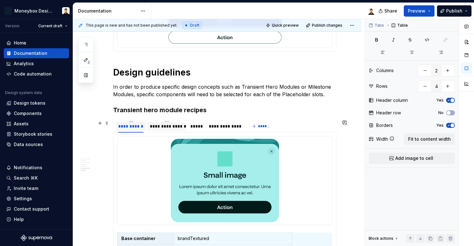
click at [171, 130] on div "**********" at bounding box center [166, 126] width 39 height 9
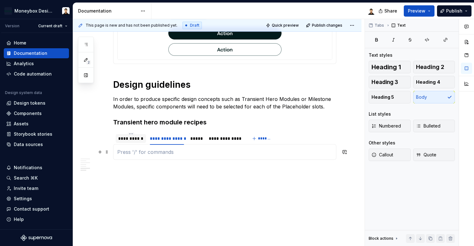
click at [154, 153] on p at bounding box center [224, 152] width 215 height 8
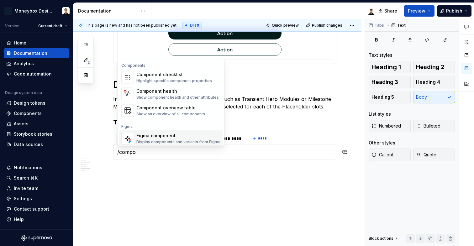
click at [159, 141] on div "Display components and variants from Figma" at bounding box center [178, 142] width 84 height 5
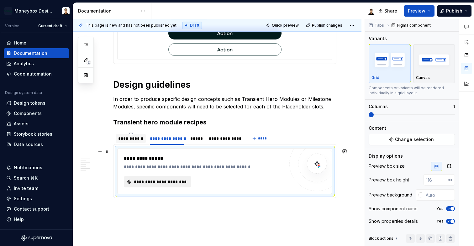
click at [183, 181] on span "**********" at bounding box center [160, 182] width 54 height 6
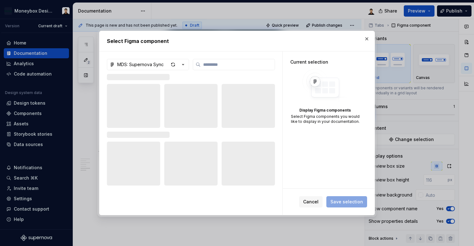
type textarea "*"
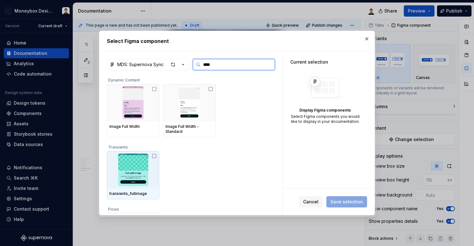
click at [157, 155] on icon at bounding box center [154, 156] width 5 height 5
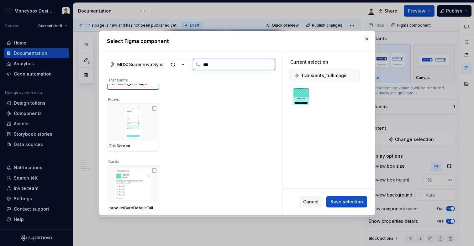
scroll to position [0, 0]
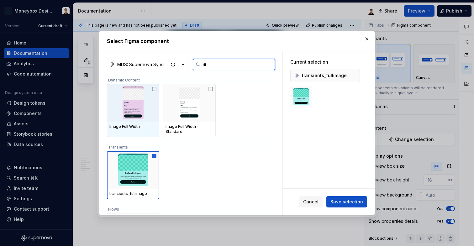
type input "*"
type input "****"
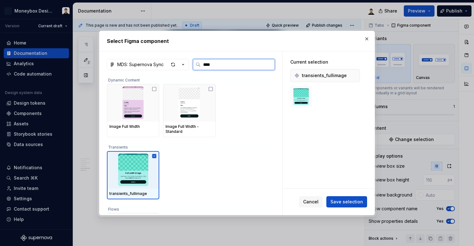
click at [153, 159] on img at bounding box center [132, 170] width 47 height 33
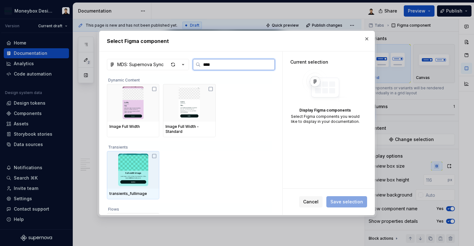
click at [157, 158] on div at bounding box center [133, 170] width 52 height 38
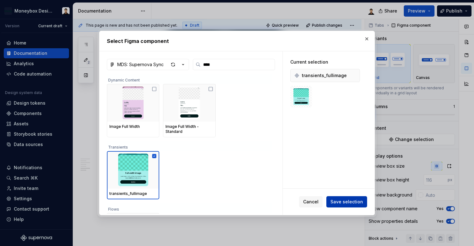
click at [346, 199] on span "Save selection" at bounding box center [347, 202] width 33 height 6
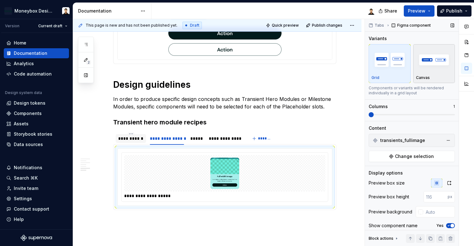
click at [435, 52] on img "button" at bounding box center [434, 59] width 36 height 23
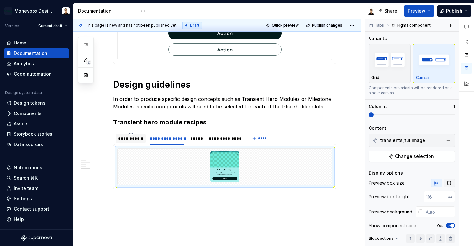
click at [447, 183] on icon "button" at bounding box center [449, 183] width 5 height 5
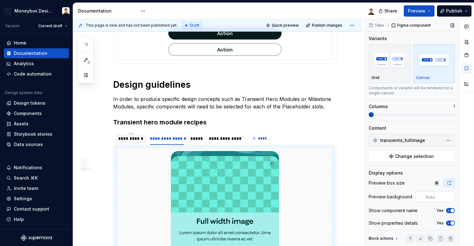
click at [425, 197] on input "text" at bounding box center [440, 196] width 32 height 11
type input "#FFFFFF"
click at [447, 213] on icon "button" at bounding box center [448, 211] width 5 height 4
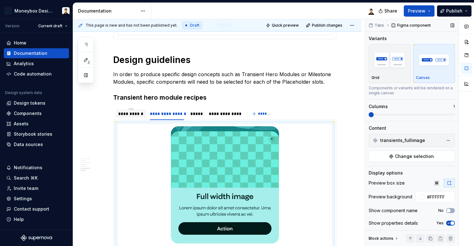
scroll to position [15, 0]
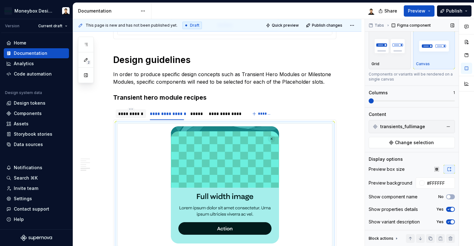
click at [451, 211] on span "button" at bounding box center [453, 210] width 4 height 4
click at [448, 224] on icon "button" at bounding box center [448, 222] width 5 height 4
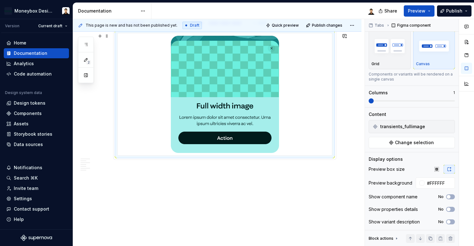
click at [290, 147] on div at bounding box center [225, 94] width 215 height 122
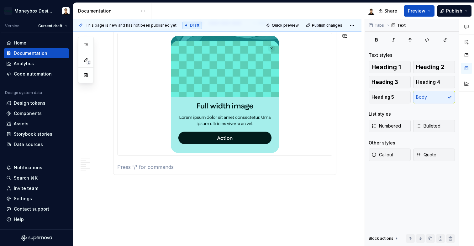
scroll to position [0, 0]
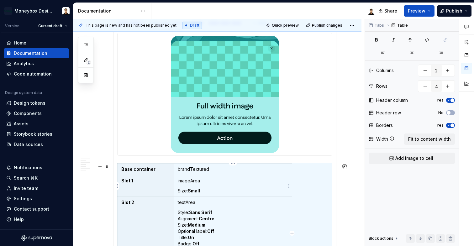
click at [195, 191] on strong "Small" at bounding box center [194, 190] width 12 height 5
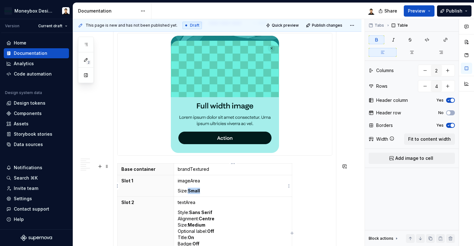
click at [195, 191] on strong "Small" at bounding box center [194, 190] width 12 height 5
click at [196, 193] on strong "Small" at bounding box center [194, 190] width 12 height 5
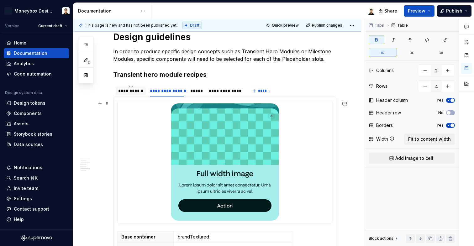
scroll to position [579, 0]
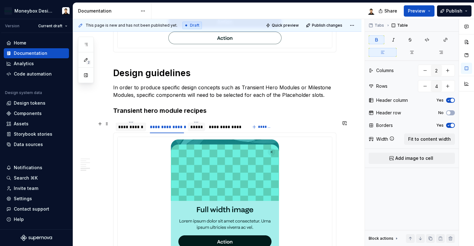
click at [195, 126] on div "*****" at bounding box center [196, 127] width 12 height 6
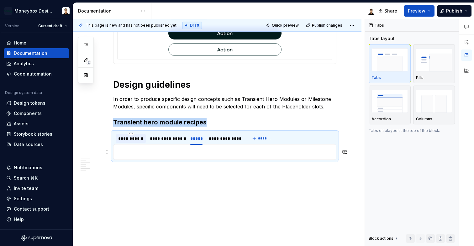
click at [202, 155] on p at bounding box center [224, 152] width 215 height 8
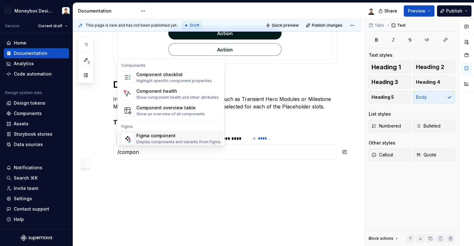
click at [181, 140] on div "Display components and variants from Figma" at bounding box center [178, 142] width 84 height 5
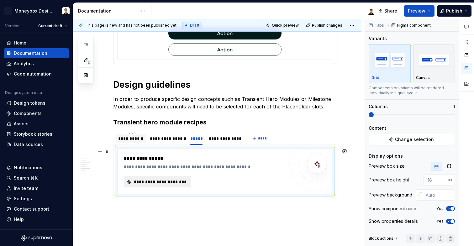
click at [167, 182] on span "**********" at bounding box center [160, 182] width 54 height 6
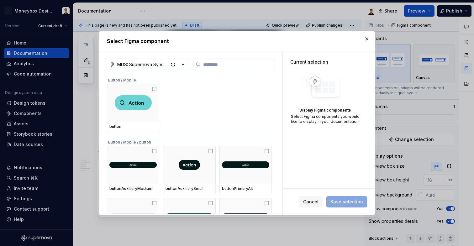
type textarea "*"
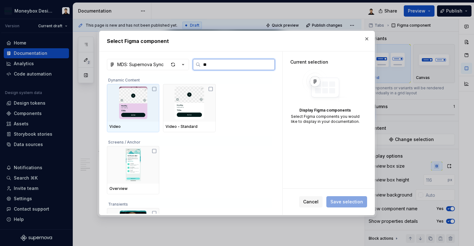
type input "***"
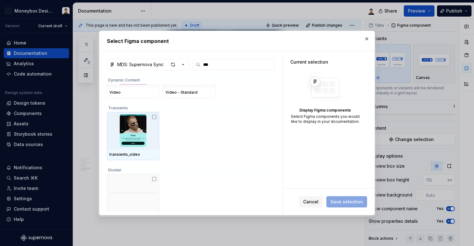
scroll to position [43, 0]
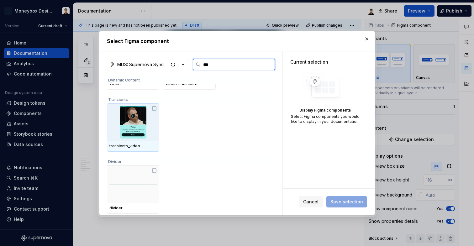
click at [155, 112] on img at bounding box center [132, 122] width 47 height 33
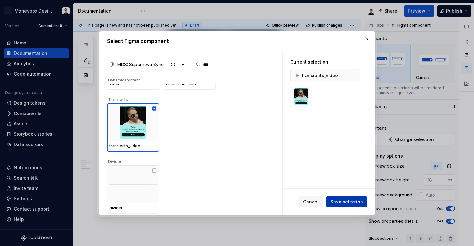
click at [355, 203] on span "Save selection" at bounding box center [347, 202] width 33 height 6
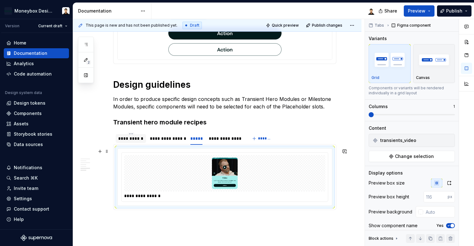
click at [229, 172] on img at bounding box center [225, 173] width 108 height 31
click at [163, 206] on div "**********" at bounding box center [225, 177] width 215 height 57
click at [173, 185] on img at bounding box center [225, 173] width 108 height 31
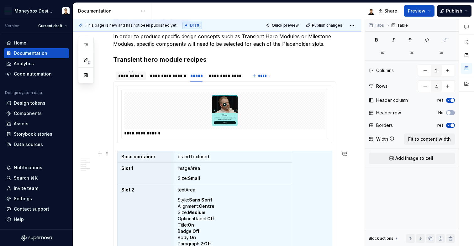
scroll to position [598, 0]
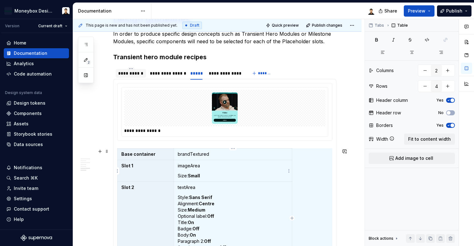
click at [198, 176] on strong "Small" at bounding box center [194, 175] width 12 height 5
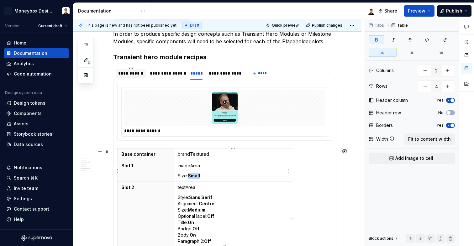
click at [198, 176] on strong "Small" at bounding box center [194, 175] width 12 height 5
click at [182, 167] on p "imageArea" at bounding box center [233, 166] width 110 height 6
drag, startPoint x: 190, startPoint y: 167, endPoint x: 204, endPoint y: 168, distance: 14.1
click at [204, 168] on p "videoSection" at bounding box center [233, 166] width 110 height 6
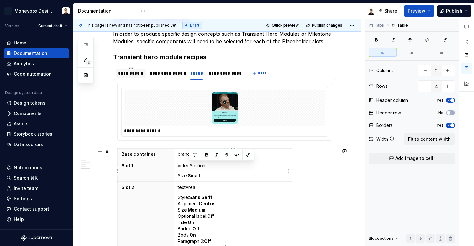
click at [197, 177] on strong "Small" at bounding box center [194, 175] width 12 height 5
click at [196, 180] on td "videoSection Size: Small" at bounding box center [233, 171] width 118 height 22
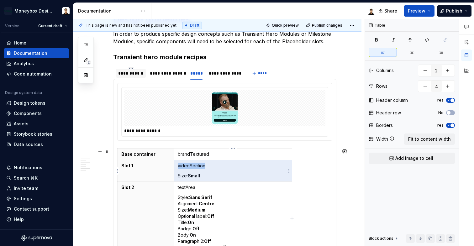
click at [196, 180] on td "videoSection Size: Small" at bounding box center [233, 171] width 118 height 22
click at [202, 175] on p "Size: Small" at bounding box center [233, 176] width 110 height 6
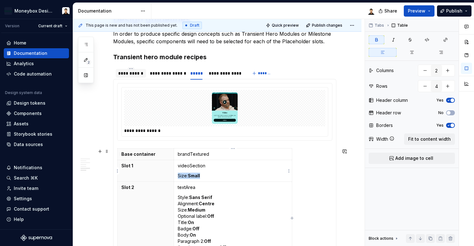
click at [177, 175] on td "videoSection Size: Small" at bounding box center [233, 171] width 118 height 22
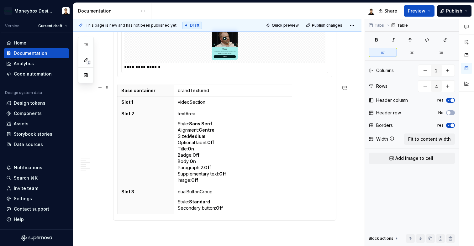
scroll to position [669, 0]
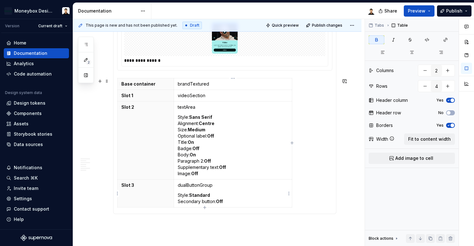
click at [203, 197] on strong "Standard" at bounding box center [199, 195] width 21 height 5
click at [222, 203] on strong "Off" at bounding box center [219, 201] width 7 height 5
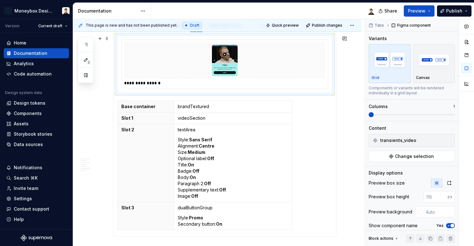
click at [247, 61] on img at bounding box center [225, 60] width 108 height 31
click at [26, 147] on div "Data sources" at bounding box center [28, 144] width 29 height 6
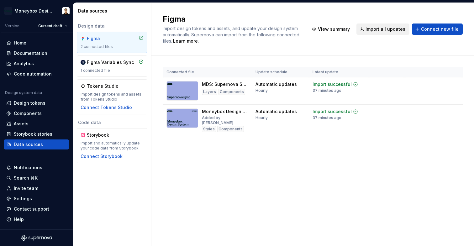
click at [382, 26] on span "Import all updates" at bounding box center [386, 29] width 40 height 6
click at [42, 54] on div "Documentation" at bounding box center [31, 53] width 34 height 6
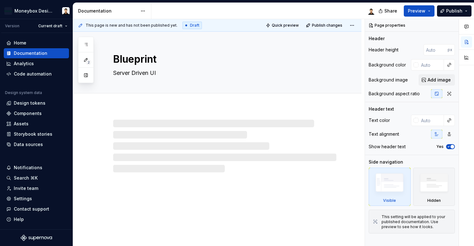
type textarea "*"
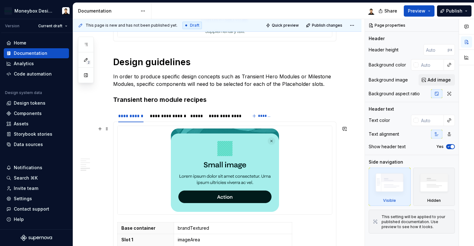
scroll to position [595, 0]
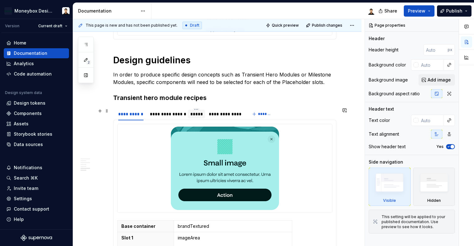
click at [193, 114] on div "*****" at bounding box center [196, 114] width 12 height 6
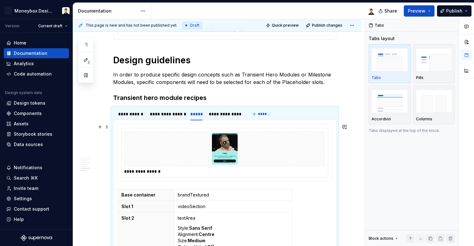
click at [229, 146] on img at bounding box center [225, 148] width 108 height 31
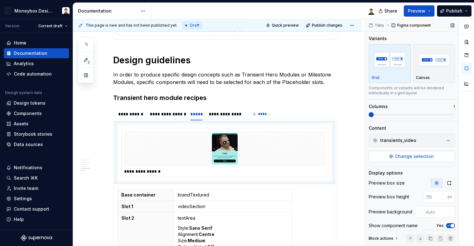
click at [392, 156] on button "Change selection" at bounding box center [412, 156] width 86 height 11
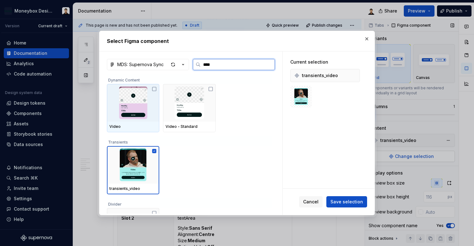
type input "*****"
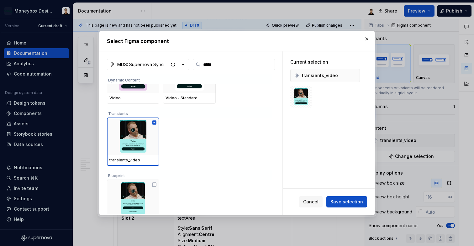
scroll to position [43, 0]
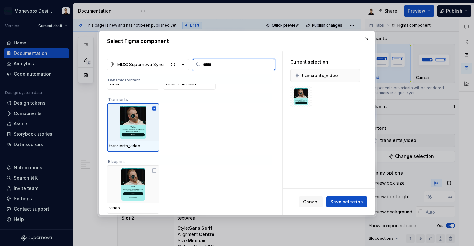
click at [157, 112] on img at bounding box center [132, 122] width 47 height 33
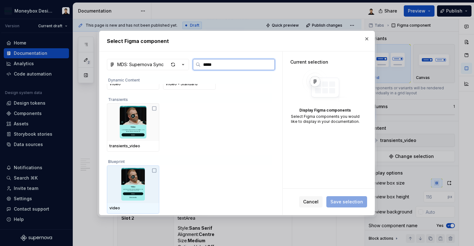
click at [151, 180] on img at bounding box center [132, 184] width 47 height 33
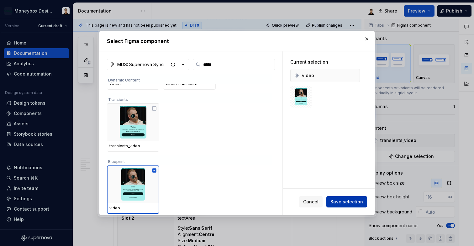
click at [344, 203] on span "Save selection" at bounding box center [347, 202] width 33 height 6
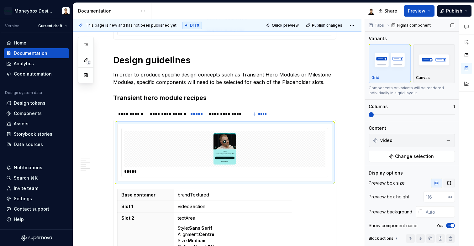
click at [447, 184] on icon "button" at bounding box center [449, 183] width 5 height 5
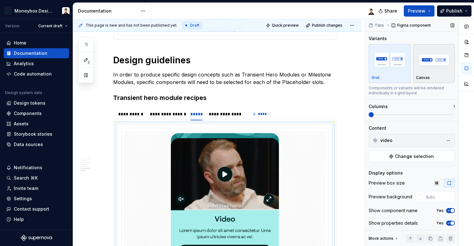
click at [429, 61] on img "button" at bounding box center [434, 59] width 36 height 23
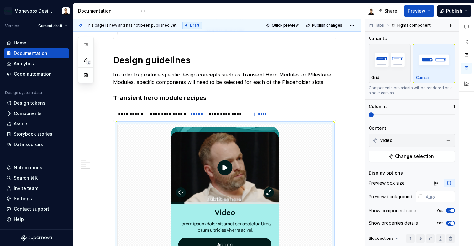
scroll to position [627, 0]
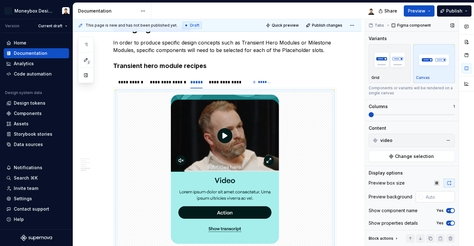
click at [424, 195] on input "text" at bounding box center [440, 196] width 32 height 11
type input "#FFFFFF"
click at [451, 212] on span "button" at bounding box center [453, 211] width 4 height 4
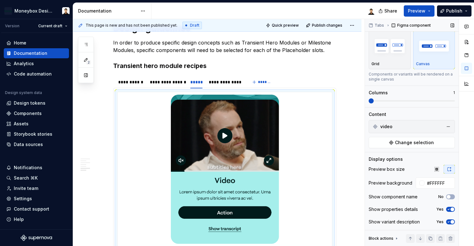
click at [451, 210] on span "button" at bounding box center [453, 210] width 4 height 4
click at [451, 223] on span "button" at bounding box center [453, 222] width 4 height 4
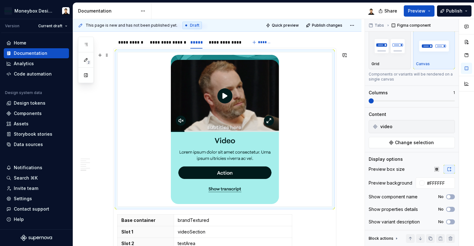
scroll to position [665, 0]
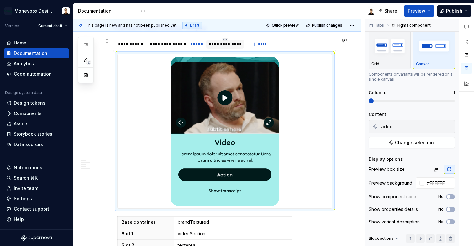
click at [224, 45] on div "**********" at bounding box center [225, 44] width 33 height 6
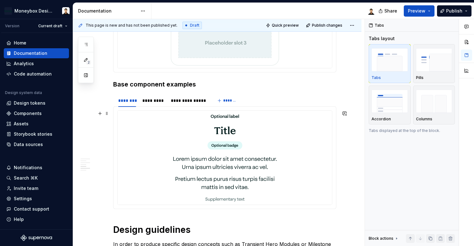
scroll to position [570, 0]
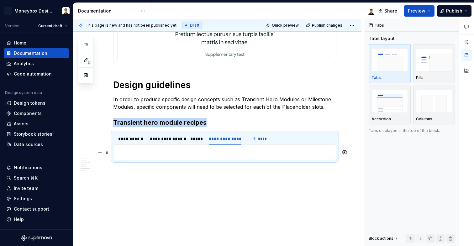
click at [221, 151] on p at bounding box center [224, 153] width 215 height 8
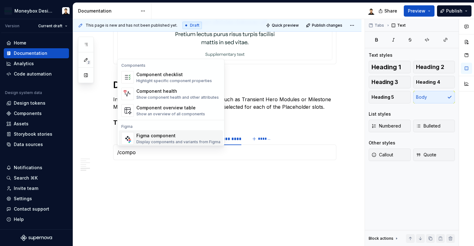
click at [158, 131] on span "Figma component Display components and variants from Figma" at bounding box center [171, 139] width 104 height 16
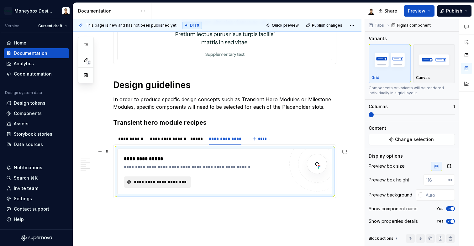
click at [184, 183] on span "**********" at bounding box center [160, 182] width 54 height 6
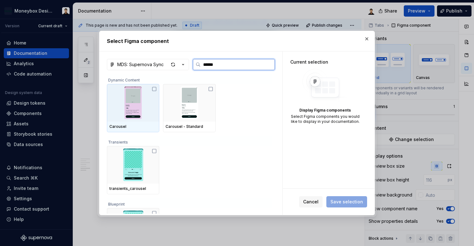
type input "*******"
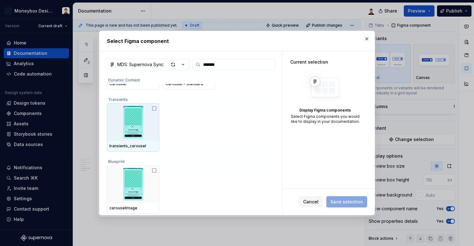
scroll to position [42, 0]
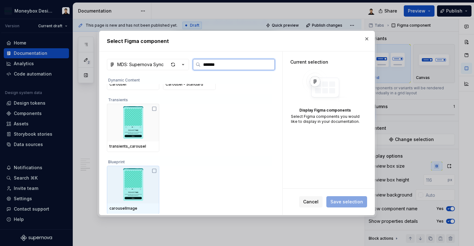
click at [154, 166] on div at bounding box center [133, 185] width 52 height 38
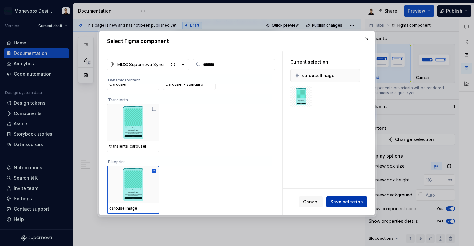
click at [349, 205] on span "Save selection" at bounding box center [347, 202] width 33 height 6
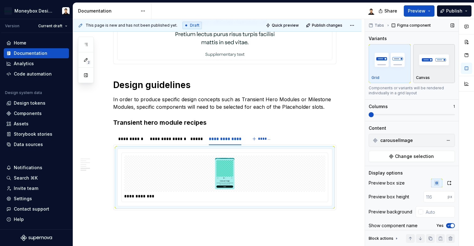
click at [441, 59] on img "button" at bounding box center [434, 59] width 36 height 23
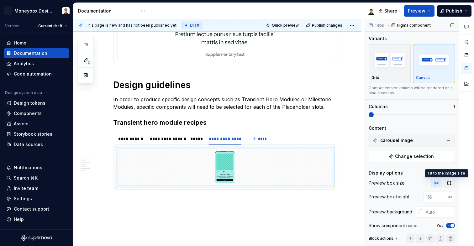
click at [447, 185] on icon "button" at bounding box center [449, 183] width 5 height 5
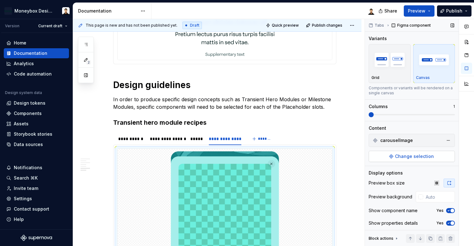
scroll to position [15, 0]
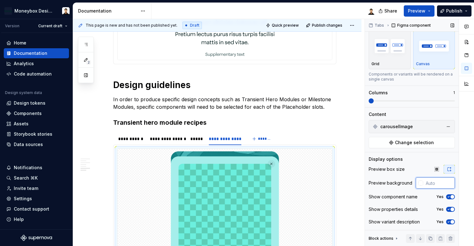
click at [428, 180] on input "text" at bounding box center [440, 183] width 32 height 11
type input "#FFFFFF"
click at [451, 198] on span "button" at bounding box center [453, 197] width 4 height 4
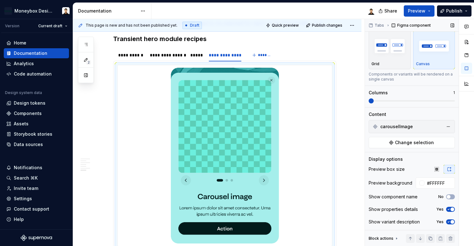
click at [451, 209] on span "button" at bounding box center [453, 210] width 4 height 4
click at [448, 220] on button "Yes" at bounding box center [450, 222] width 9 height 5
click at [301, 202] on div at bounding box center [225, 155] width 215 height 181
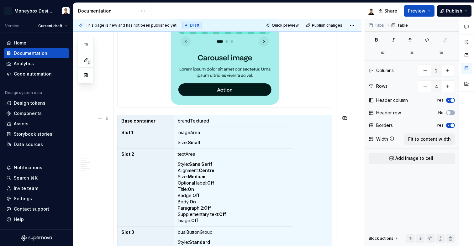
scroll to position [871, 0]
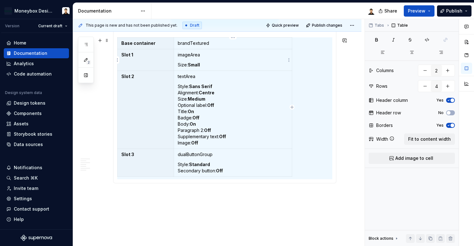
click at [200, 53] on p "imageArea" at bounding box center [233, 55] width 110 height 6
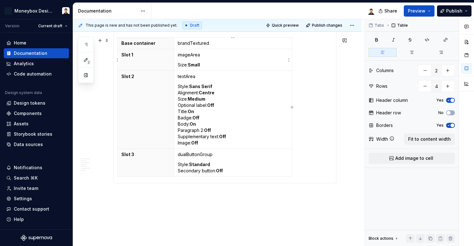
click at [194, 56] on p "imageArea" at bounding box center [233, 55] width 110 height 6
click at [192, 56] on p "imageArea" at bounding box center [233, 55] width 110 height 6
click at [187, 64] on p "Size: Small" at bounding box center [233, 65] width 110 height 6
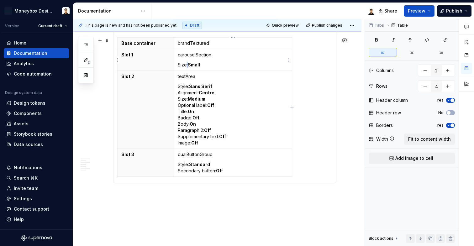
click at [187, 64] on p "Size: Small" at bounding box center [233, 65] width 110 height 6
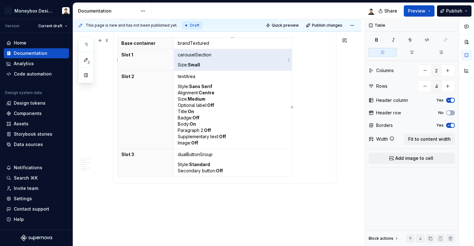
click at [202, 64] on p "Size: Small" at bounding box center [233, 65] width 110 height 6
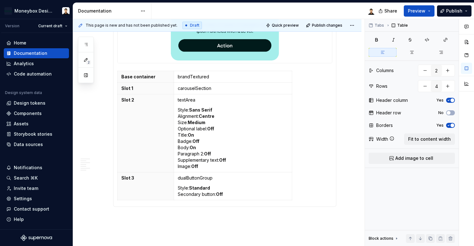
scroll to position [884, 0]
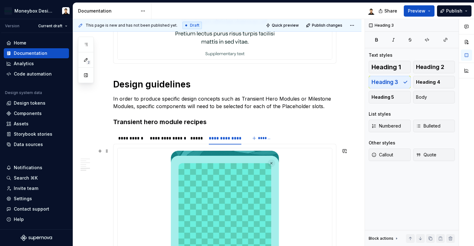
scroll to position [515, 0]
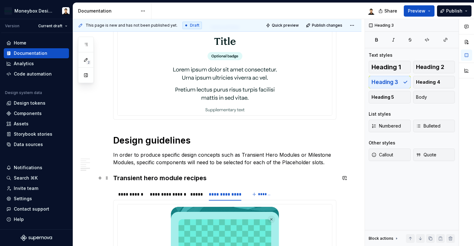
click at [163, 179] on h3 "Transient hero module recipes" at bounding box center [224, 178] width 223 height 9
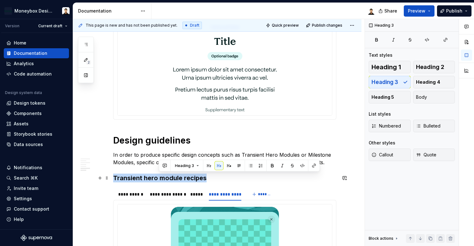
click at [163, 179] on h3 "Transient hero module recipes" at bounding box center [224, 178] width 223 height 9
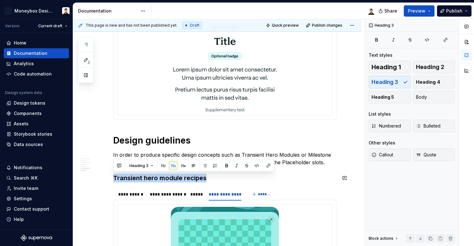
copy h3 "Transient hero module recipes"
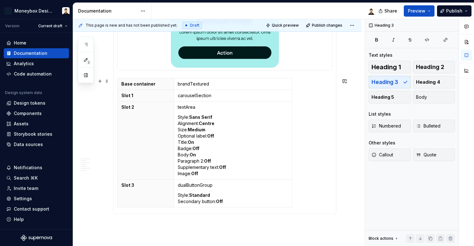
scroll to position [884, 0]
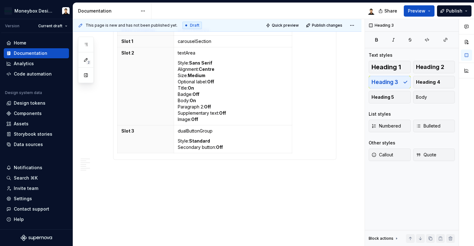
click at [131, 172] on p "Promo card recipe" at bounding box center [224, 172] width 223 height 8
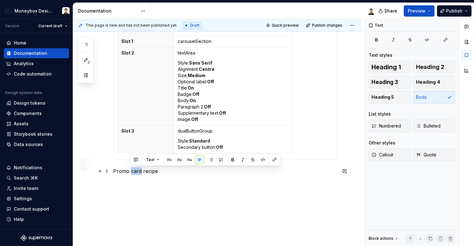
click at [131, 172] on p "Promo card recipe" at bounding box center [224, 172] width 223 height 8
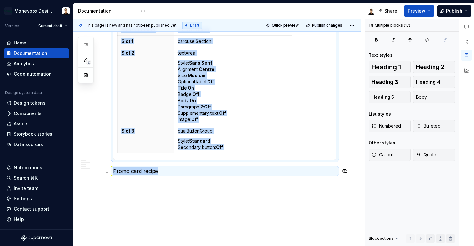
click at [145, 174] on p "Promo card recipe" at bounding box center [224, 172] width 223 height 8
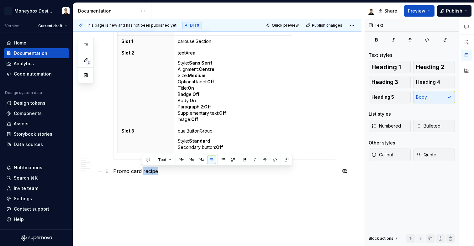
click at [145, 174] on p "Promo card recipe" at bounding box center [224, 172] width 223 height 8
click at [163, 162] on button "button" at bounding box center [162, 160] width 9 height 9
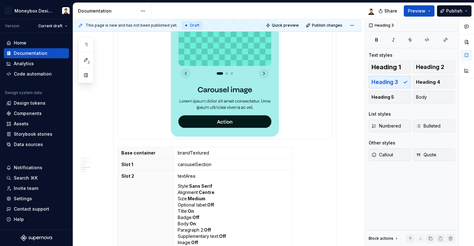
scroll to position [895, 0]
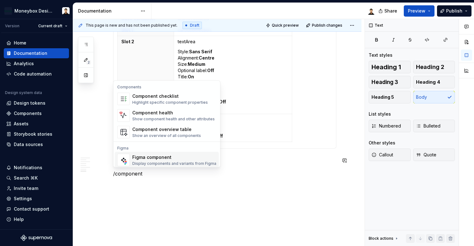
click at [153, 163] on div "Display components and variants from Figma" at bounding box center [174, 163] width 84 height 5
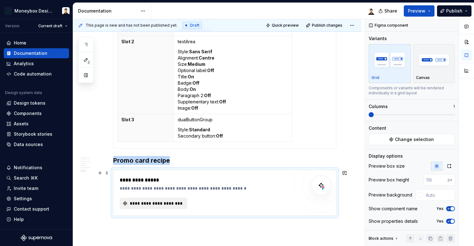
click at [175, 203] on span "**********" at bounding box center [156, 203] width 54 height 6
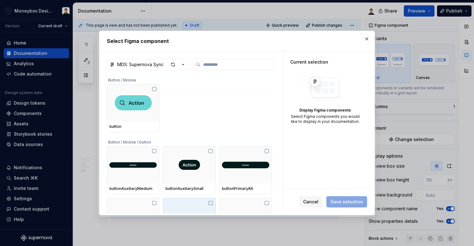
type textarea "*"
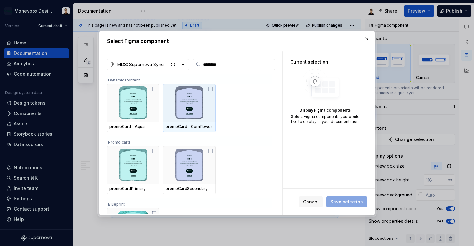
type input "*********"
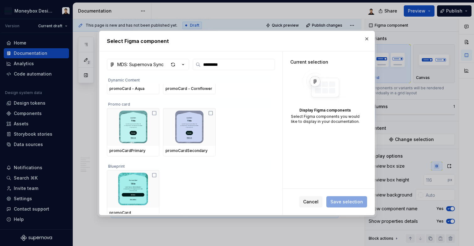
scroll to position [43, 0]
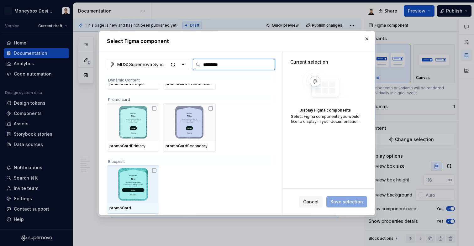
click at [155, 171] on icon at bounding box center [154, 170] width 5 height 5
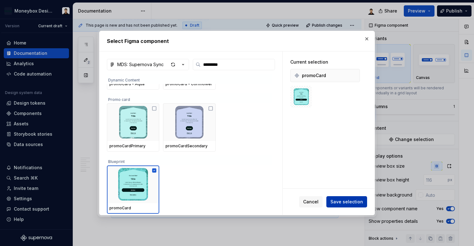
click at [351, 201] on span "Save selection" at bounding box center [347, 202] width 33 height 6
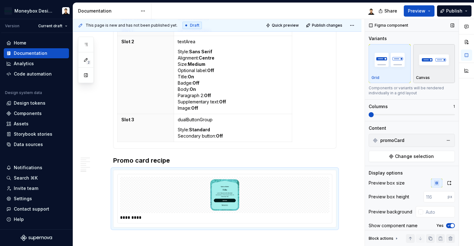
click at [438, 66] on img "button" at bounding box center [434, 59] width 36 height 23
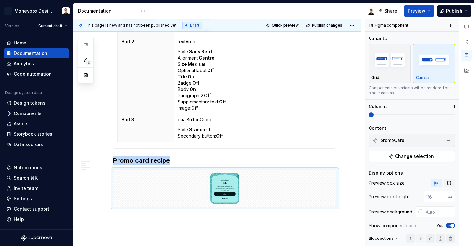
click at [447, 184] on icon "button" at bounding box center [449, 183] width 5 height 5
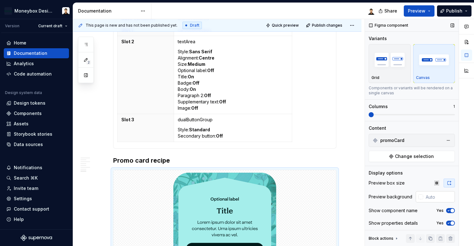
click at [439, 195] on input "text" at bounding box center [440, 196] width 32 height 11
type input "#FFFFFF"
click at [451, 211] on span "button" at bounding box center [453, 211] width 4 height 4
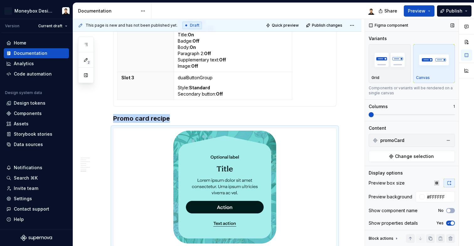
click at [451, 224] on span "button" at bounding box center [453, 223] width 4 height 4
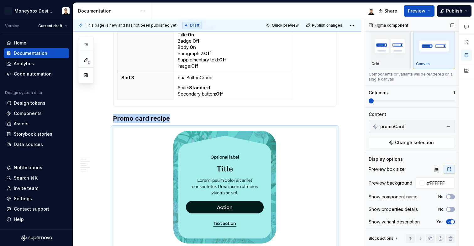
click at [451, 222] on span "button" at bounding box center [453, 222] width 4 height 4
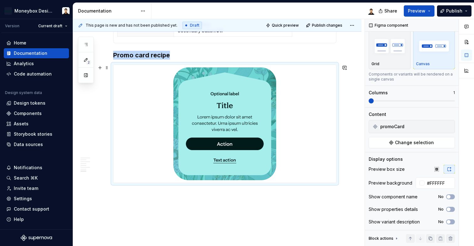
scroll to position [1019, 0]
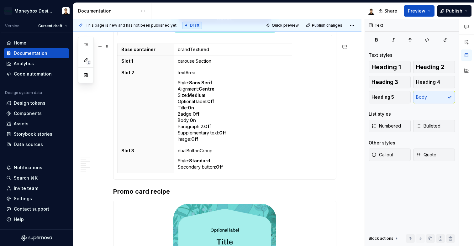
scroll to position [859, 0]
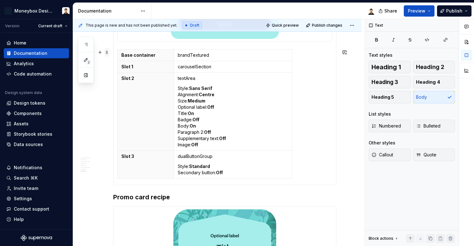
click at [107, 54] on span at bounding box center [106, 52] width 5 height 9
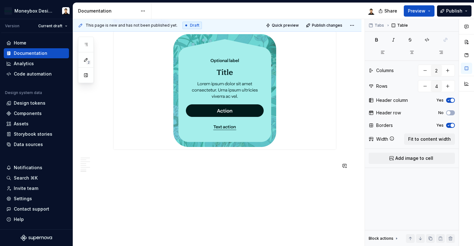
scroll to position [1034, 0]
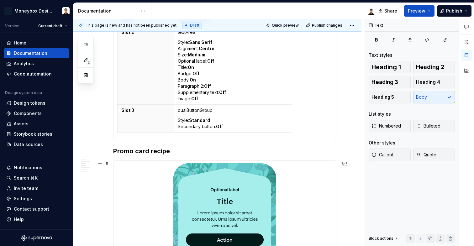
scroll to position [829, 0]
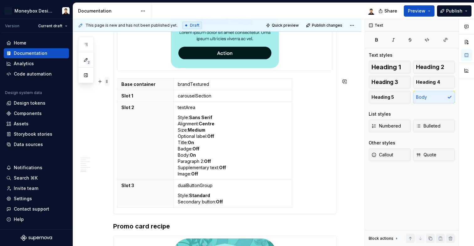
click at [108, 82] on span at bounding box center [106, 81] width 5 height 9
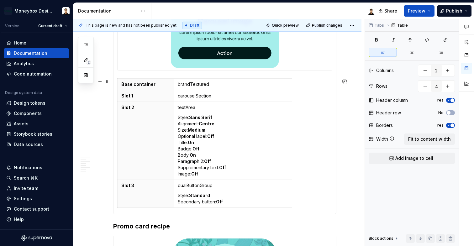
click at [118, 82] on th "Base container" at bounding box center [146, 85] width 56 height 12
click at [109, 82] on span at bounding box center [106, 81] width 5 height 9
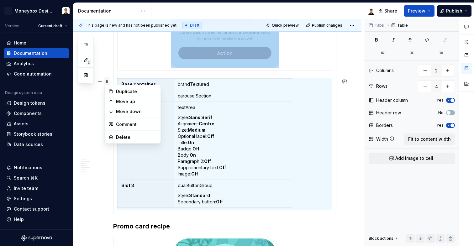
click at [109, 82] on span at bounding box center [106, 81] width 5 height 9
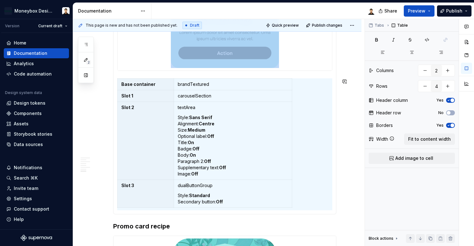
copy div
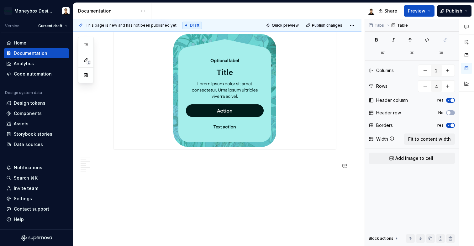
click at [133, 150] on div at bounding box center [224, 90] width 223 height 119
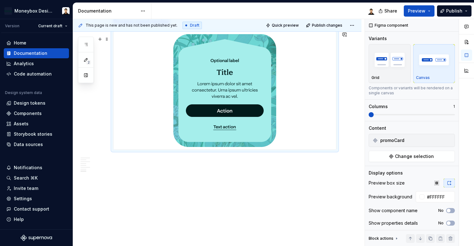
scroll to position [1034, 0]
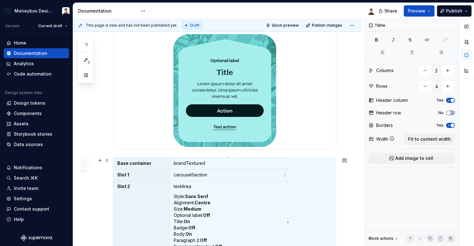
click at [199, 175] on p "carouselSection" at bounding box center [229, 175] width 110 height 6
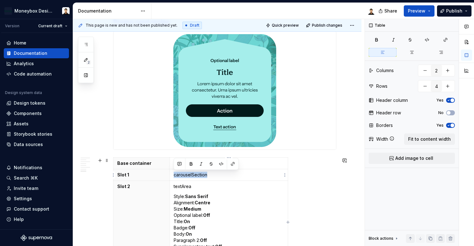
click at [199, 175] on p "carouselSection" at bounding box center [229, 175] width 110 height 6
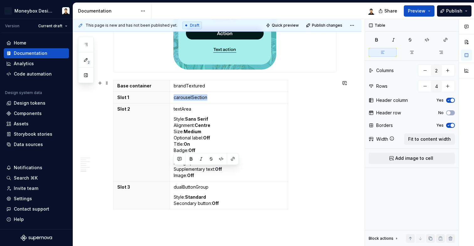
scroll to position [1139, 0]
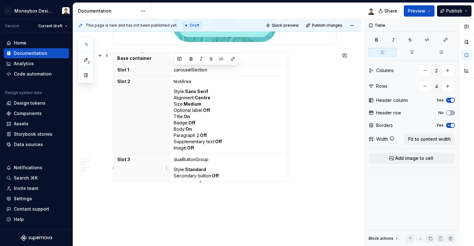
click at [158, 174] on th "Slot 3" at bounding box center [142, 168] width 56 height 28
click at [191, 173] on p "Style: Standard Secondary button: Off" at bounding box center [229, 173] width 110 height 13
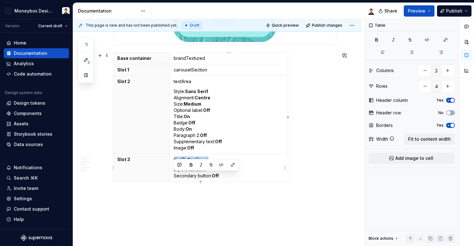
click at [191, 173] on p "Style: Standard Secondary button: Off" at bounding box center [229, 173] width 110 height 13
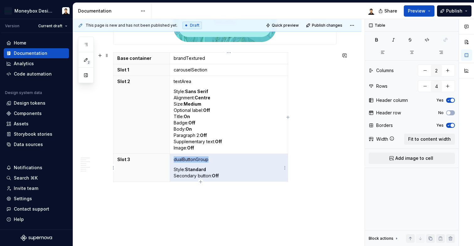
click at [222, 176] on p "Style: Standard Secondary button: Off" at bounding box center [229, 173] width 110 height 13
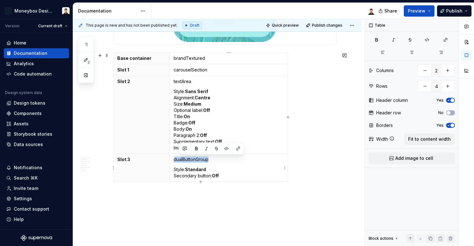
type textarea "*"
drag, startPoint x: 214, startPoint y: 176, endPoint x: 175, endPoint y: 160, distance: 42.2
click at [175, 160] on td "dualButtonGroup Style: Standard Secondary button: Off" at bounding box center [229, 168] width 118 height 28
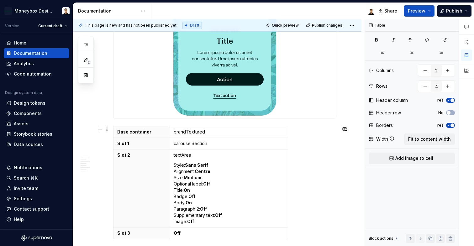
scroll to position [1062, 0]
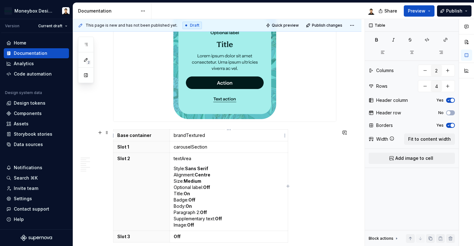
click at [209, 134] on p "brandTextured" at bounding box center [229, 135] width 110 height 6
click at [203, 145] on p "carouselSection" at bounding box center [229, 147] width 110 height 6
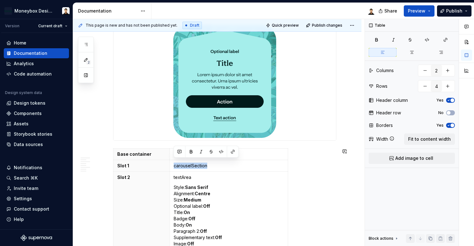
scroll to position [1041, 0]
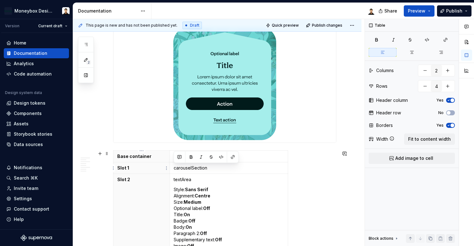
click at [141, 167] on p "Slot 1" at bounding box center [141, 168] width 49 height 6
click at [137, 183] on p "Slot 2" at bounding box center [141, 180] width 49 height 6
click at [112, 170] on html "Moneybox Design System Version Current draft Home Documentation Analytics Code …" at bounding box center [237, 123] width 474 height 246
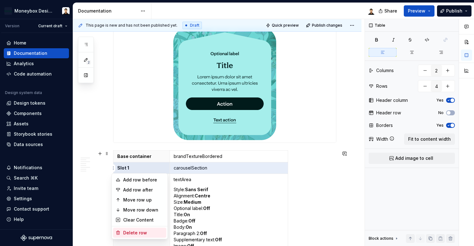
click at [131, 233] on div "Delete row" at bounding box center [143, 233] width 41 height 6
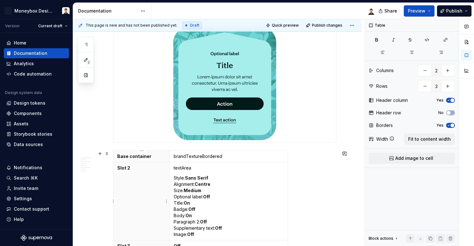
click at [138, 168] on p "Slot 2" at bounding box center [141, 168] width 49 height 6
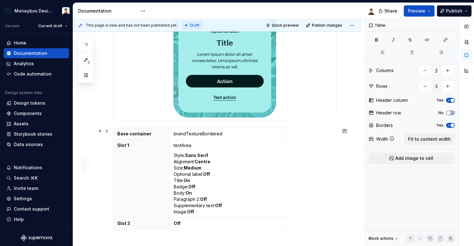
scroll to position [1064, 0]
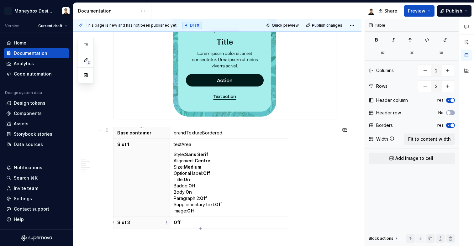
click at [134, 225] on p "Slot 3" at bounding box center [141, 223] width 49 height 6
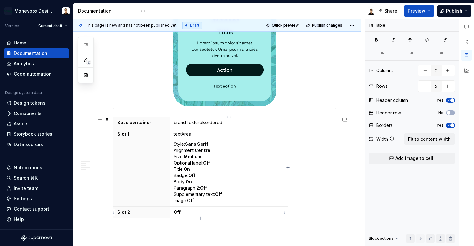
click at [191, 213] on p "Off" at bounding box center [229, 212] width 110 height 6
click at [178, 214] on strong "Off" at bounding box center [177, 212] width 7 height 5
click at [183, 212] on strong "dualButtonGroup" at bounding box center [193, 212] width 39 height 5
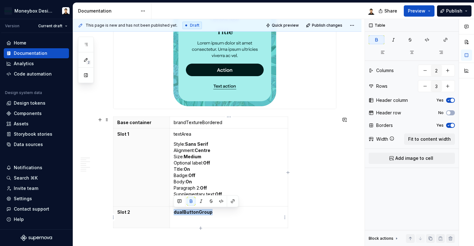
click at [183, 212] on strong "dualButtonGroup" at bounding box center [193, 212] width 39 height 5
click at [199, 214] on strong "dualButtonGroup" at bounding box center [193, 212] width 39 height 5
click at [215, 219] on p at bounding box center [229, 222] width 110 height 6
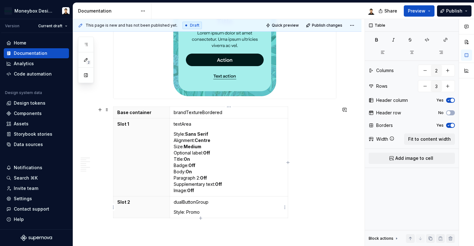
click at [196, 214] on p "Style: Promo" at bounding box center [229, 212] width 110 height 6
click at [227, 215] on p "Style: Promo" at bounding box center [229, 212] width 110 height 6
click at [185, 125] on p "textArea" at bounding box center [229, 124] width 110 height 6
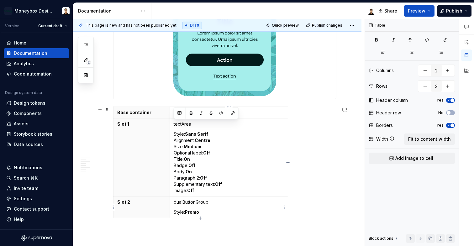
click at [189, 203] on p "dualButtonGroup" at bounding box center [229, 202] width 110 height 6
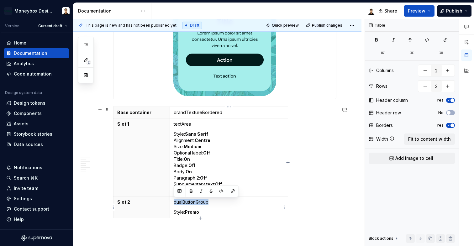
click at [189, 203] on p "dualButtonGroup" at bounding box center [229, 202] width 110 height 6
click at [199, 112] on p "brandTextureBordered" at bounding box center [229, 112] width 110 height 6
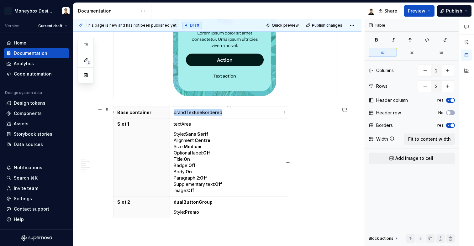
click at [199, 112] on p "brandTextureBordered" at bounding box center [229, 112] width 110 height 6
click at [182, 124] on p "textArea" at bounding box center [229, 124] width 110 height 6
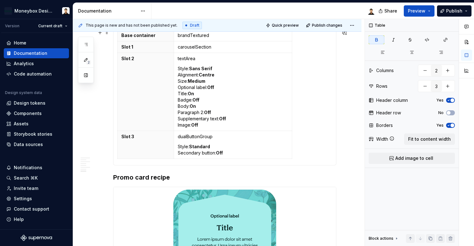
scroll to position [820, 0]
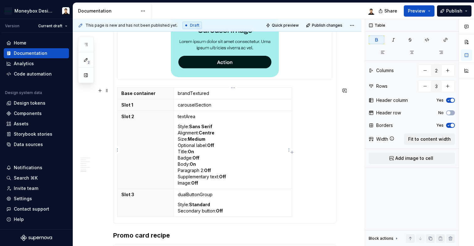
type input "4"
click at [189, 114] on p "textArea" at bounding box center [233, 117] width 110 height 6
click at [195, 92] on p "brandTextured" at bounding box center [233, 93] width 110 height 6
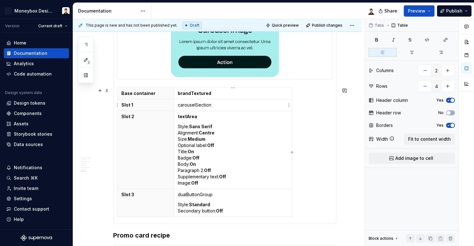
click at [189, 103] on p "carouselSection" at bounding box center [233, 105] width 110 height 6
click at [192, 196] on p "dualButtonGroup" at bounding box center [233, 195] width 110 height 6
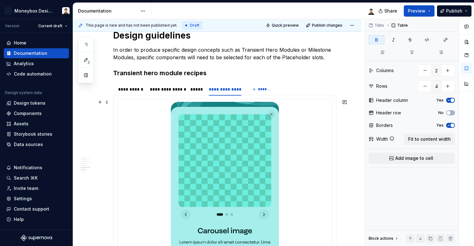
scroll to position [598, 0]
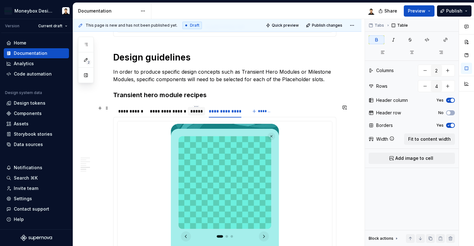
click at [193, 113] on div "*****" at bounding box center [196, 111] width 12 height 6
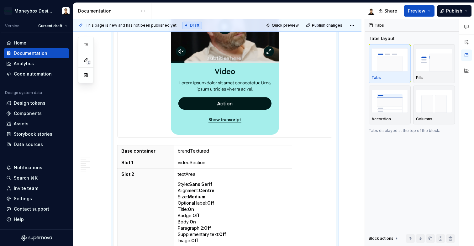
scroll to position [766, 0]
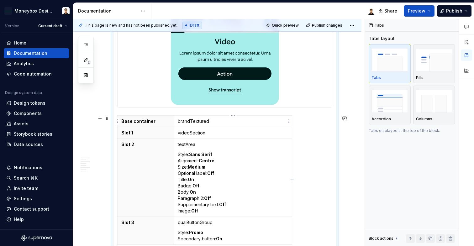
click at [200, 123] on p "brandTextured" at bounding box center [233, 121] width 110 height 6
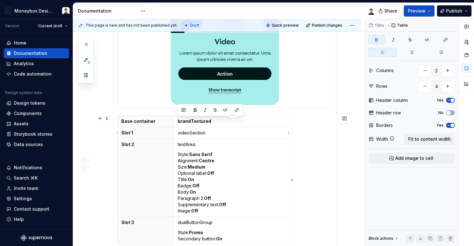
click at [199, 132] on p "videoSection" at bounding box center [233, 133] width 110 height 6
click at [193, 143] on p "textArea" at bounding box center [233, 144] width 110 height 6
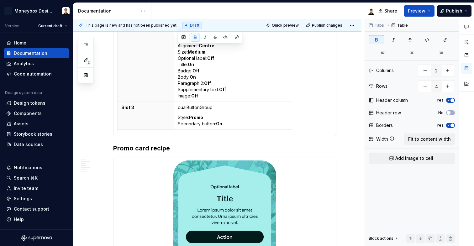
scroll to position [913, 0]
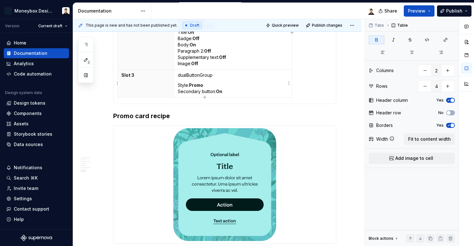
click at [207, 76] on p "dualButtonGroup" at bounding box center [233, 75] width 110 height 6
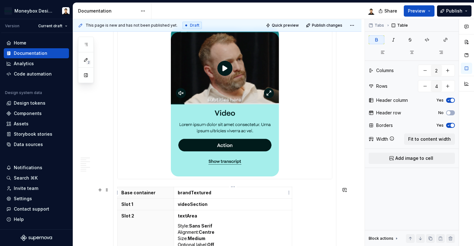
scroll to position [618, 0]
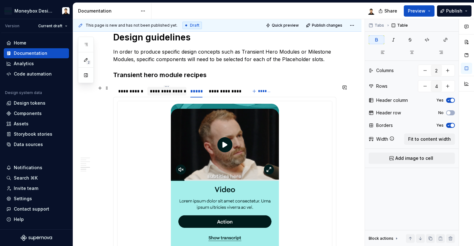
click at [174, 94] on div "**********" at bounding box center [167, 91] width 34 height 6
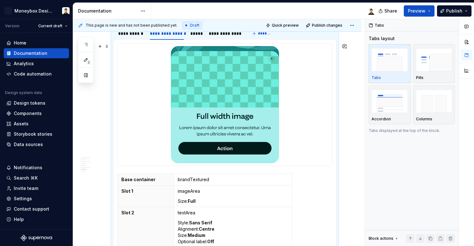
scroll to position [700, 0]
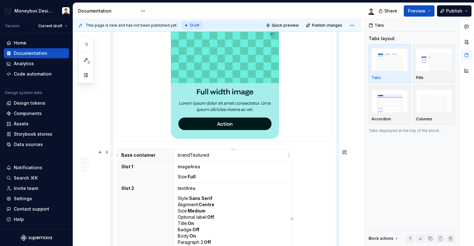
click at [200, 156] on p "brandTextured" at bounding box center [233, 155] width 110 height 6
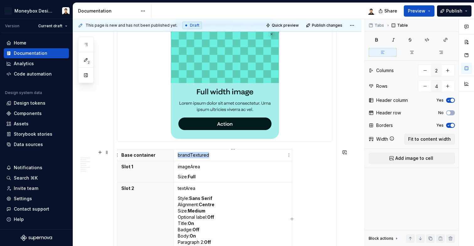
click at [200, 156] on p "brandTextured" at bounding box center [233, 155] width 110 height 6
click at [191, 168] on p "imageArea" at bounding box center [233, 167] width 110 height 6
click at [192, 190] on p "textArea" at bounding box center [233, 188] width 110 height 6
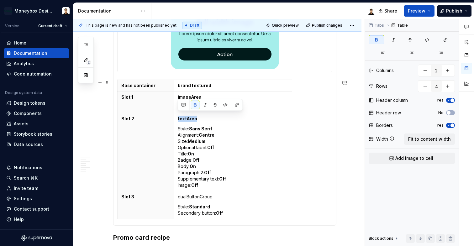
scroll to position [772, 0]
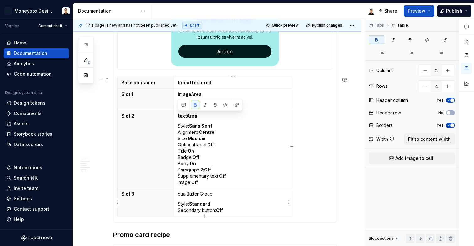
click at [196, 192] on p "dualButtonGroup" at bounding box center [233, 194] width 110 height 6
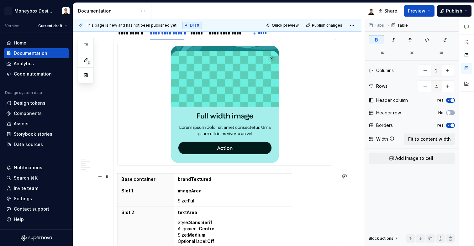
scroll to position [655, 0]
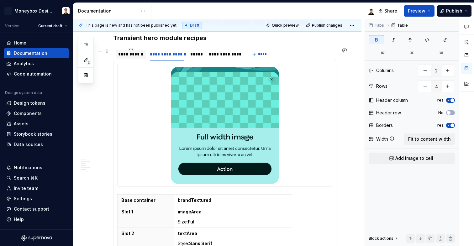
click at [136, 54] on div "**********" at bounding box center [130, 54] width 25 height 6
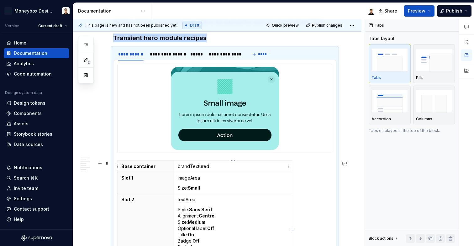
click at [200, 167] on p "brandTextured" at bounding box center [233, 166] width 110 height 6
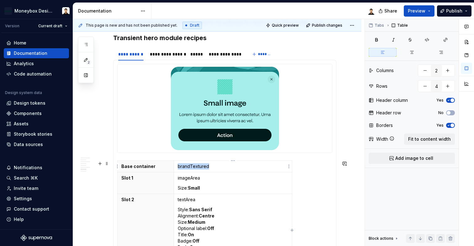
click at [200, 167] on p "brandTextured" at bounding box center [233, 166] width 110 height 6
click at [196, 180] on p "imageArea" at bounding box center [233, 178] width 110 height 6
click at [188, 197] on p "textArea" at bounding box center [233, 200] width 110 height 6
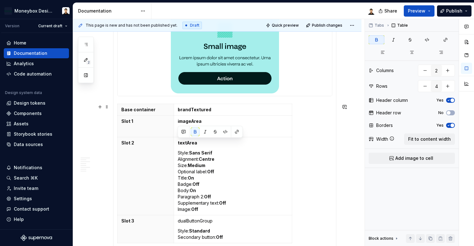
scroll to position [719, 0]
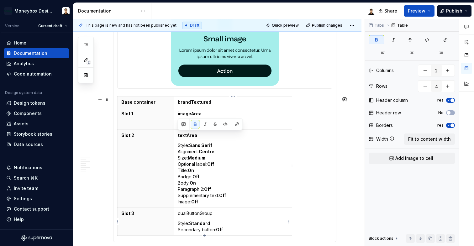
click at [199, 213] on p "dualButtonGroup" at bounding box center [233, 214] width 110 height 6
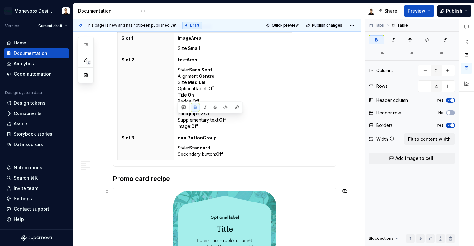
scroll to position [814, 0]
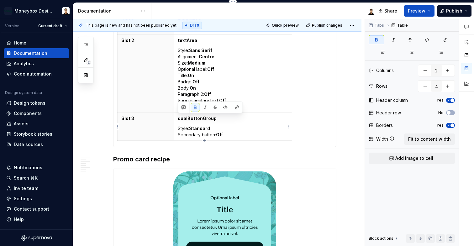
click at [239, 130] on p "Style: Standard Secondary button: Off" at bounding box center [233, 131] width 110 height 13
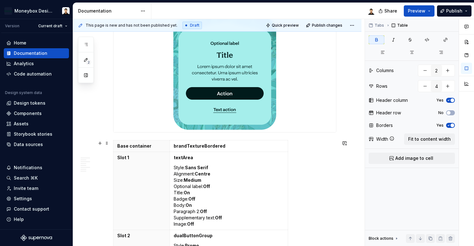
scroll to position [955, 0]
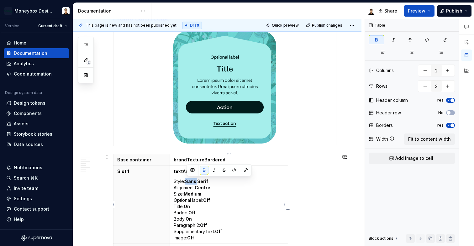
drag, startPoint x: 199, startPoint y: 181, endPoint x: 188, endPoint y: 180, distance: 11.0
click at [188, 180] on strong "Sans Serif" at bounding box center [196, 181] width 23 height 5
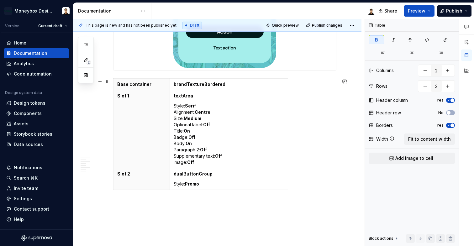
scroll to position [1024, 0]
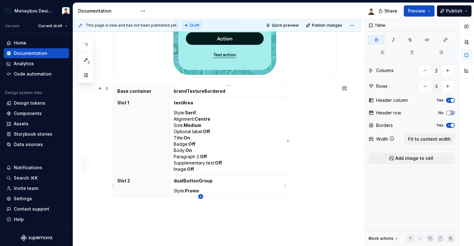
click at [200, 198] on icon "button" at bounding box center [200, 196] width 5 height 5
type input "4"
click at [210, 205] on p at bounding box center [229, 203] width 110 height 6
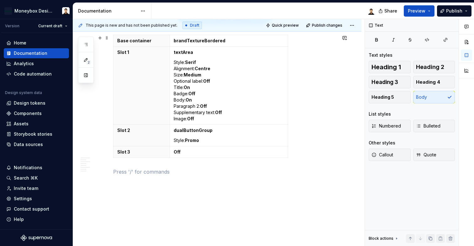
scroll to position [1085, 0]
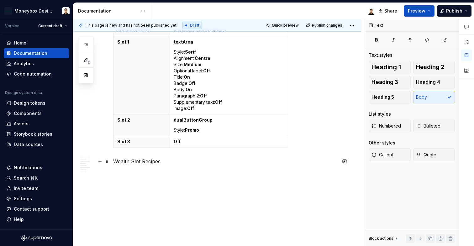
click at [156, 163] on p "Wealth Slot Recipes" at bounding box center [224, 162] width 223 height 8
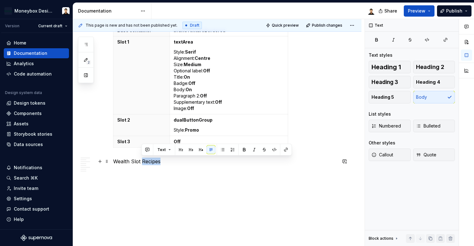
click at [156, 163] on p "Wealth Slot Recipes" at bounding box center [224, 162] width 223 height 8
click at [163, 151] on button "button" at bounding box center [162, 150] width 9 height 9
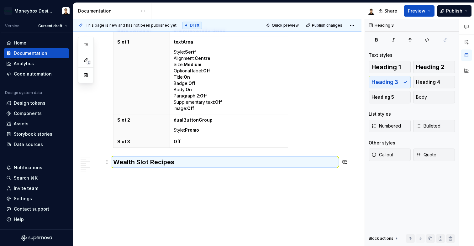
click at [185, 160] on h3 "Wealth Slot Recipes" at bounding box center [224, 162] width 223 height 9
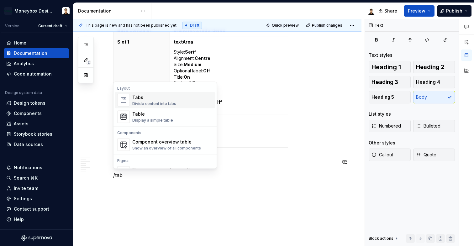
click at [150, 106] on div "Divide content into tabs" at bounding box center [154, 103] width 44 height 5
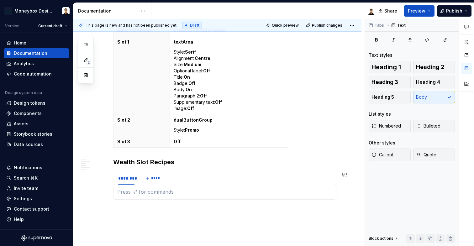
type textarea "*"
click at [130, 179] on div "********" at bounding box center [126, 178] width 16 height 6
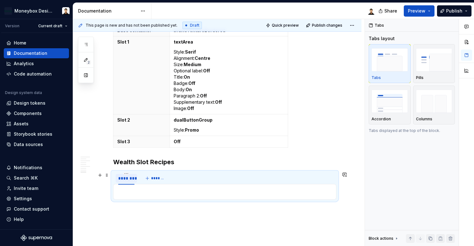
click at [130, 179] on div "********" at bounding box center [126, 178] width 16 height 6
type input "******"
click at [151, 176] on span "*******" at bounding box center [153, 178] width 14 height 5
type input "******"
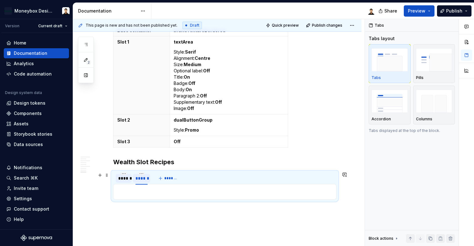
click at [144, 177] on div "******" at bounding box center [142, 178] width 12 height 6
type input "******"
click at [173, 179] on span "*******" at bounding box center [171, 178] width 14 height 5
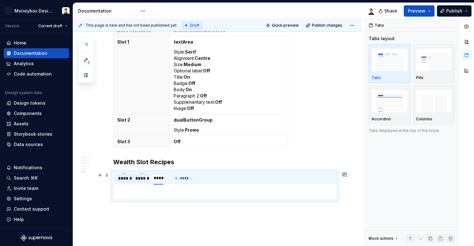
type input "******"
click at [126, 176] on div "******" at bounding box center [123, 178] width 11 height 6
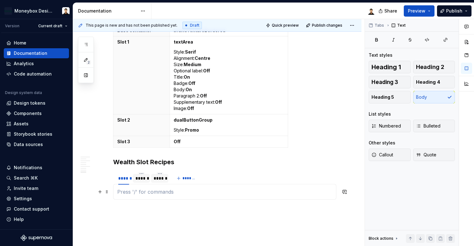
click at [138, 193] on p at bounding box center [224, 192] width 215 height 8
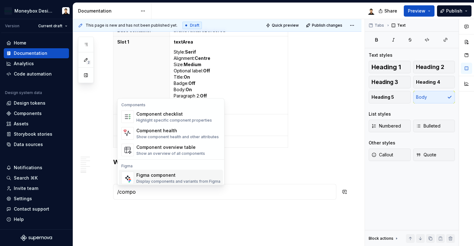
click at [149, 176] on div "Figma component" at bounding box center [178, 175] width 84 height 6
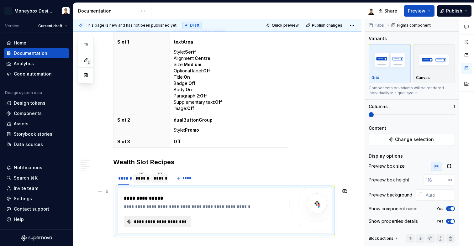
click at [167, 223] on span "**********" at bounding box center [160, 222] width 54 height 6
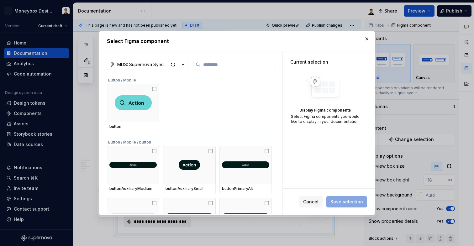
type textarea "*"
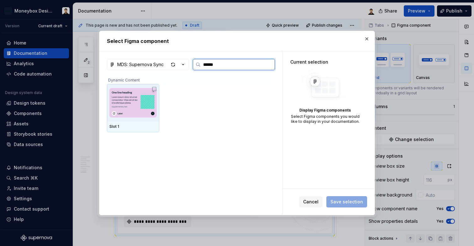
type input "****"
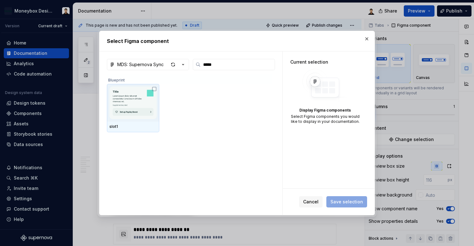
scroll to position [1085, 0]
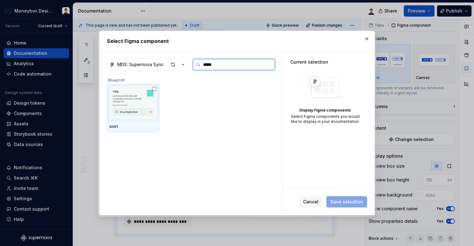
click at [152, 113] on img at bounding box center [132, 103] width 47 height 33
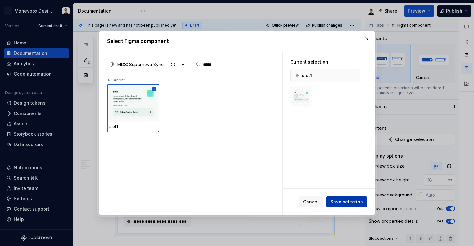
click at [347, 202] on span "Save selection" at bounding box center [347, 202] width 33 height 6
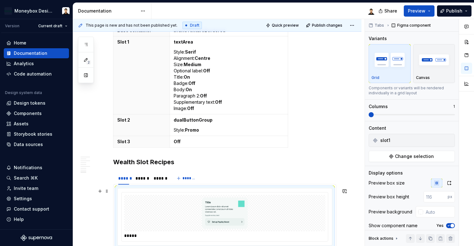
scroll to position [1174, 0]
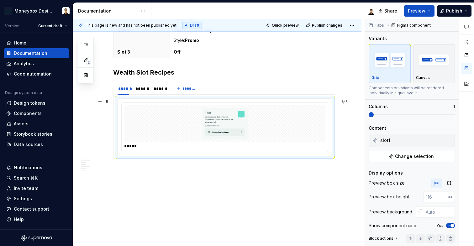
click at [144, 136] on div at bounding box center [224, 123] width 201 height 36
click at [133, 148] on div "*****" at bounding box center [224, 146] width 201 height 6
click at [438, 60] on img "button" at bounding box center [434, 59] width 36 height 23
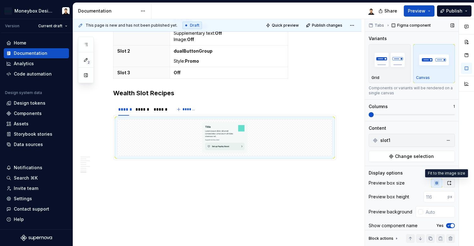
click at [447, 185] on icon "button" at bounding box center [449, 183] width 5 height 5
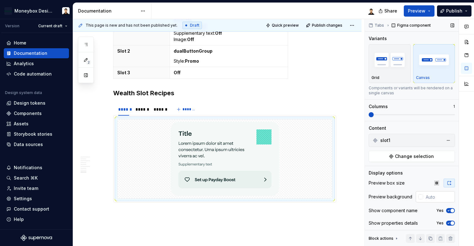
click at [430, 196] on input "text" at bounding box center [440, 196] width 32 height 11
type input "#FFFFFF"
click at [451, 210] on span "button" at bounding box center [453, 211] width 4 height 4
click at [451, 224] on span "button" at bounding box center [453, 223] width 4 height 4
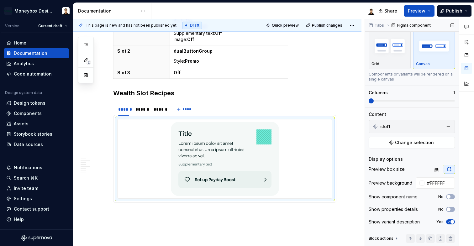
click at [451, 222] on span "button" at bounding box center [453, 222] width 4 height 4
click at [302, 190] on div at bounding box center [225, 159] width 215 height 79
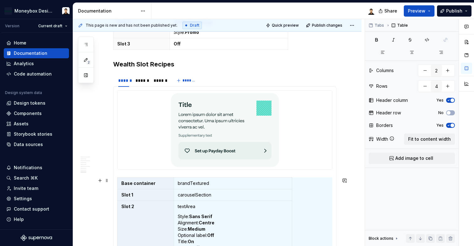
scroll to position [1199, 0]
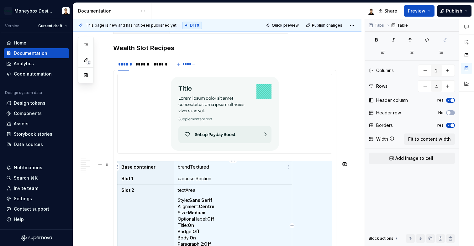
click at [207, 168] on p "brandTextured" at bounding box center [233, 167] width 110 height 6
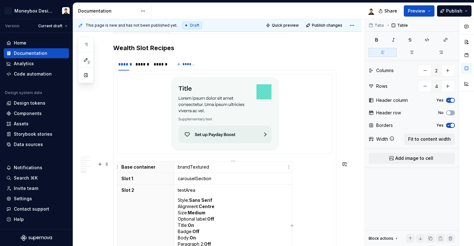
click at [207, 168] on p "brandTextured" at bounding box center [233, 167] width 110 height 6
click at [195, 166] on p "brandTextured" at bounding box center [233, 167] width 110 height 6
click at [197, 180] on p "carouselSection" at bounding box center [233, 179] width 110 height 6
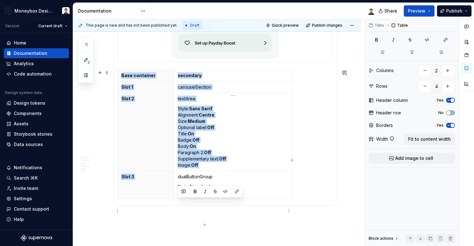
scroll to position [1336, 0]
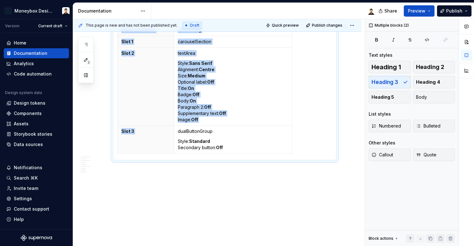
drag, startPoint x: 178, startPoint y: 202, endPoint x: 232, endPoint y: 156, distance: 71.2
click at [232, 156] on div "Base container secondary Slot 1 carouselSection Slot 2 textArea Style: Sans Ser…" at bounding box center [224, 90] width 215 height 132
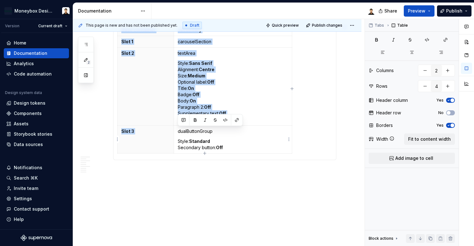
drag, startPoint x: 217, startPoint y: 147, endPoint x: 178, endPoint y: 131, distance: 42.4
click at [178, 131] on td "dualButtonGroup Style: Standard Secondary button: Off" at bounding box center [233, 140] width 118 height 28
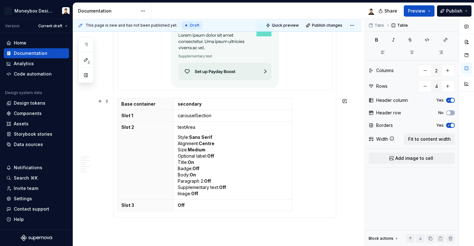
scroll to position [1223, 0]
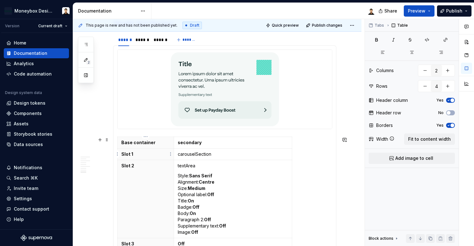
click at [134, 155] on p "Slot 1" at bounding box center [145, 154] width 49 height 6
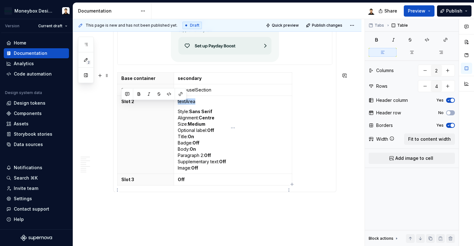
scroll to position [1320, 0]
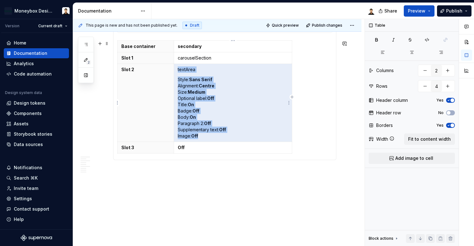
drag, startPoint x: 177, startPoint y: 166, endPoint x: 203, endPoint y: 137, distance: 38.7
click at [203, 137] on td "textArea Style: Sans Serif Alignment: Centre Size: Medium Optional label: Off T…" at bounding box center [233, 103] width 118 height 78
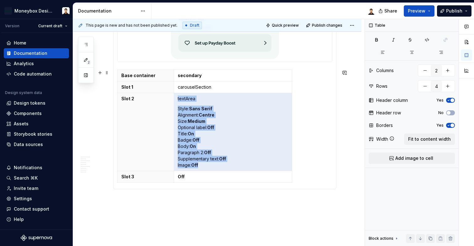
scroll to position [1278, 0]
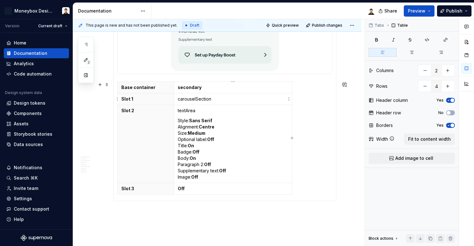
click at [208, 96] on p "carouselSection" at bounding box center [233, 99] width 110 height 6
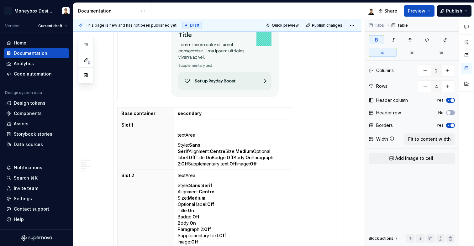
scroll to position [1251, 0]
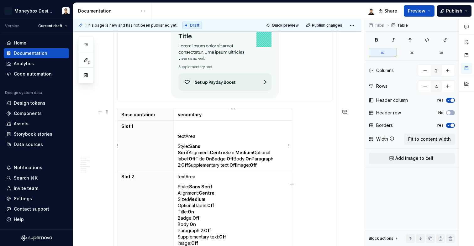
click at [177, 136] on td "textArea Style: Sans Serif Alignment: Centre Size: Medium Optional label: Off T…" at bounding box center [233, 146] width 118 height 51
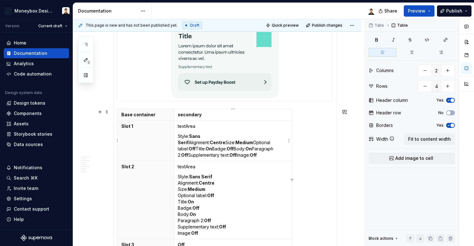
click at [186, 128] on p "textArea" at bounding box center [233, 126] width 110 height 6
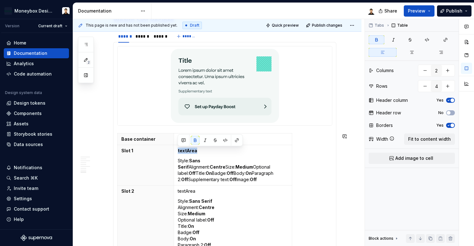
scroll to position [1226, 0]
click at [210, 208] on strong "Centre" at bounding box center [207, 207] width 16 height 5
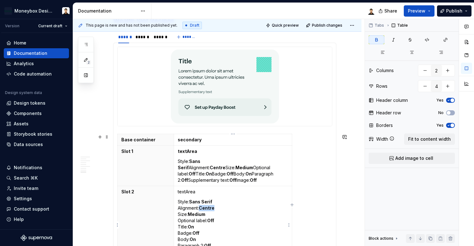
click at [210, 208] on strong "Centre" at bounding box center [207, 207] width 16 height 5
click at [201, 215] on strong "Medium" at bounding box center [197, 214] width 18 height 5
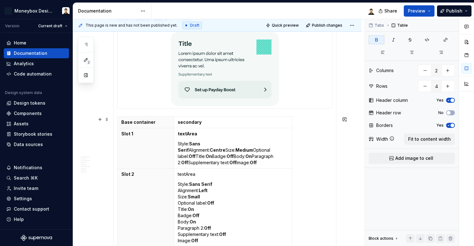
scroll to position [1250, 0]
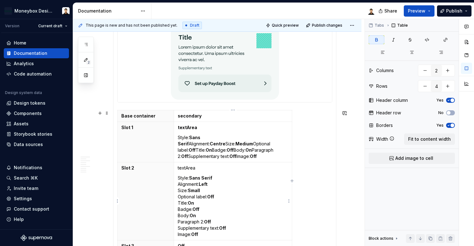
click at [226, 228] on strong "Off" at bounding box center [222, 228] width 7 height 5
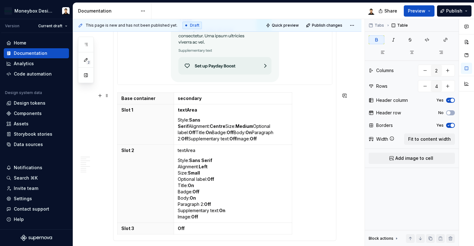
scroll to position [1268, 0]
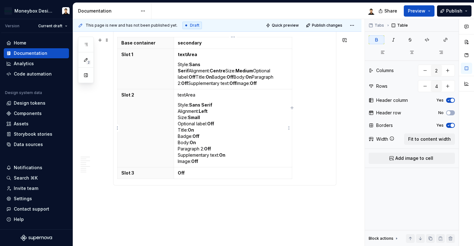
click at [195, 160] on strong "Off" at bounding box center [194, 161] width 7 height 5
click at [184, 95] on p "textArea" at bounding box center [233, 95] width 110 height 6
click at [200, 109] on p "Style: Sans Serif Alignment: Left Size: Small Optional label: Off Title: On Bad…" at bounding box center [233, 133] width 110 height 63
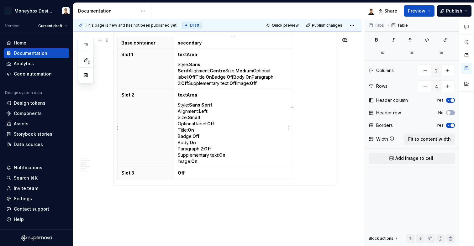
click at [189, 94] on strong "textArea" at bounding box center [187, 94] width 19 height 5
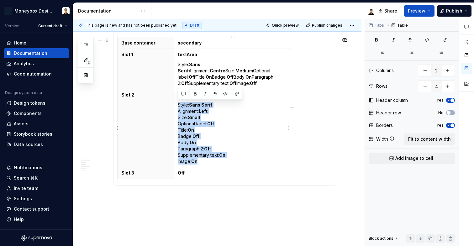
drag, startPoint x: 179, startPoint y: 100, endPoint x: 198, endPoint y: 161, distance: 63.9
click at [198, 161] on td "NBA Style: Sans Serif Alignment: Left Size: Small Optional label: Off Title: On…" at bounding box center [233, 128] width 118 height 78
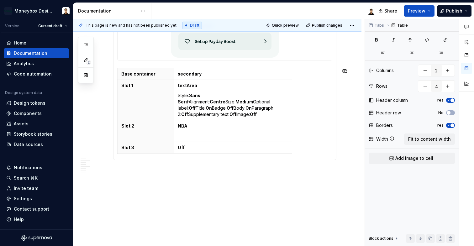
scroll to position [1282, 0]
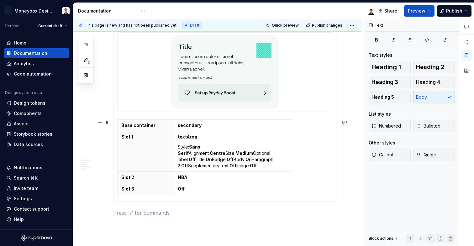
scroll to position [1244, 0]
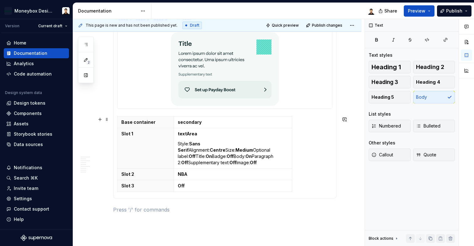
click at [313, 182] on div "Base container secondary Slot 1 textArea Style: Sans Serif Alignment: Centre Si…" at bounding box center [224, 155] width 215 height 78
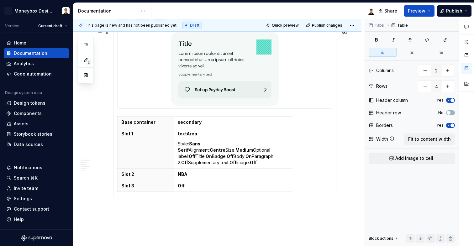
drag, startPoint x: 316, startPoint y: 182, endPoint x: 159, endPoint y: 78, distance: 188.3
click at [159, 78] on section-item-column "Base container secondary Slot 1 textArea Style: Sans Serif Alignment: Centre Si…" at bounding box center [224, 111] width 215 height 165
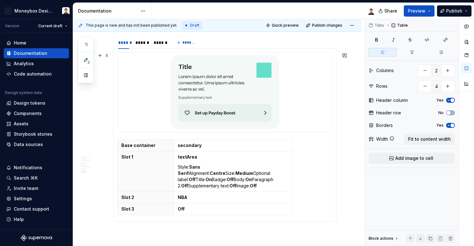
scroll to position [1220, 0]
click at [109, 143] on span at bounding box center [106, 143] width 5 height 9
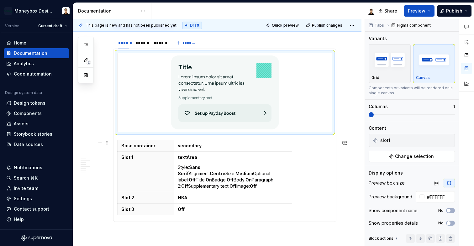
type textarea "*"
click at [107, 57] on span at bounding box center [106, 55] width 5 height 9
click at [170, 62] on div at bounding box center [225, 92] width 215 height 79
click at [124, 38] on html "Moneybox Design System Version Current draft Home Documentation Analytics Code …" at bounding box center [237, 123] width 474 height 246
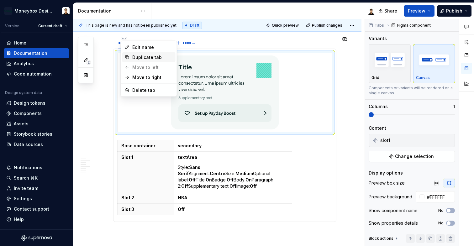
click at [147, 56] on div "Duplicate tab" at bounding box center [152, 57] width 41 height 6
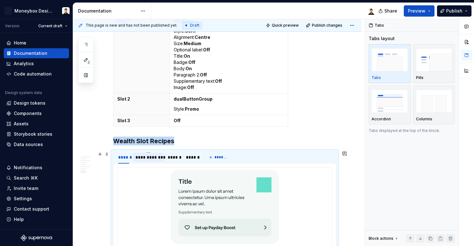
click at [148, 156] on div "**********" at bounding box center [149, 157] width 26 height 6
click at [154, 159] on div "**********" at bounding box center [149, 157] width 26 height 6
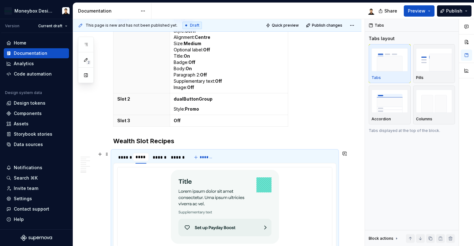
type input "*****"
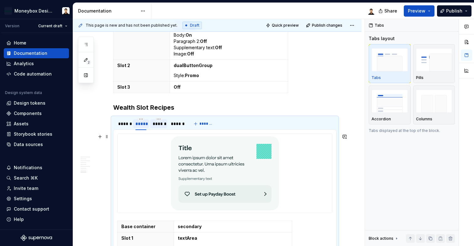
scroll to position [1144, 0]
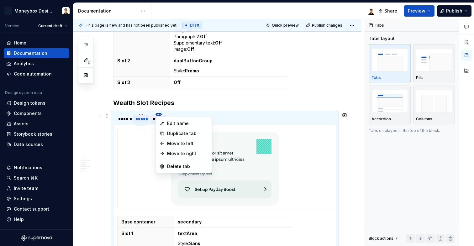
click at [160, 115] on html "Moneybox Design System Version Current draft Home Documentation Analytics Code …" at bounding box center [237, 123] width 474 height 246
click at [178, 165] on div "Delete tab" at bounding box center [187, 166] width 41 height 6
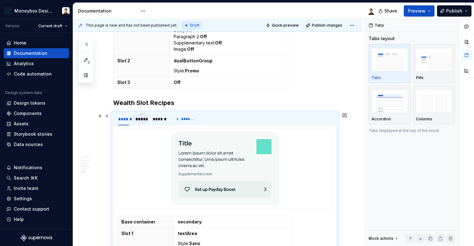
click at [144, 120] on div "*****" at bounding box center [141, 119] width 11 height 6
click at [143, 119] on input "*****" at bounding box center [141, 118] width 16 height 11
type input "******"
click at [216, 150] on img at bounding box center [225, 169] width 108 height 74
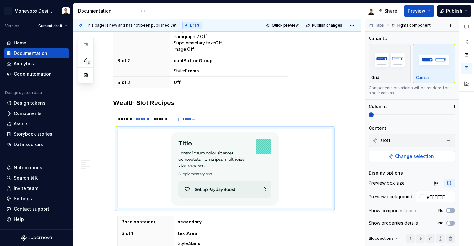
click at [435, 157] on button "Change selection" at bounding box center [412, 156] width 86 height 11
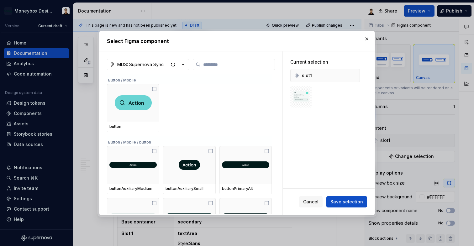
type textarea "*"
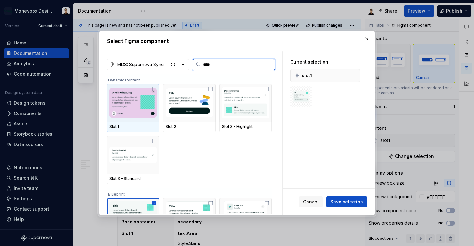
type input "*****"
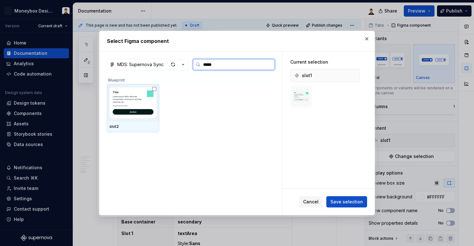
click at [152, 91] on icon at bounding box center [154, 89] width 4 height 4
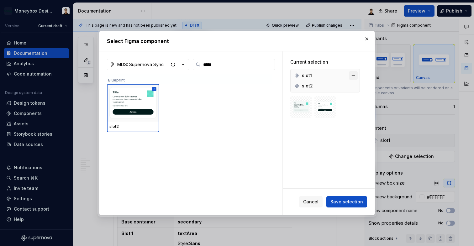
click at [356, 75] on button "button" at bounding box center [353, 75] width 9 height 9
click at [346, 201] on span "Save selection" at bounding box center [347, 202] width 33 height 6
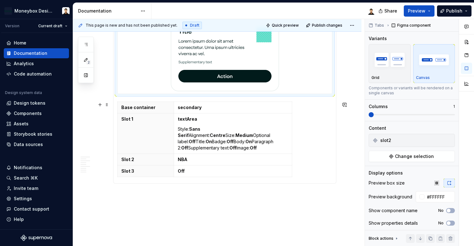
scroll to position [1262, 0]
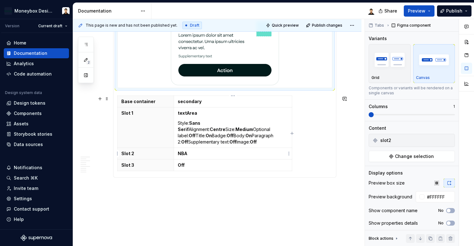
click at [184, 155] on strong "NBA" at bounding box center [182, 153] width 9 height 5
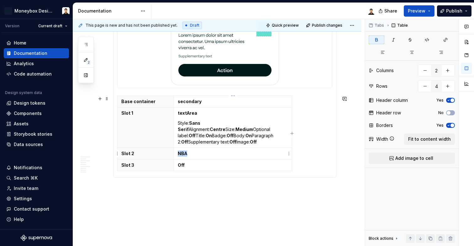
click at [184, 155] on strong "NBA" at bounding box center [182, 153] width 9 height 5
click at [200, 165] on p "Style: Standard" at bounding box center [233, 164] width 110 height 6
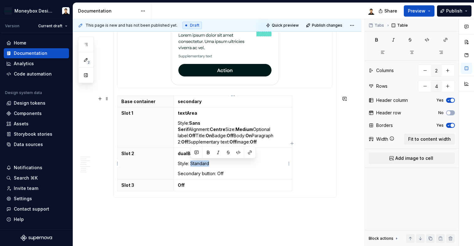
click at [200, 165] on p "Style: Standard" at bounding box center [233, 164] width 110 height 6
click at [221, 174] on p "Secondary button: Off" at bounding box center [233, 174] width 110 height 6
click at [314, 172] on div "Base container secondary Slot 1 textArea Style: Sans Serif Alignment: Centre Si…" at bounding box center [224, 145] width 215 height 98
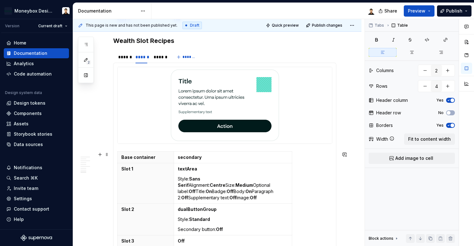
scroll to position [1155, 0]
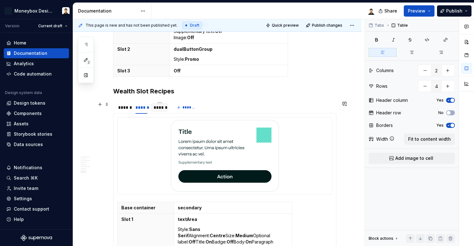
click at [163, 110] on div "******" at bounding box center [160, 107] width 12 height 6
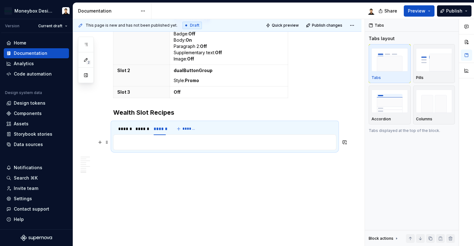
click at [190, 143] on p at bounding box center [224, 143] width 215 height 8
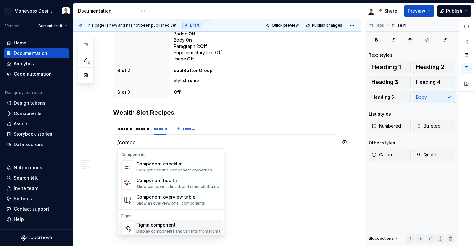
click at [158, 222] on div "Figma component" at bounding box center [178, 225] width 84 height 6
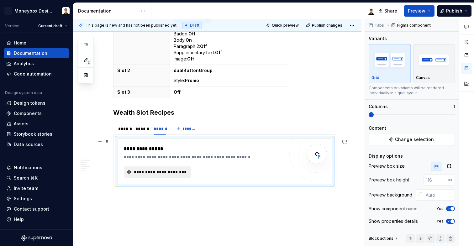
type textarea "*"
click at [174, 173] on span "**********" at bounding box center [160, 172] width 54 height 6
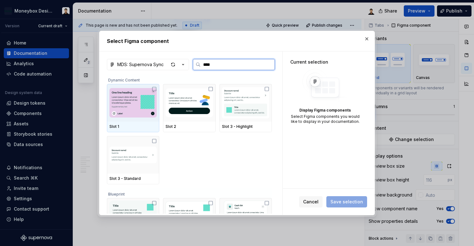
type input "*****"
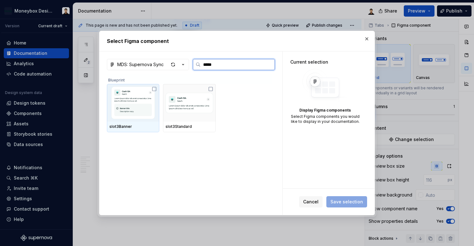
click at [140, 107] on img at bounding box center [132, 103] width 47 height 33
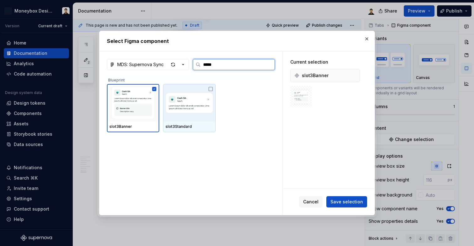
click at [211, 97] on img at bounding box center [189, 103] width 47 height 33
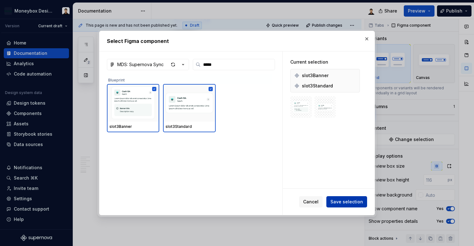
click at [343, 202] on span "Save selection" at bounding box center [347, 202] width 33 height 6
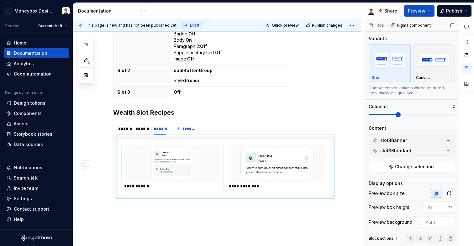
click at [396, 116] on span at bounding box center [398, 114] width 5 height 5
type textarea "*"
click at [447, 193] on icon "button" at bounding box center [449, 193] width 5 height 5
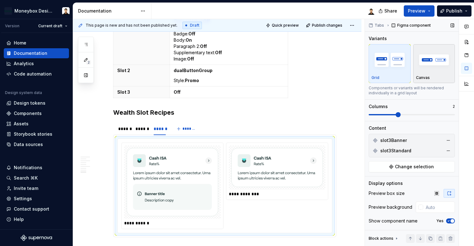
click at [432, 68] on img "button" at bounding box center [434, 59] width 36 height 23
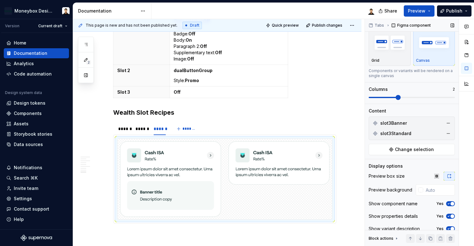
scroll to position [25, 0]
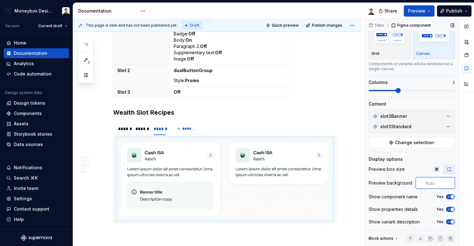
click at [433, 185] on input "text" at bounding box center [440, 183] width 32 height 11
type input "#FFFFFF"
click at [451, 197] on span "button" at bounding box center [453, 197] width 4 height 4
click at [451, 210] on span "button" at bounding box center [453, 210] width 4 height 4
click at [451, 221] on span "button" at bounding box center [453, 222] width 4 height 4
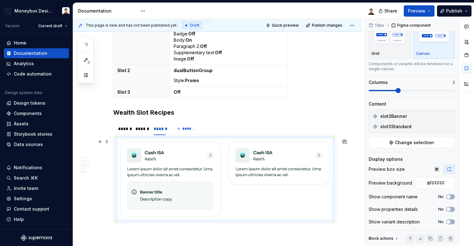
click at [233, 210] on div at bounding box center [225, 179] width 215 height 81
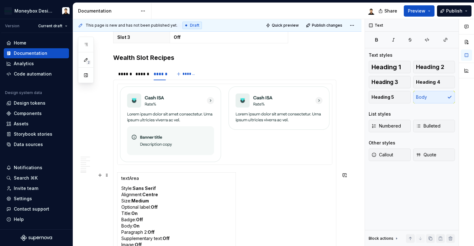
scroll to position [1195, 0]
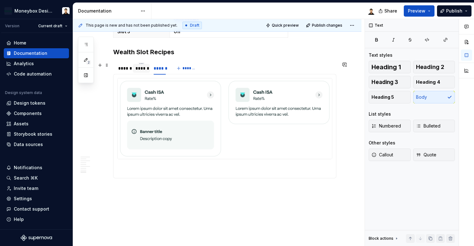
click at [141, 71] on div "******" at bounding box center [141, 68] width 17 height 9
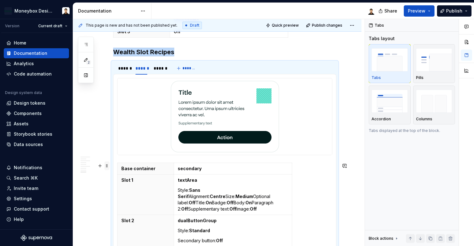
click at [107, 167] on span at bounding box center [106, 166] width 5 height 9
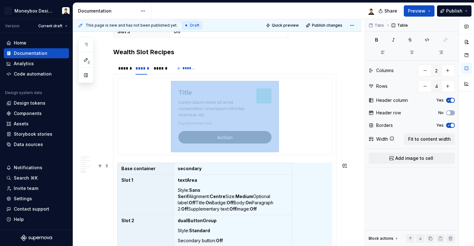
scroll to position [1214, 0]
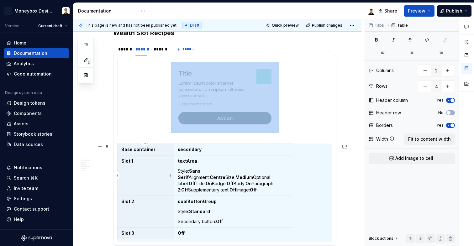
copy div
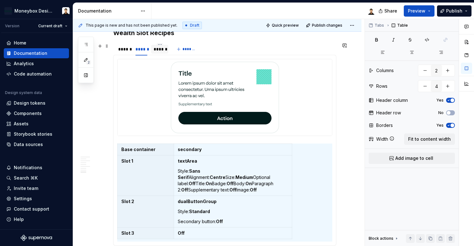
click at [157, 50] on div "******" at bounding box center [160, 49] width 12 height 6
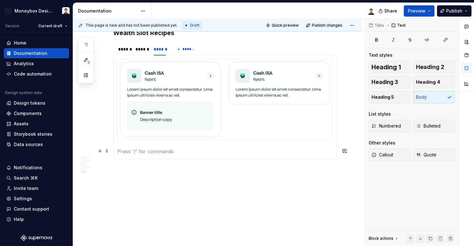
click at [156, 145] on section-item-column at bounding box center [224, 107] width 215 height 96
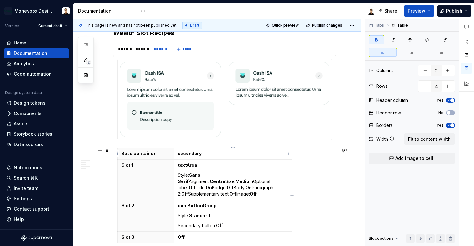
click at [192, 152] on strong "secondary" at bounding box center [190, 153] width 24 height 5
click at [142, 53] on div "******" at bounding box center [141, 49] width 17 height 9
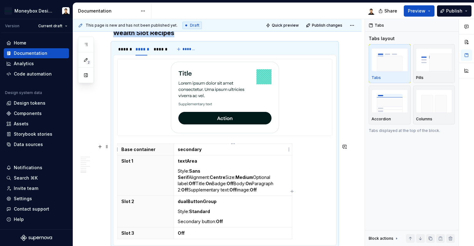
click at [191, 148] on strong "secondary" at bounding box center [190, 149] width 24 height 5
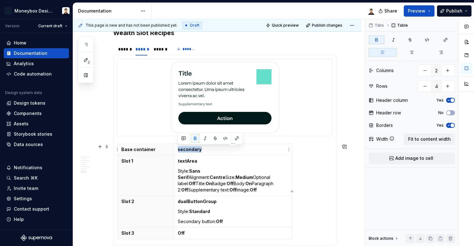
click at [191, 148] on strong "secondary" at bounding box center [190, 149] width 24 height 5
click at [159, 53] on div "******" at bounding box center [159, 49] width 17 height 9
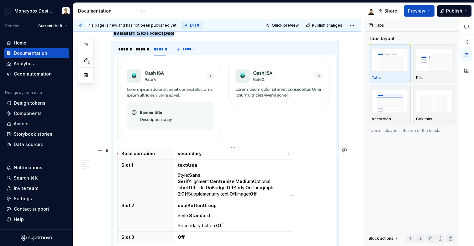
click at [189, 152] on strong "secondary" at bounding box center [190, 153] width 24 height 5
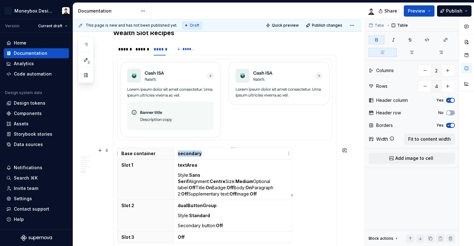
click at [189, 152] on strong "secondary" at bounding box center [190, 153] width 24 height 5
click at [190, 166] on strong "textArea" at bounding box center [187, 165] width 19 height 5
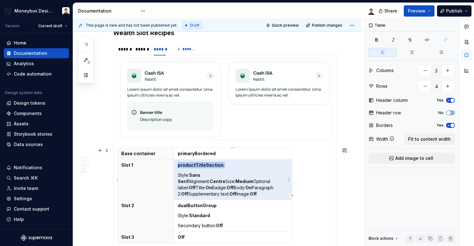
drag, startPoint x: 196, startPoint y: 195, endPoint x: 183, endPoint y: 182, distance: 18.0
click at [183, 182] on p "Style: Sans Serif Alignment: Centre Size: Medium Optional label: Off Title: On …" at bounding box center [233, 184] width 110 height 25
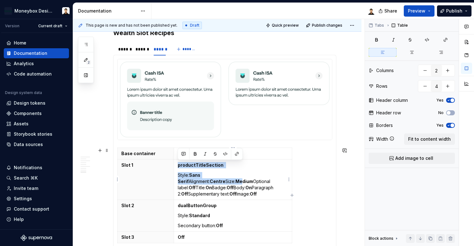
click at [182, 176] on p "Style: Sans Serif Alignment: Centre Size: Medium Optional label: Off Title: On …" at bounding box center [233, 184] width 110 height 25
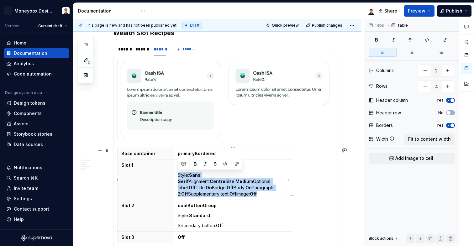
drag, startPoint x: 186, startPoint y: 195, endPoint x: 179, endPoint y: 177, distance: 19.1
click at [179, 177] on p "Style: Sans Serif Alignment: Centre Size: Medium Optional label: Off Title: On …" at bounding box center [233, 184] width 110 height 25
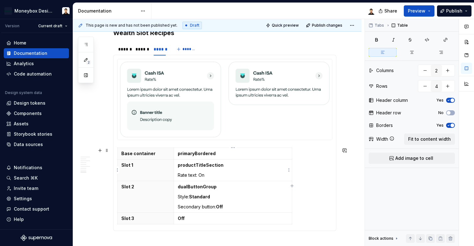
click at [201, 176] on p "Rate text: On" at bounding box center [233, 175] width 110 height 6
click at [213, 187] on strong "dualButtonGroup" at bounding box center [197, 186] width 39 height 5
click at [204, 187] on strong "dualButtonGroup" at bounding box center [197, 186] width 39 height 5
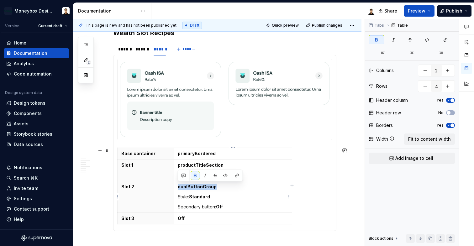
click at [195, 188] on strong "dualButtonGroup" at bounding box center [197, 186] width 39 height 5
click at [141, 51] on div "******" at bounding box center [142, 49] width 12 height 6
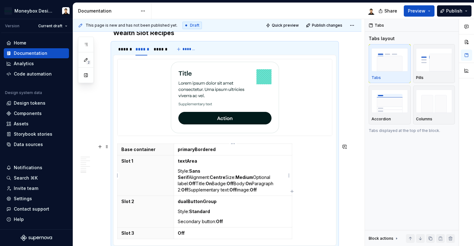
click at [212, 172] on p "Style: Sans Serif Alignment: Centre Size: Medium Optional label: Off Title: On …" at bounding box center [233, 180] width 110 height 25
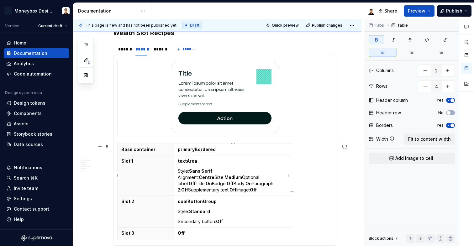
click at [217, 176] on p "Style: Sans Serif Alignment: Centre Size: Medium Optional label: Off Title: On …" at bounding box center [233, 180] width 110 height 25
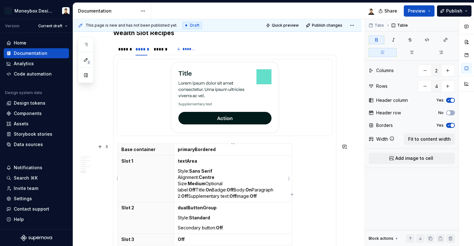
click at [207, 184] on p "Style: Sans Serif Alignment: Centre Size: Medium Optional label: Off Title: On …" at bounding box center [233, 183] width 110 height 31
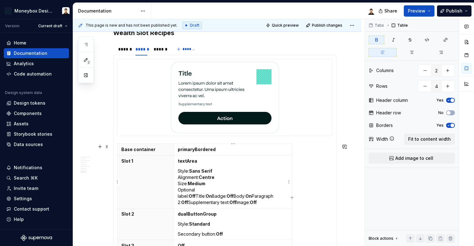
click at [196, 194] on strong "Off" at bounding box center [192, 196] width 7 height 5
click at [218, 195] on p "Style: Sans Serif Alignment: Centre Size: Medium Optional label: Off Title: On …" at bounding box center [233, 187] width 110 height 38
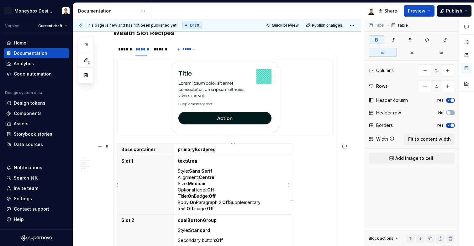
click at [197, 202] on p "Style: Sans Serif Alignment: Centre Size: Medium Optional label: Off Title: On …" at bounding box center [233, 190] width 110 height 44
click at [214, 209] on p "Style: Sans Serif Alignment: Centre Size: Medium Optional label: Off Title: On …" at bounding box center [233, 190] width 110 height 44
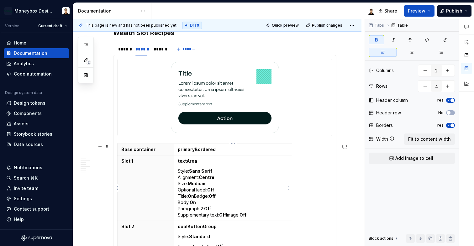
click at [227, 216] on p "Style: Sans Serif Alignment: Centre Size: Medium Optional label: Off Title: On …" at bounding box center [233, 193] width 110 height 50
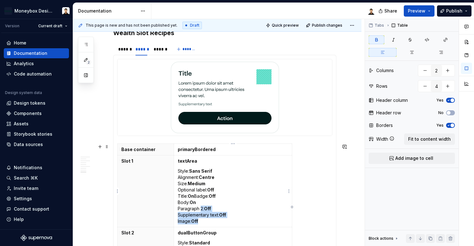
scroll to position [1216, 0]
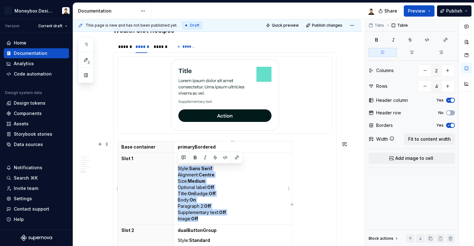
drag, startPoint x: 210, startPoint y: 221, endPoint x: 178, endPoint y: 168, distance: 61.9
click at [178, 168] on p "Style: Sans Serif Alignment: Centre Size: Medium Optional label: Off Title: On …" at bounding box center [233, 194] width 110 height 56
copy p "Style: Sans Serif Alignment: Centre Size: Medium Optional label: Off Title: On …"
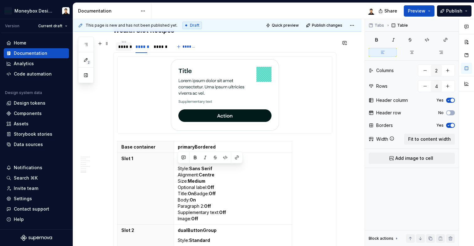
click at [125, 49] on div "******" at bounding box center [123, 47] width 11 height 6
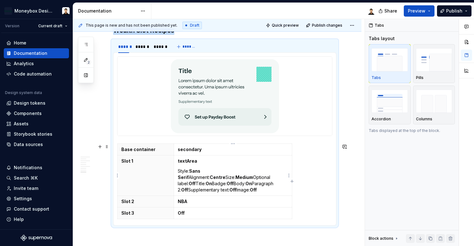
click at [212, 170] on p "Style: Sans Serif Alignment: Centre Size: Medium Optional label: Off Title: On …" at bounding box center [233, 180] width 110 height 25
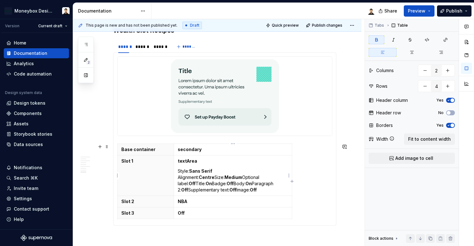
click at [214, 178] on strong "Centre" at bounding box center [207, 177] width 16 height 5
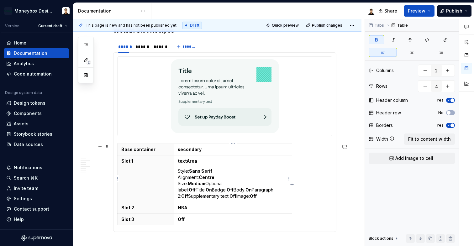
click at [206, 184] on p "Style: Sans Serif Alignment: Centre Size: Medium Optional label: Off Title: On …" at bounding box center [233, 183] width 110 height 31
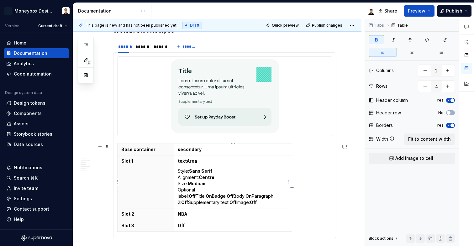
click at [196, 194] on strong "Off" at bounding box center [192, 196] width 7 height 5
click at [218, 196] on p "Style: Sans Serif Alignment: Centre Size: Medium Optional label: Off Title: On …" at bounding box center [233, 187] width 110 height 38
click at [195, 196] on p "Style: Sans Serif Alignment: Centre Size: Medium Optional label: Off Title: On …" at bounding box center [233, 190] width 110 height 44
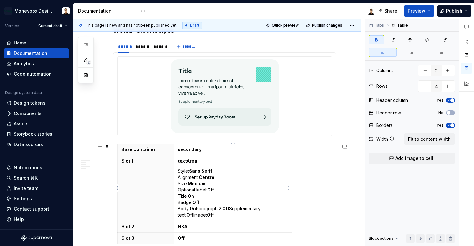
click at [197, 209] on p "Style: Sans Serif Alignment: Centre Size: Medium Optional label: Off Title: On …" at bounding box center [233, 193] width 110 height 50
click at [214, 214] on p "Style: Sans Serif Alignment: Centre Size: Medium Optional label: Off Title: On …" at bounding box center [233, 193] width 110 height 50
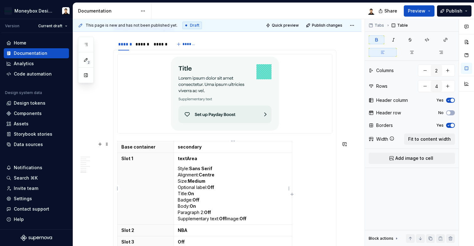
click at [227, 218] on p "Style: Sans Serif Alignment: Centre Size: Medium Optional label: Off Title: On …" at bounding box center [233, 194] width 110 height 56
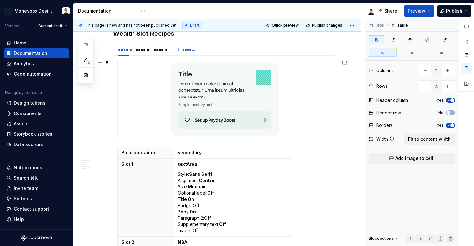
scroll to position [1211, 0]
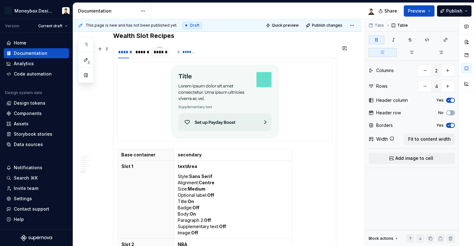
click at [159, 54] on div "******" at bounding box center [160, 52] width 12 height 6
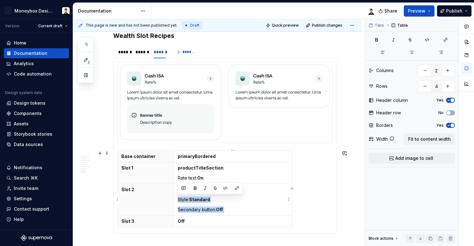
drag, startPoint x: 230, startPoint y: 210, endPoint x: 178, endPoint y: 199, distance: 53.5
click at [178, 199] on td "textArea Style: Standard Secondary button: Off" at bounding box center [233, 200] width 118 height 32
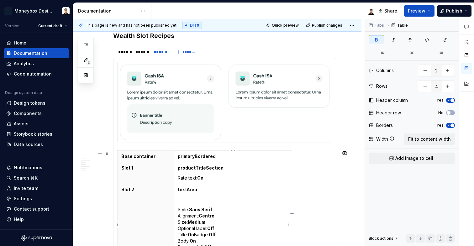
click at [199, 201] on p at bounding box center [233, 200] width 110 height 6
click at [209, 207] on strong "Centre" at bounding box center [207, 205] width 16 height 5
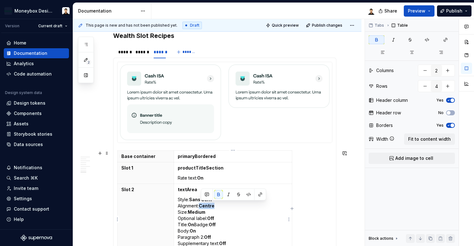
click at [209, 207] on strong "Centre" at bounding box center [207, 205] width 16 height 5
click at [200, 213] on strong "Medium" at bounding box center [197, 212] width 18 height 5
click at [142, 55] on div "******" at bounding box center [141, 52] width 17 height 9
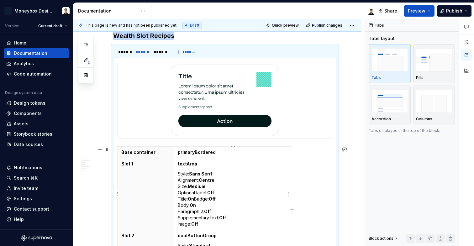
click at [209, 181] on strong "Centre" at bounding box center [207, 180] width 16 height 5
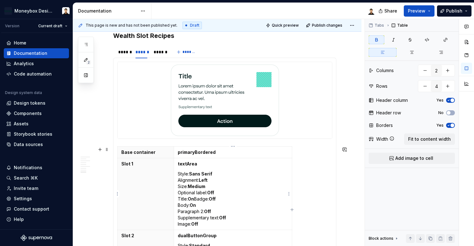
click at [200, 186] on strong "Medium" at bounding box center [197, 186] width 18 height 5
click at [125, 55] on div "******" at bounding box center [123, 52] width 11 height 6
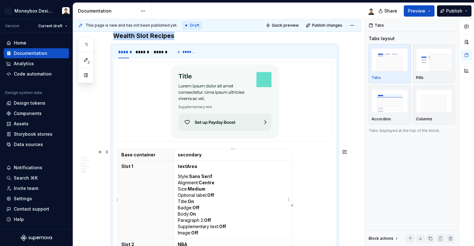
click at [210, 185] on strong "Centre" at bounding box center [207, 182] width 16 height 5
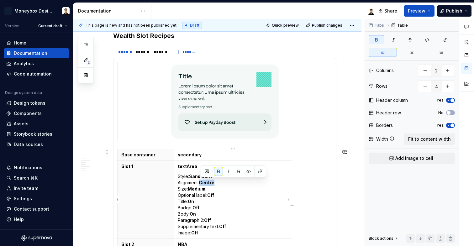
click at [210, 185] on strong "Centre" at bounding box center [207, 182] width 16 height 5
click at [203, 190] on strong "Medium" at bounding box center [197, 188] width 18 height 5
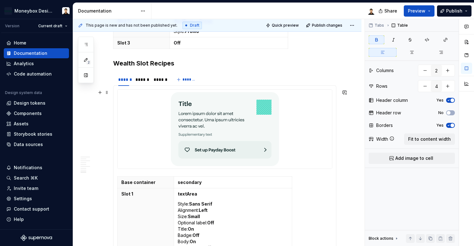
scroll to position [1180, 0]
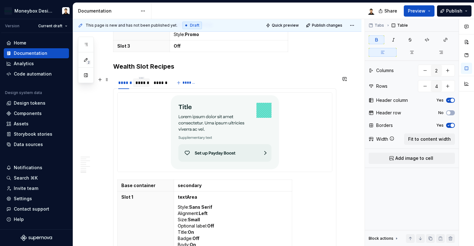
click at [141, 86] on div "******" at bounding box center [141, 82] width 17 height 9
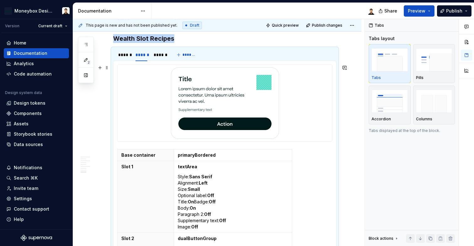
scroll to position [1140, 0]
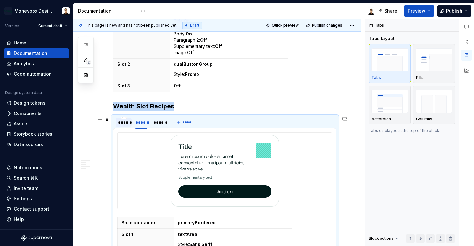
click at [125, 126] on div "******" at bounding box center [124, 122] width 16 height 9
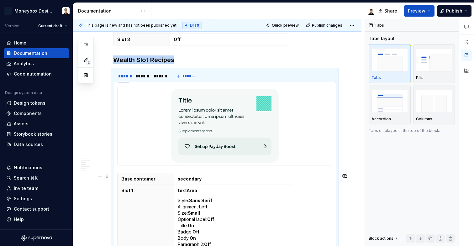
scroll to position [1190, 0]
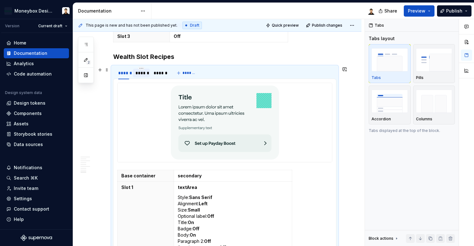
click at [143, 72] on div "******" at bounding box center [142, 73] width 12 height 6
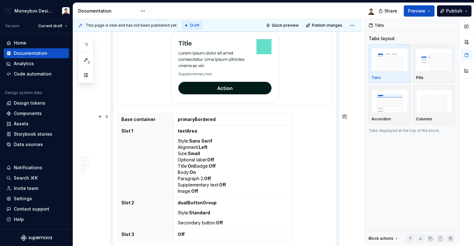
scroll to position [1223, 0]
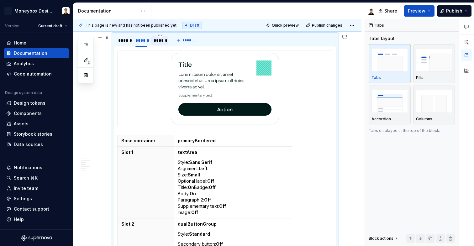
click at [164, 44] on div "******" at bounding box center [159, 40] width 17 height 9
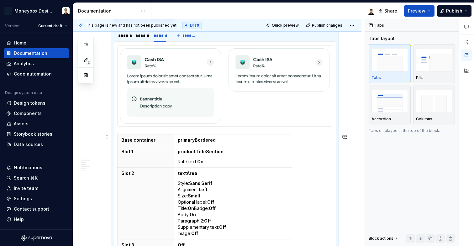
scroll to position [1223, 0]
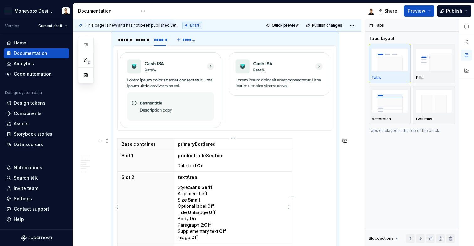
click at [194, 211] on strong "On" at bounding box center [191, 212] width 6 height 5
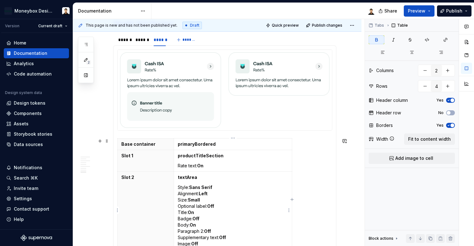
click at [192, 213] on strong "On" at bounding box center [191, 212] width 6 height 5
click at [143, 43] on div "******" at bounding box center [141, 39] width 17 height 9
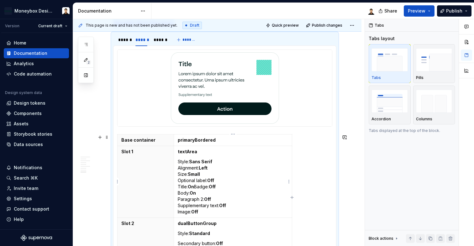
click at [195, 188] on p "Style: Sans Serif Alignment: Left Size: Small Optional label: Off Title: On Bad…" at bounding box center [233, 187] width 110 height 56
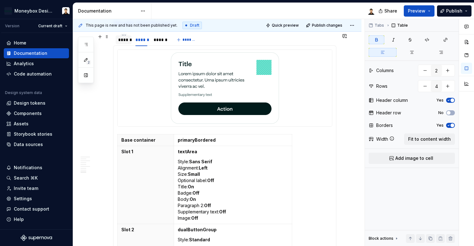
click at [127, 43] on div "******" at bounding box center [124, 39] width 16 height 9
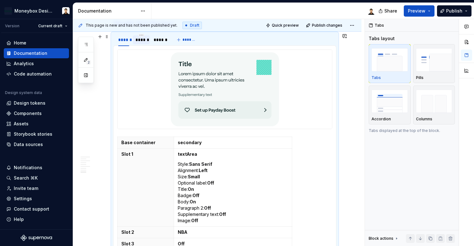
click at [143, 43] on div "******" at bounding box center [141, 39] width 17 height 9
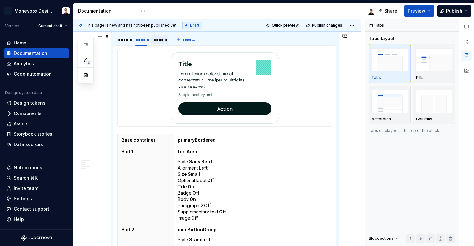
click at [163, 41] on div "******" at bounding box center [160, 40] width 12 height 6
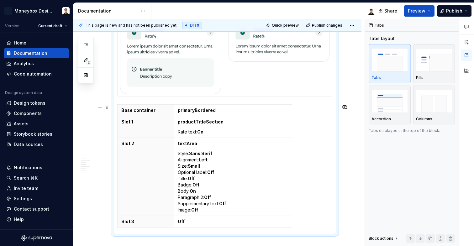
scroll to position [1258, 0]
click at [183, 221] on strong "Off" at bounding box center [181, 220] width 7 height 5
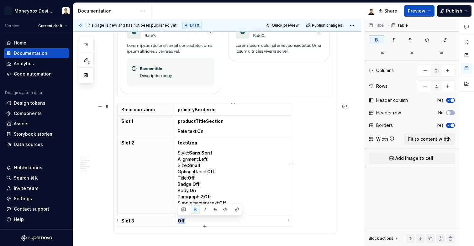
click at [183, 221] on strong "Off" at bounding box center [181, 220] width 7 height 5
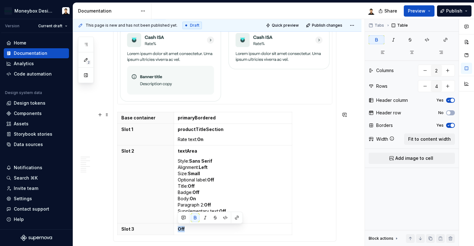
scroll to position [1251, 0]
click at [180, 227] on strong "Off" at bounding box center [181, 228] width 7 height 5
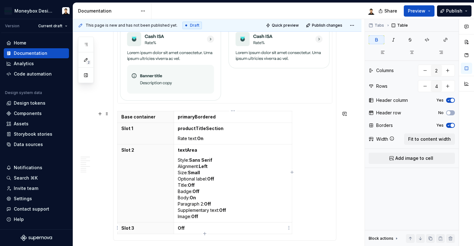
click at [184, 229] on strong "Off" at bounding box center [181, 228] width 7 height 5
click at [182, 227] on strong "Off" at bounding box center [181, 228] width 7 height 5
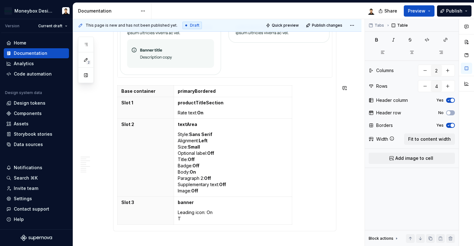
scroll to position [1283, 0]
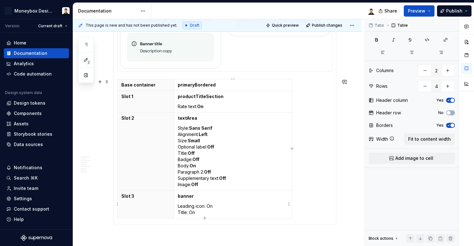
click at [191, 213] on p "Leading icon: On Title: On" at bounding box center [233, 209] width 110 height 13
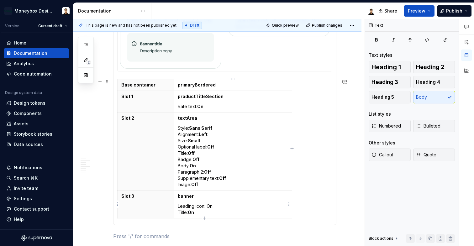
click at [210, 207] on p "Leading icon: On Title: On" at bounding box center [233, 209] width 110 height 13
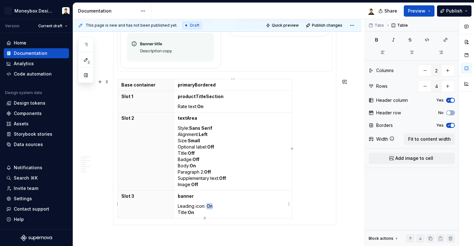
click at [210, 207] on p "Leading icon: On Title: On" at bounding box center [233, 209] width 110 height 13
click at [323, 191] on div "Base container primaryBordered Slot 1 productTitleSection Rate text: On Slot 2 …" at bounding box center [224, 150] width 215 height 142
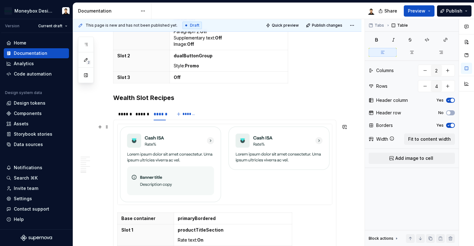
scroll to position [1144, 0]
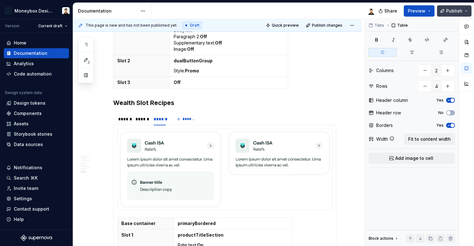
click at [462, 11] on span "Publish" at bounding box center [454, 11] width 16 height 6
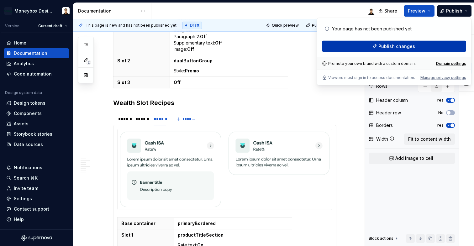
click at [396, 48] on span "Publish changes" at bounding box center [397, 46] width 37 height 6
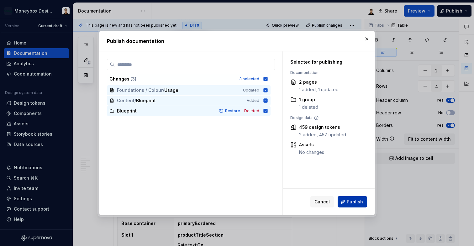
click at [350, 204] on span "Publish" at bounding box center [355, 202] width 16 height 6
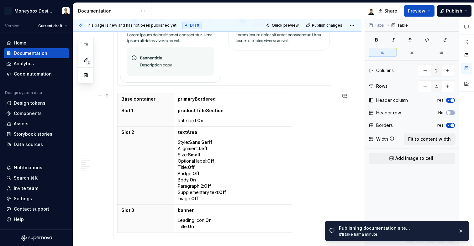
scroll to position [1285, 0]
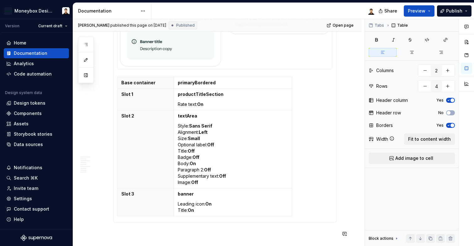
type textarea "*"
